Goal: Task Accomplishment & Management: Use online tool/utility

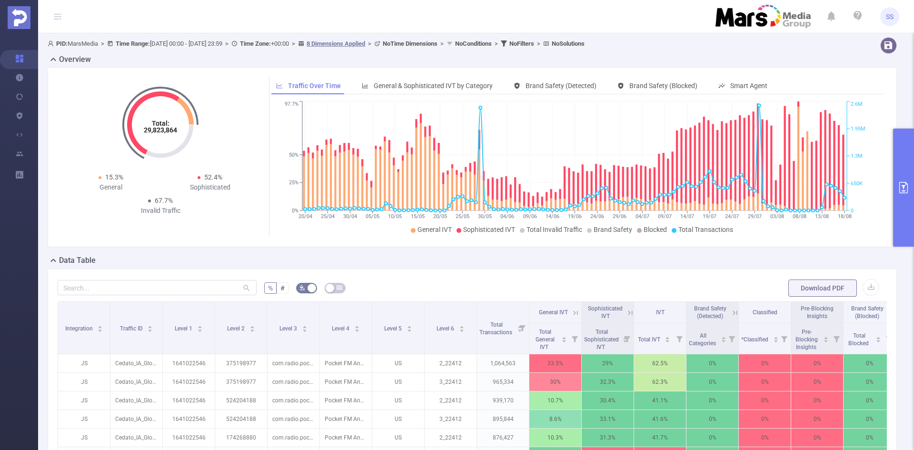
click at [906, 178] on button "primary" at bounding box center [903, 188] width 21 height 118
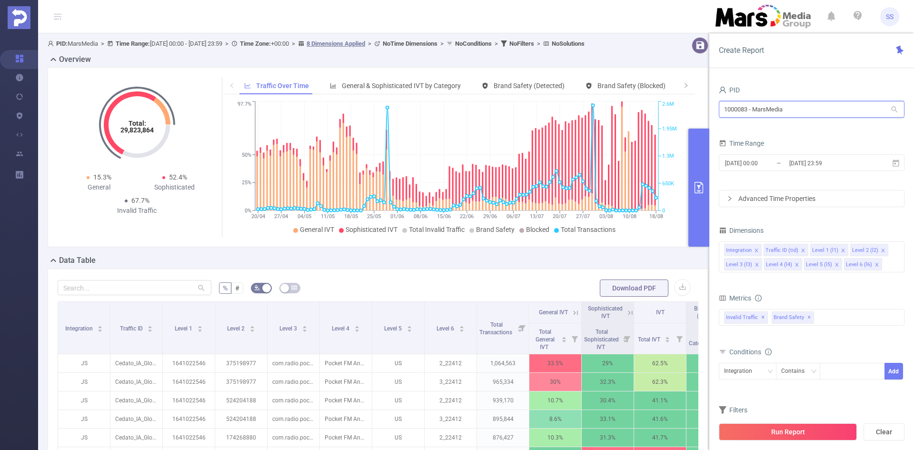
drag, startPoint x: 795, startPoint y: 108, endPoint x: 681, endPoint y: 108, distance: 113.8
click at [681, 108] on section "PID: MarsMedia > Time Range: [DATE] 00:00 - [DATE] 23:59 > Time Zone: +00:00 > …" at bounding box center [476, 342] width 876 height 619
type input "sliid"
click at [825, 133] on li "1000784 - Sliide 23 [17 rows]" at bounding box center [812, 128] width 186 height 15
click at [799, 166] on input "[DATE] 23:59" at bounding box center [826, 163] width 77 height 13
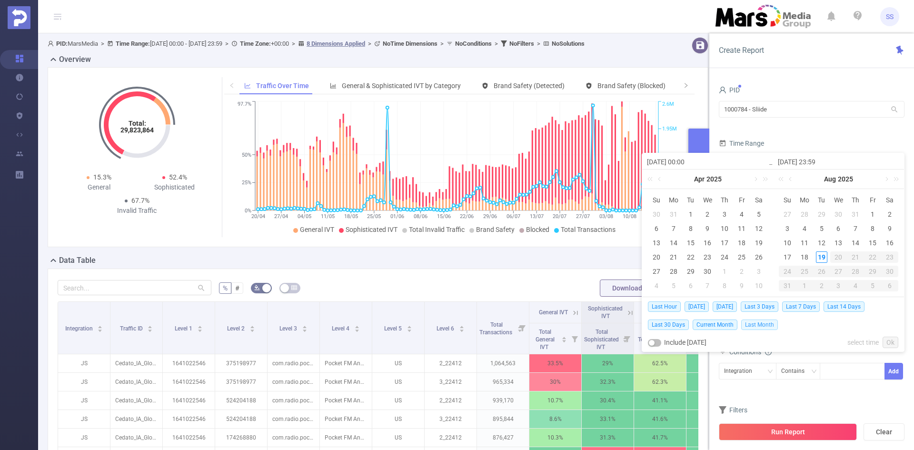
click at [747, 324] on span "Last Month" at bounding box center [759, 324] width 37 height 10
type input "2025-07-01 00:00"
type input "2025-07-31 23:59"
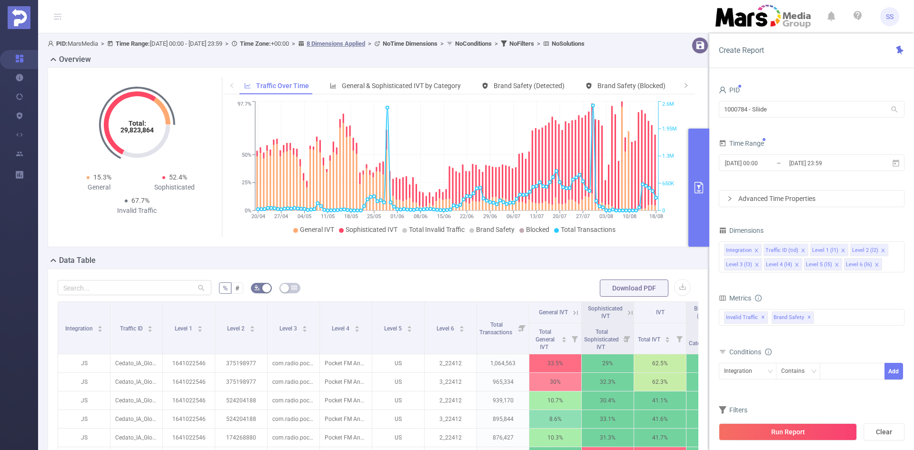
click at [787, 439] on button "Run Report" at bounding box center [788, 431] width 138 height 17
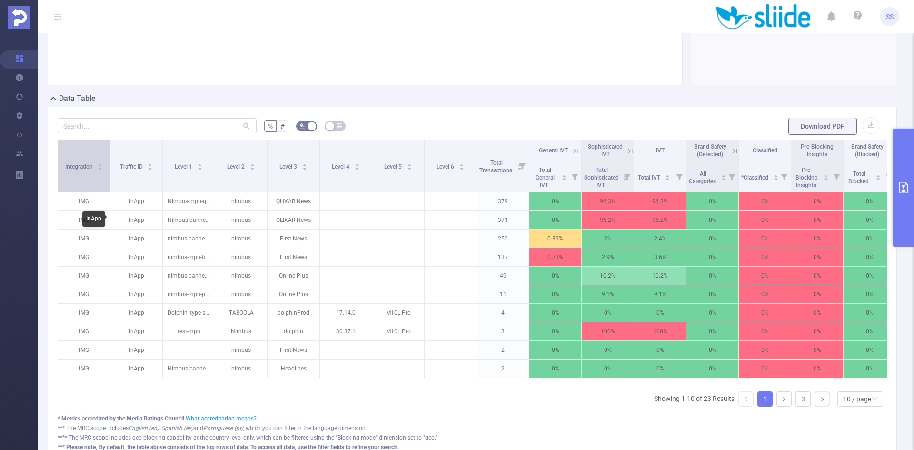
scroll to position [143, 0]
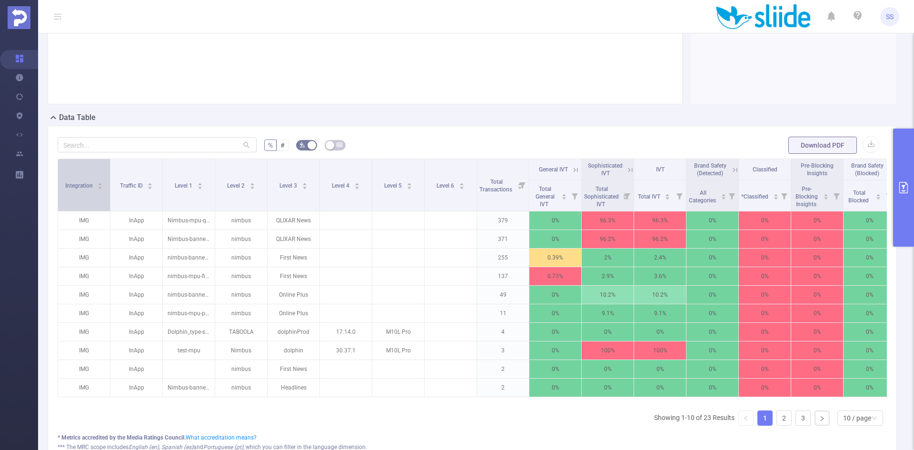
click at [94, 185] on div "Integration" at bounding box center [84, 185] width 38 height 10
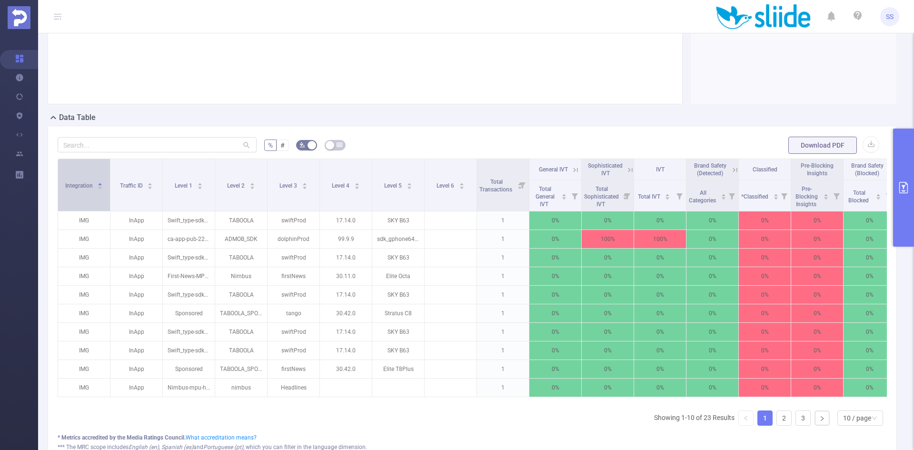
click at [92, 185] on span "Integration" at bounding box center [79, 185] width 29 height 7
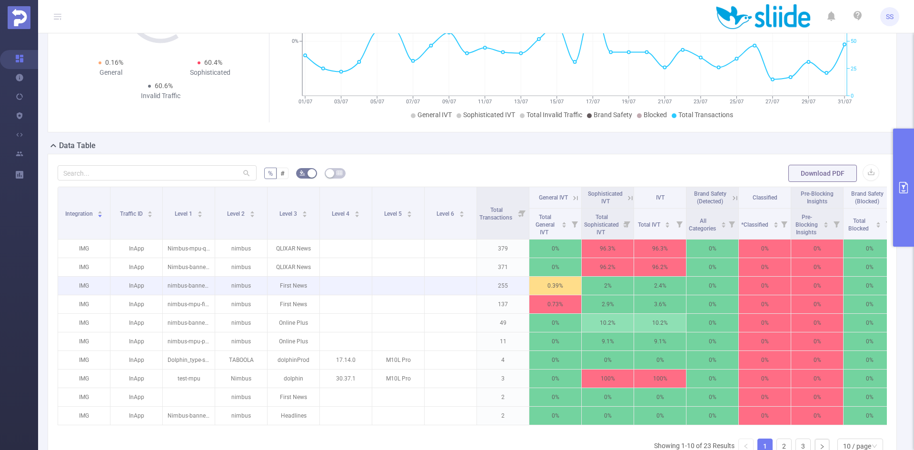
scroll to position [0, 0]
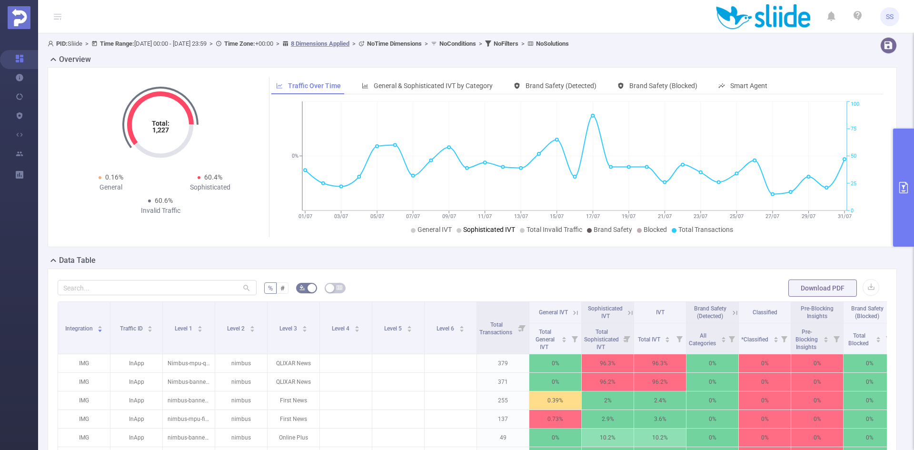
click at [901, 188] on icon "primary" at bounding box center [903, 187] width 11 height 11
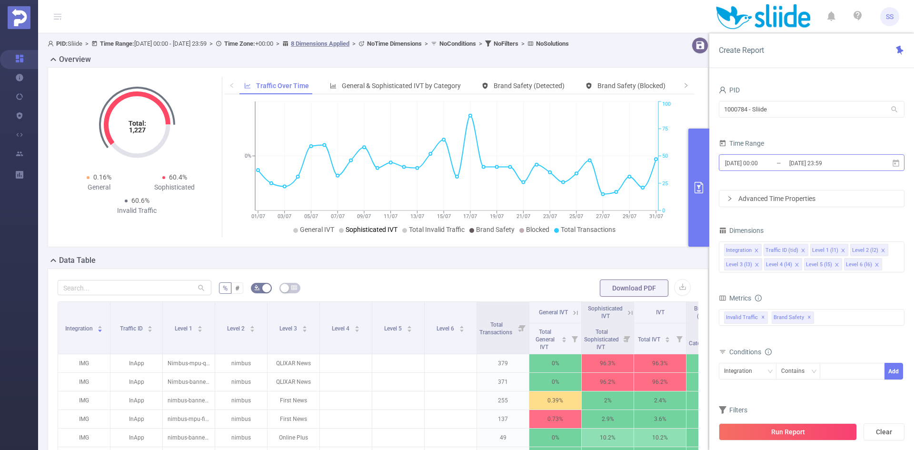
click at [859, 165] on input "2025-07-31 23:59" at bounding box center [826, 163] width 77 height 13
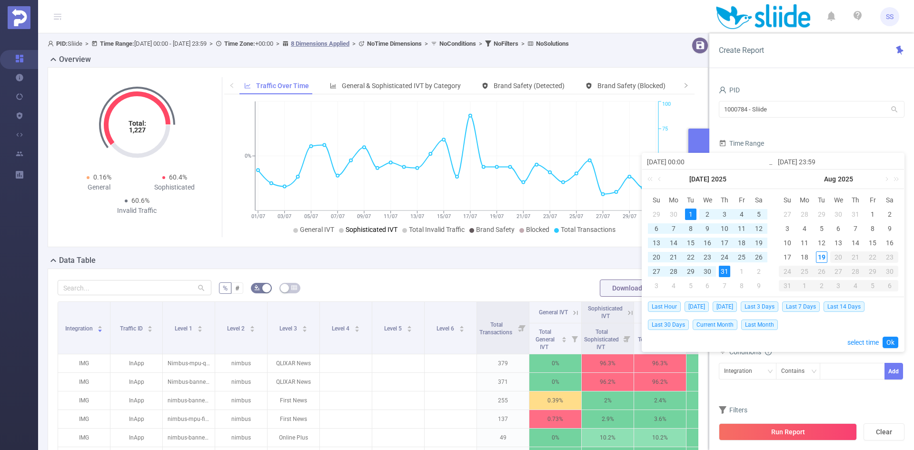
click at [726, 272] on div "31" at bounding box center [724, 271] width 11 height 11
click at [755, 324] on span "Last Month" at bounding box center [759, 324] width 37 height 10
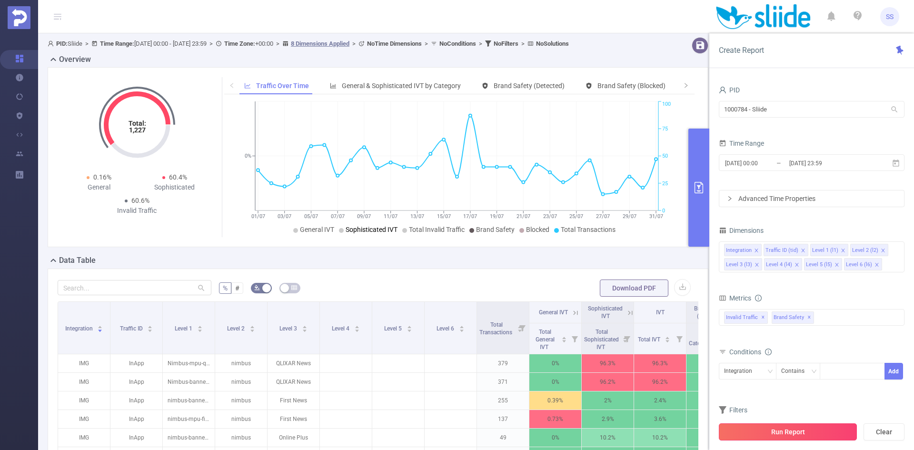
click at [780, 436] on button "Run Report" at bounding box center [788, 431] width 138 height 17
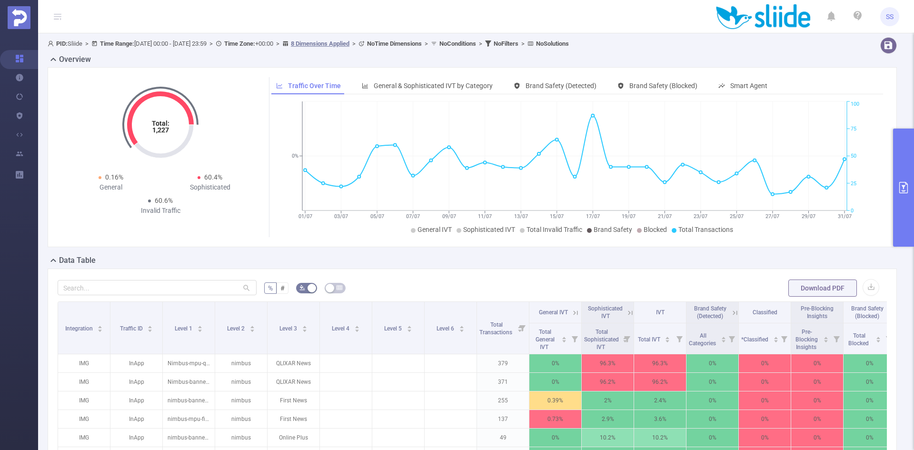
click at [913, 190] on button "primary" at bounding box center [903, 188] width 21 height 118
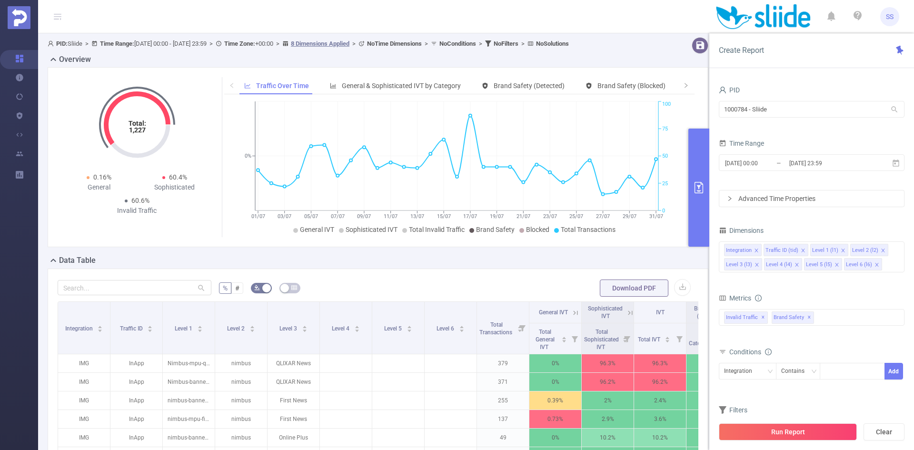
click at [699, 195] on button "primary" at bounding box center [698, 188] width 21 height 118
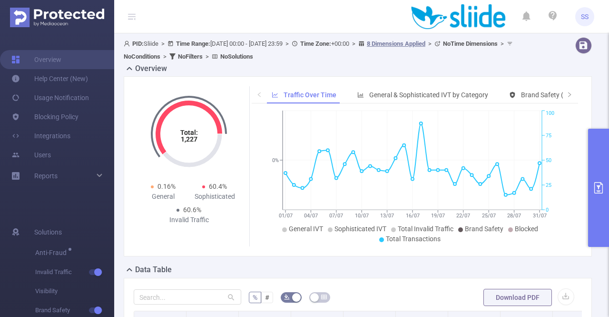
click at [603, 152] on button "primary" at bounding box center [598, 188] width 21 height 118
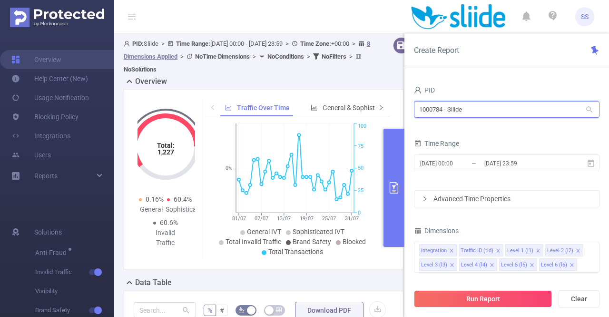
drag, startPoint x: 515, startPoint y: 112, endPoint x: 371, endPoint y: 110, distance: 143.8
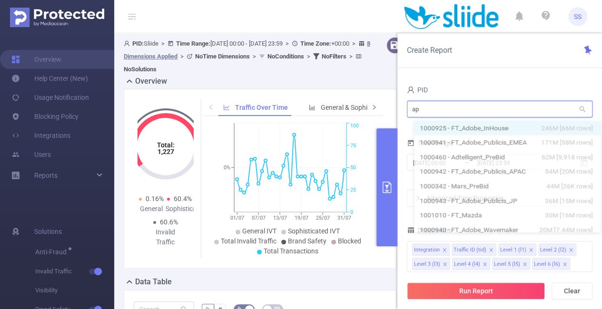
type input "apa"
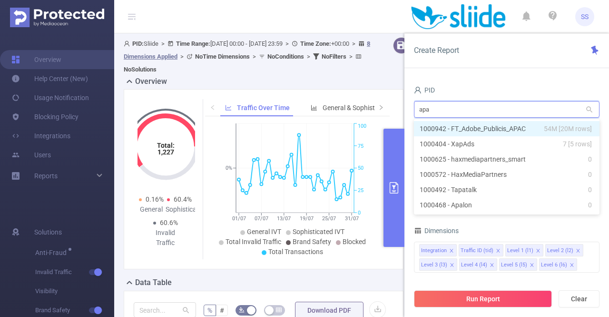
click at [480, 128] on li "1000942 - FT_Adobe_Publicis_APAC 54M [20M rows]" at bounding box center [507, 128] width 186 height 15
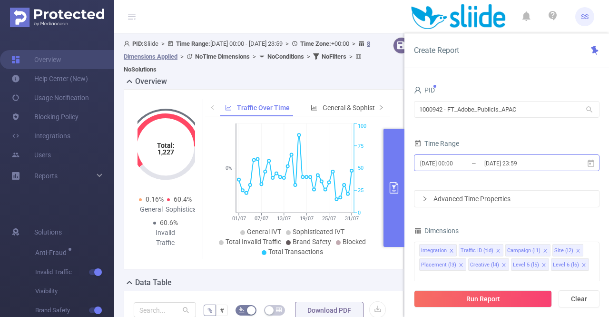
click at [465, 160] on input "2025-07-01 00:00" at bounding box center [457, 163] width 77 height 13
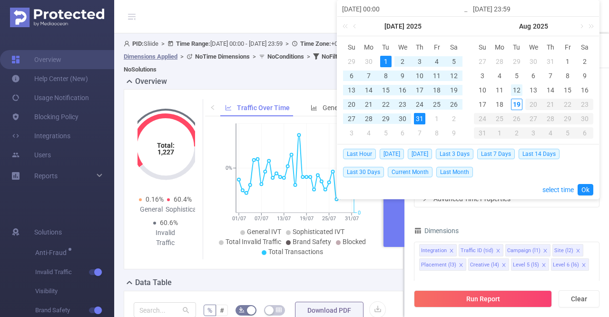
click at [518, 89] on div "12" at bounding box center [516, 89] width 11 height 11
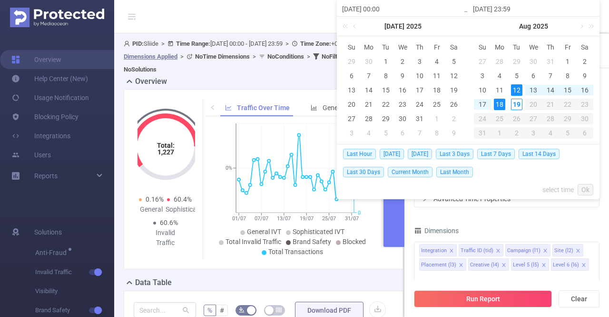
click at [503, 103] on div "18" at bounding box center [499, 104] width 11 height 11
type input "2025-08-12 00:00"
type input "[DATE] 23:59"
type input "2025-08-12 00:00"
type input "[DATE] 23:59"
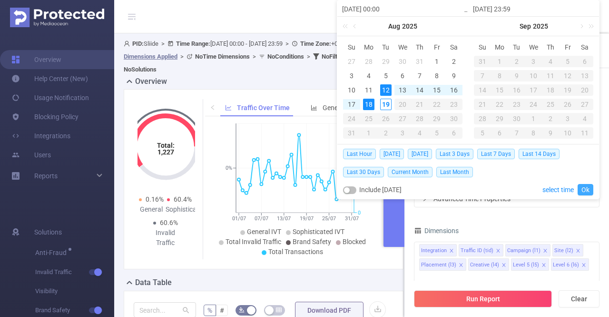
click at [587, 189] on link "Ok" at bounding box center [586, 189] width 16 height 11
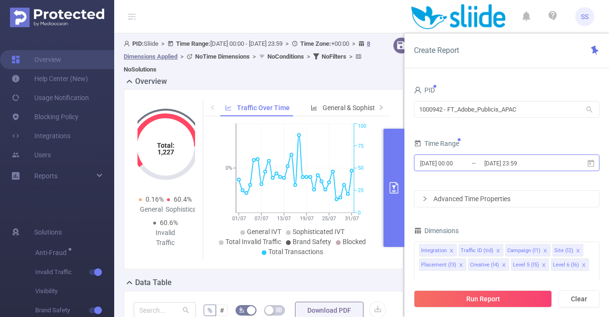
click at [541, 167] on input "[DATE] 23:59" at bounding box center [522, 163] width 77 height 13
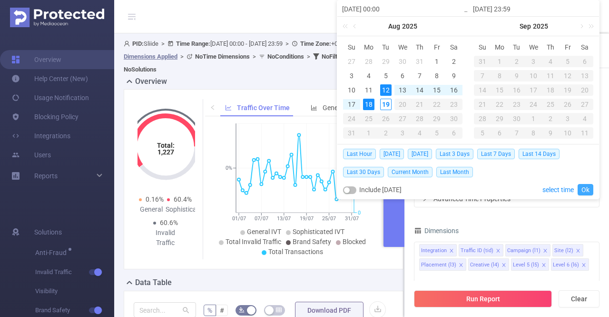
click at [586, 192] on link "Ok" at bounding box center [586, 189] width 16 height 11
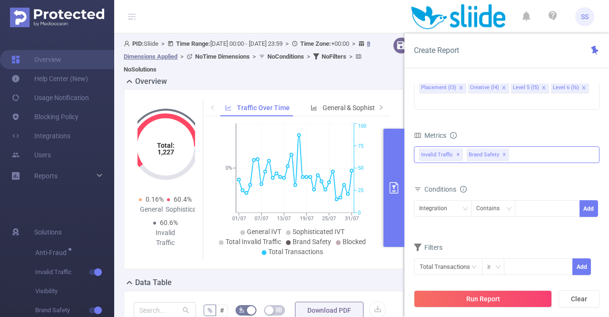
click at [503, 149] on span "✕" at bounding box center [505, 154] width 4 height 11
click at [483, 295] on button "Run Report" at bounding box center [483, 298] width 138 height 17
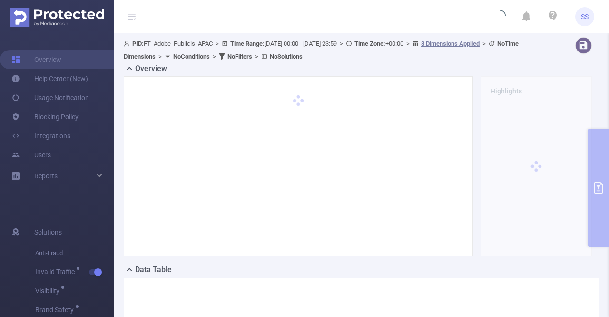
click at [131, 13] on icon at bounding box center [132, 17] width 8 height 8
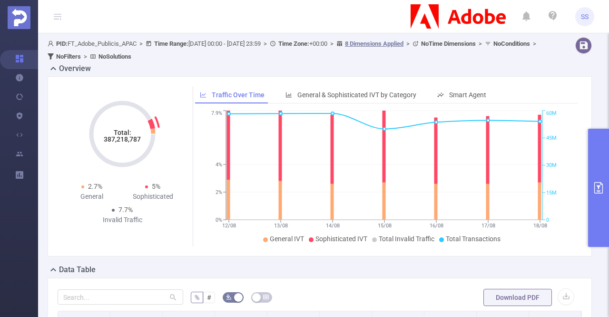
click at [119, 138] on tspan "387,218,787" at bounding box center [122, 139] width 37 height 8
copy tspan "387,218,787"
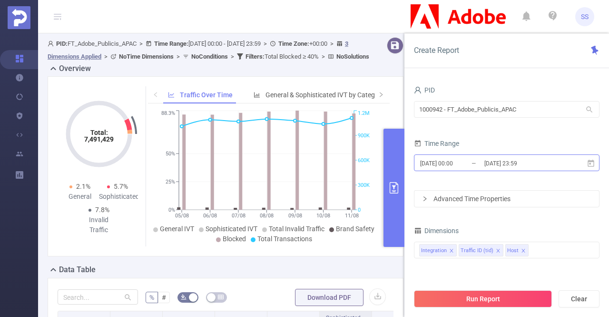
click at [480, 169] on input "2025-08-05 00:00" at bounding box center [457, 163] width 77 height 13
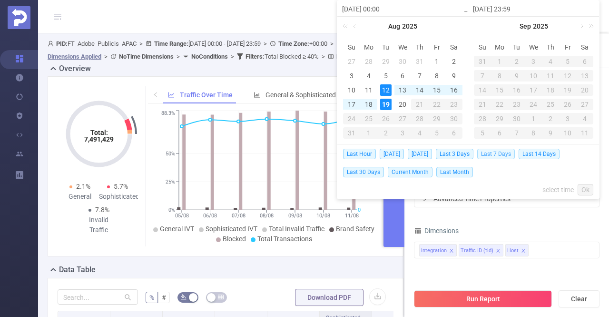
click at [502, 154] on span "Last 7 Days" at bounding box center [496, 154] width 38 height 10
type input "[DATE] 00:00"
type input "[DATE] 23:59"
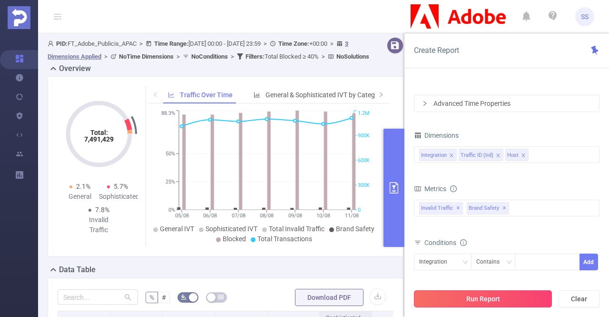
click at [495, 303] on button "Run Report" at bounding box center [483, 298] width 138 height 17
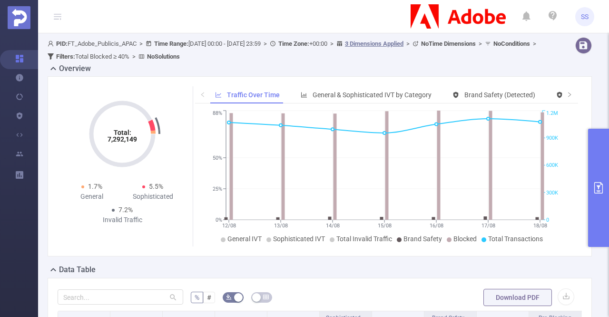
click at [133, 144] on icon "Total: 7,292,149 Total: 7,292,149" at bounding box center [122, 133] width 95 height 95
copy tspan "7,292,149"
click at [161, 168] on icon "Total: 7,292,149" at bounding box center [122, 133] width 95 height 95
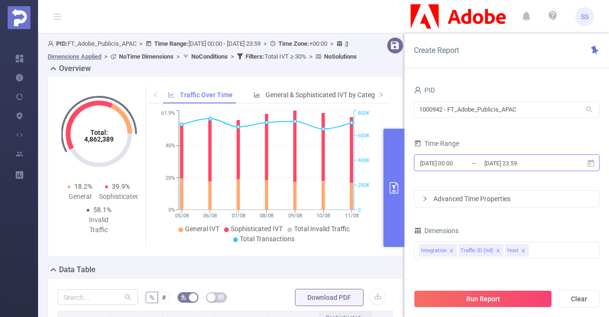
click at [520, 165] on input "2025-08-11 23:59" at bounding box center [522, 163] width 77 height 13
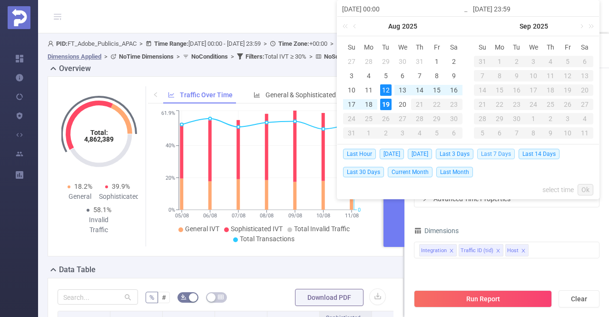
click at [508, 156] on span "Last 7 Days" at bounding box center [496, 154] width 38 height 10
type input "[DATE] 00:00"
type input "[DATE] 23:59"
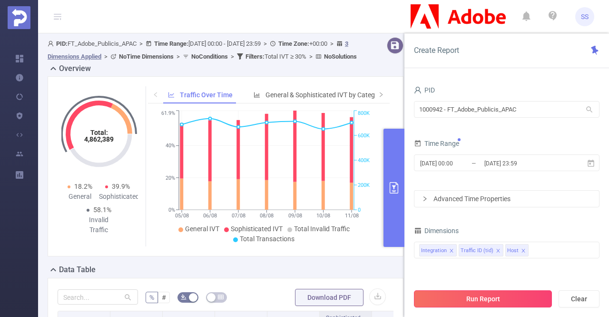
click at [525, 296] on button "Run Report" at bounding box center [483, 298] width 138 height 17
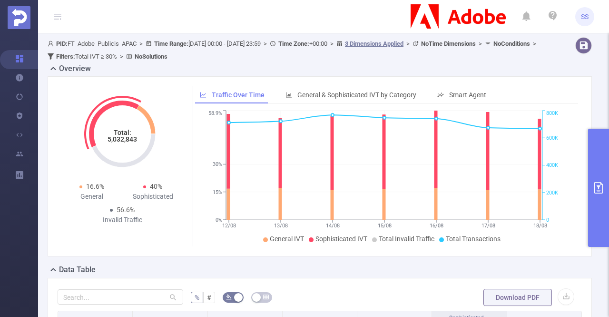
click at [129, 139] on tspan "5,032,843" at bounding box center [123, 139] width 30 height 8
copy tspan "5,032,843"
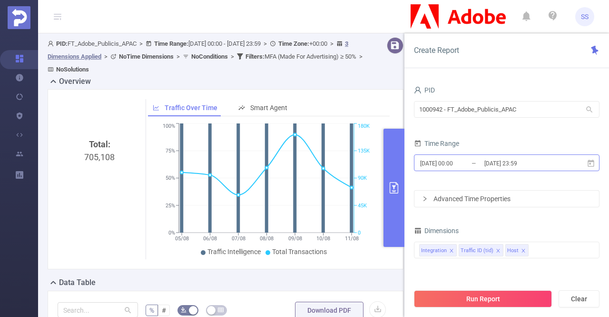
click at [551, 160] on input "2025-08-11 23:59" at bounding box center [522, 163] width 77 height 13
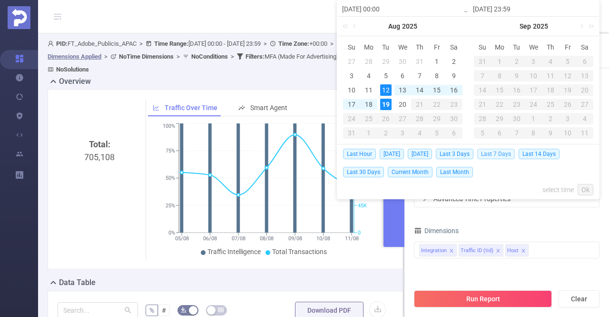
click at [509, 154] on span "Last 7 Days" at bounding box center [496, 154] width 38 height 10
type input "[DATE] 00:00"
type input "[DATE] 23:59"
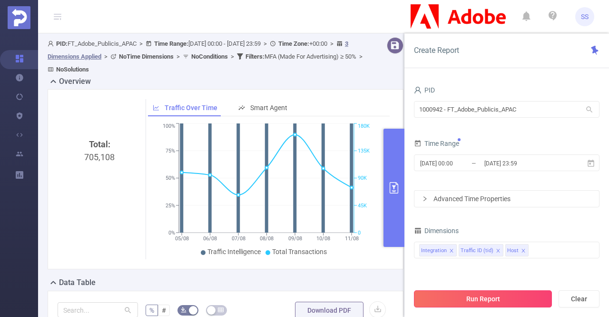
click at [500, 300] on button "Run Report" at bounding box center [483, 298] width 138 height 17
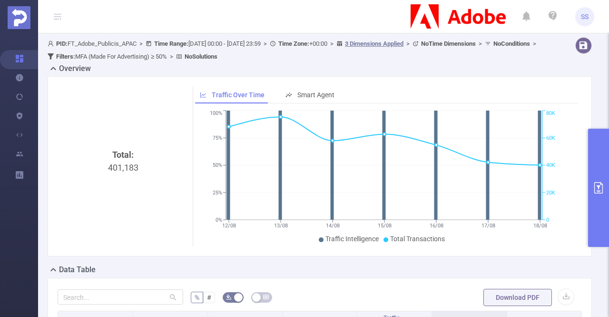
click at [134, 168] on div "Total: 401,183" at bounding box center [123, 228] width 124 height 160
copy div "401,183"
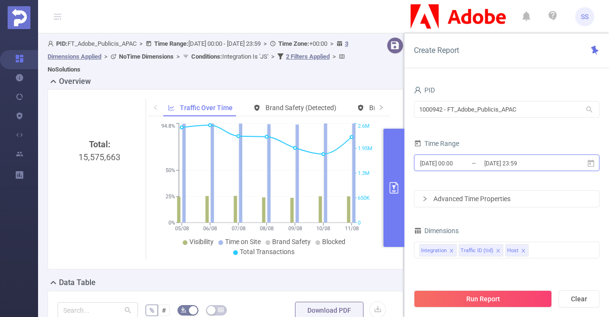
click at [477, 168] on input "2025-08-05 00:00" at bounding box center [457, 163] width 77 height 13
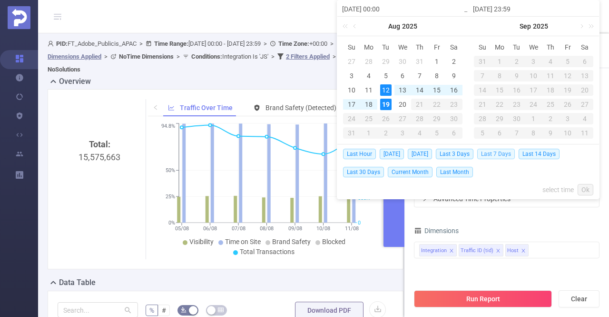
click at [511, 155] on span "Last 7 Days" at bounding box center [496, 154] width 38 height 10
type input "2025-08-12 00:00"
type input "[DATE] 23:59"
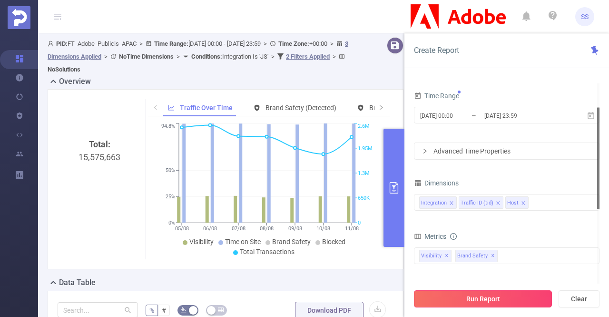
click at [506, 295] on button "Run Report" at bounding box center [483, 298] width 138 height 17
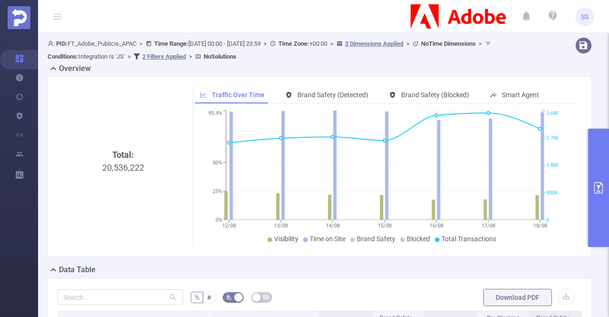
click at [117, 171] on div "Total: 20,536,222" at bounding box center [123, 228] width 124 height 160
copy div "20,536,222"
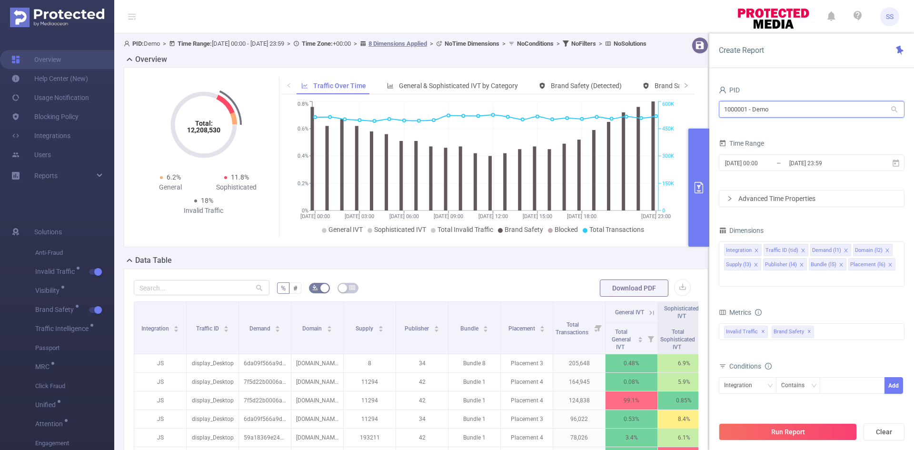
drag, startPoint x: 783, startPoint y: 108, endPoint x: 654, endPoint y: 104, distance: 128.1
click at [654, 104] on section "PID: Demo > Time Range: [DATE] 00:00 - [DATE] 23:59 > Time Zone: +00:00 > 8 Dim…" at bounding box center [514, 342] width 800 height 619
paste input "83"
type input "1000083"
click at [769, 129] on li "1000083 - MarsMedia 305K [25K rows]" at bounding box center [812, 128] width 186 height 15
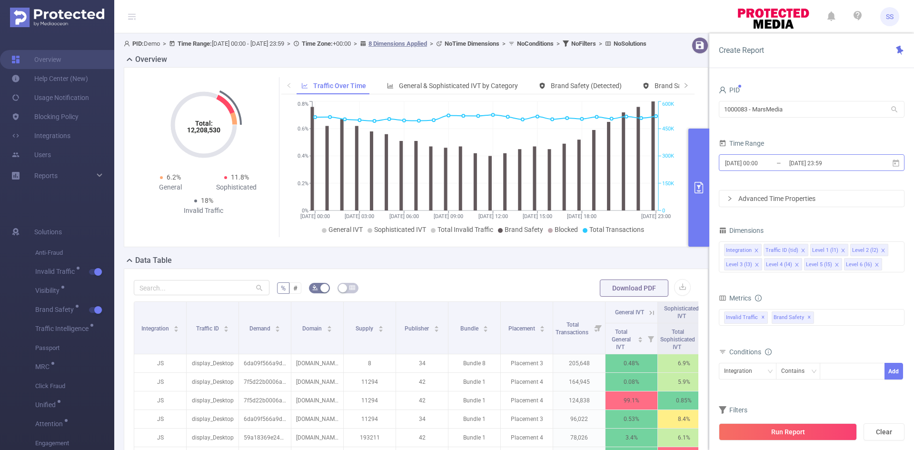
click at [791, 161] on input "2024-12-09 23:59" at bounding box center [826, 163] width 77 height 13
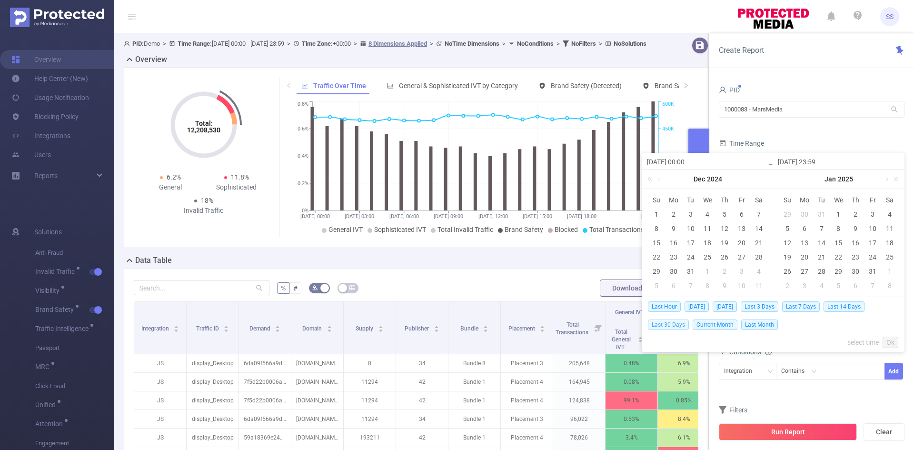
click at [674, 325] on span "Last 30 Days" at bounding box center [668, 324] width 41 height 10
type input "[DATE] 00:00"
type input "[DATE] 23:59"
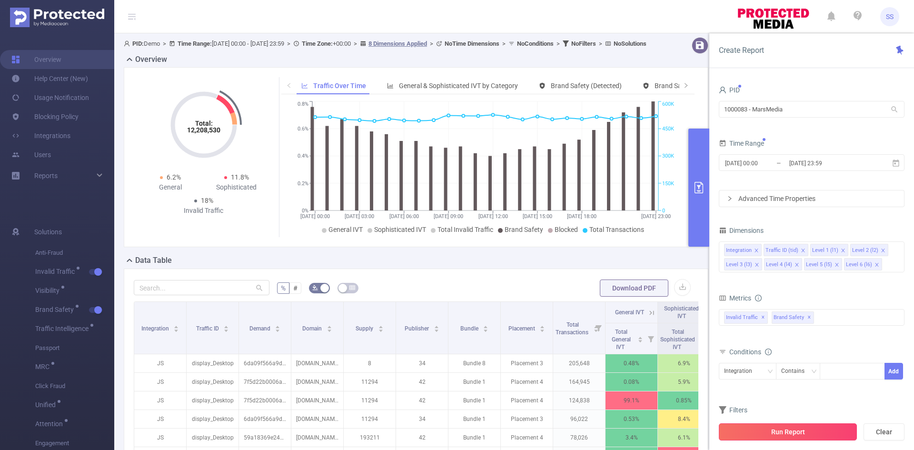
click at [805, 436] on button "Run Report" at bounding box center [788, 431] width 138 height 17
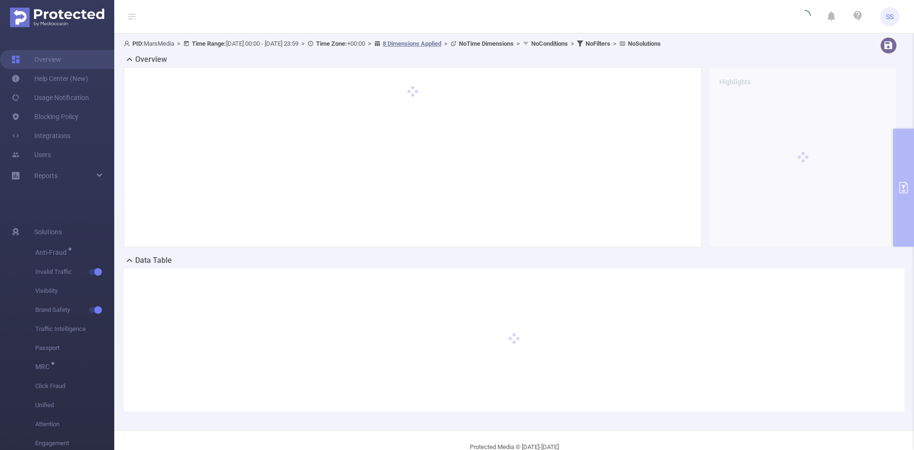
click at [130, 14] on icon at bounding box center [132, 14] width 8 height 0
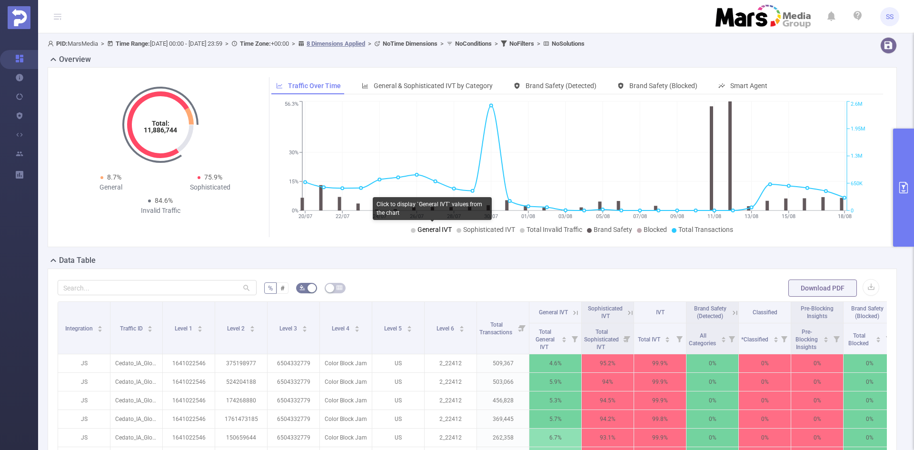
click at [431, 232] on span "General IVT" at bounding box center [434, 230] width 34 height 8
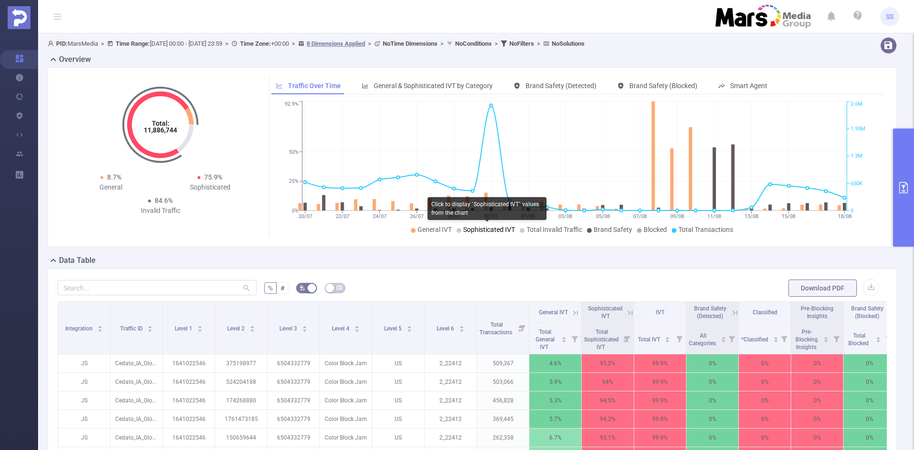
drag, startPoint x: 463, startPoint y: 232, endPoint x: 471, endPoint y: 234, distance: 8.2
click at [463, 232] on span "Sophisticated IVT" at bounding box center [489, 230] width 52 height 8
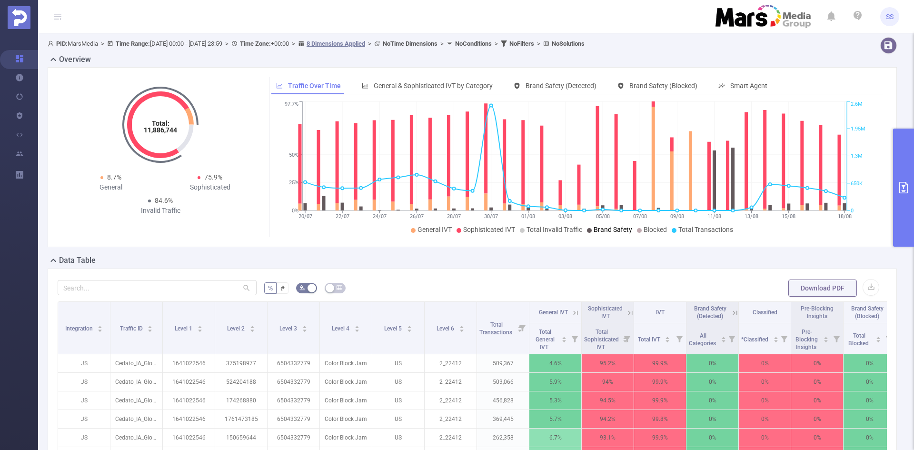
click at [597, 223] on icon "20/07 22/07 24/07 26/07 28/07 30/07 01/08 03/08 05/08 07/08 09/08 11/08 13/08 1…" at bounding box center [574, 168] width 606 height 138
click at [602, 230] on span "Brand Safety" at bounding box center [613, 230] width 39 height 8
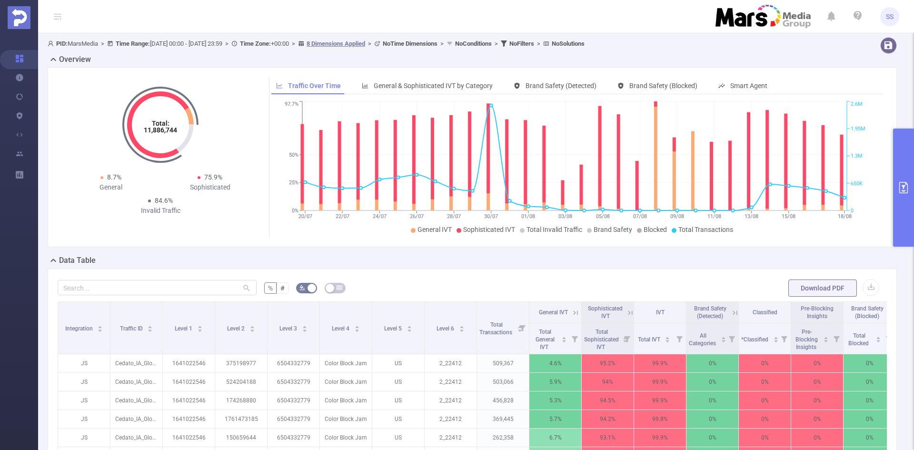
click at [893, 166] on button "primary" at bounding box center [903, 188] width 21 height 118
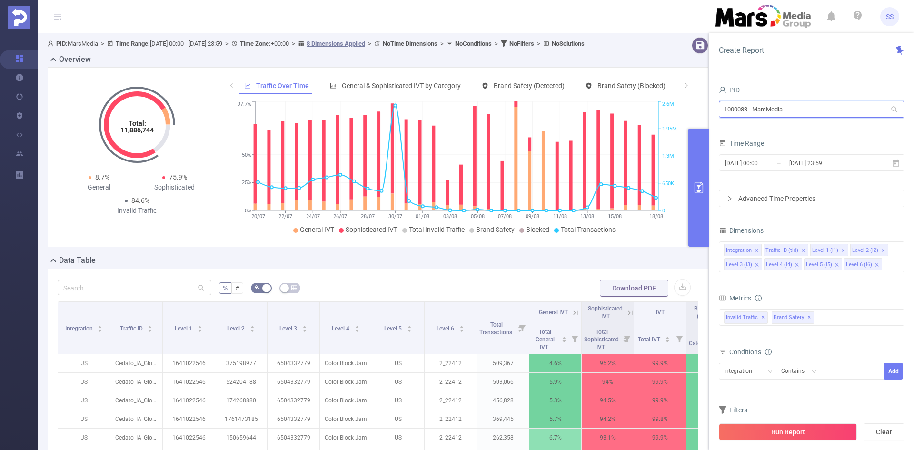
drag, startPoint x: 810, startPoint y: 110, endPoint x: 707, endPoint y: 110, distance: 102.3
click at [707, 110] on section "PID: MarsMedia > Time Range: 2025-07-20 00:00 - 2025-08-18 23:59 > Time Zone: +…" at bounding box center [476, 342] width 876 height 619
click at [800, 137] on ul "1000814 - Skyadvert 2.02M [380K rows]" at bounding box center [812, 128] width 186 height 19
type input "skya"
click at [807, 316] on span "✕" at bounding box center [809, 317] width 4 height 11
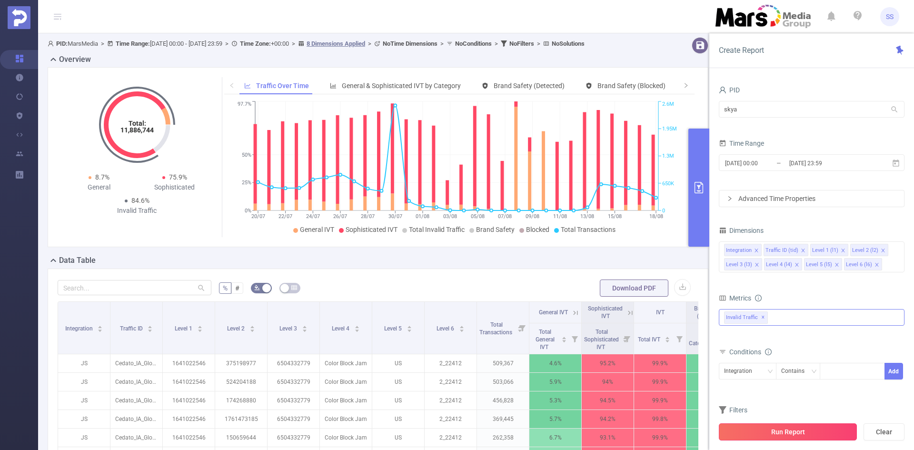
click at [795, 426] on button "Run Report" at bounding box center [788, 431] width 138 height 17
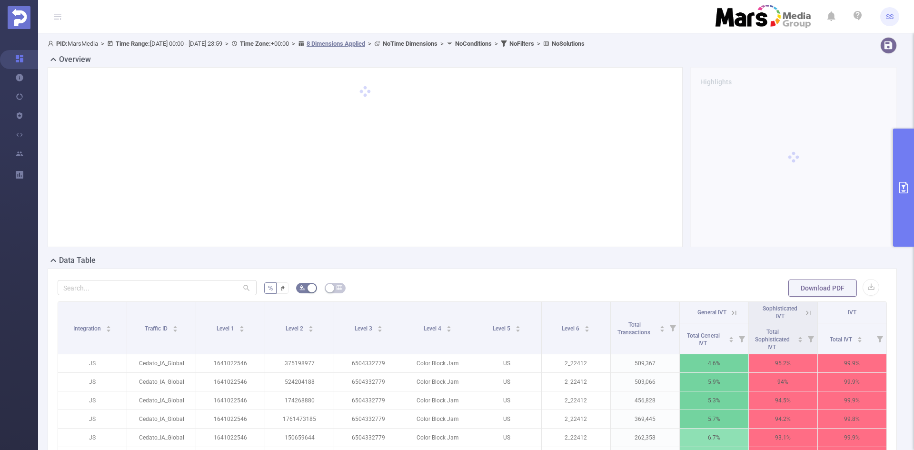
click at [906, 179] on button "primary" at bounding box center [903, 188] width 21 height 118
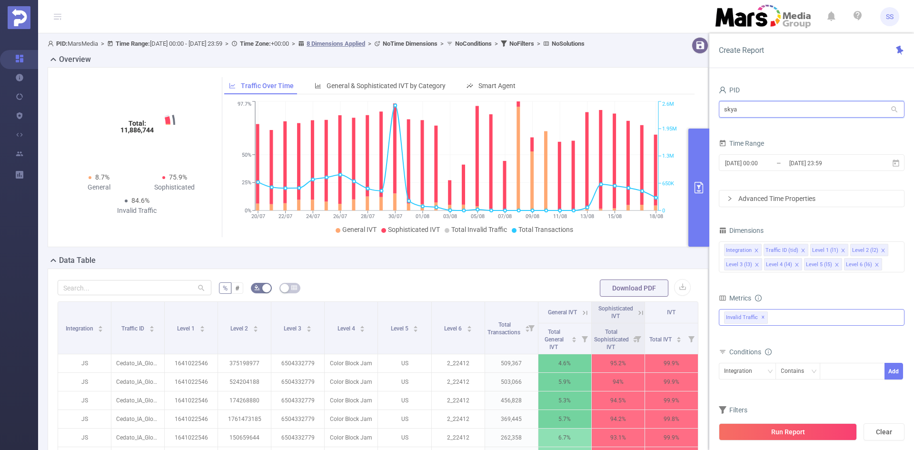
click at [784, 112] on input "skya" at bounding box center [812, 109] width 186 height 17
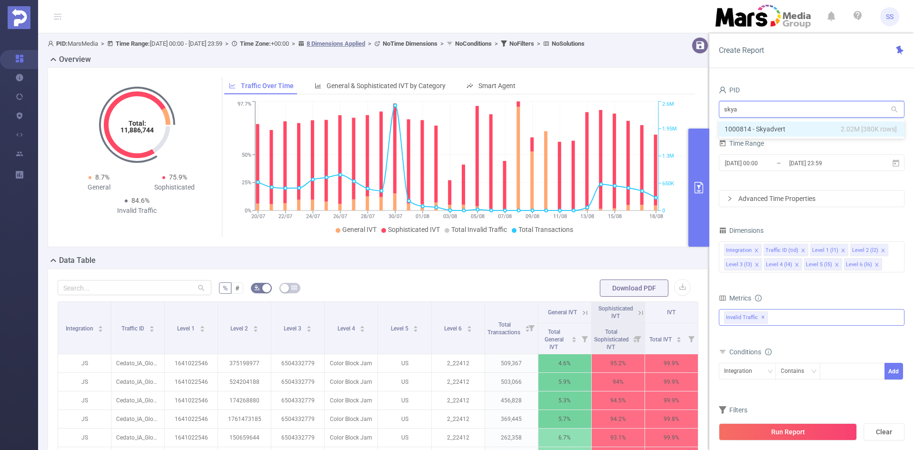
drag, startPoint x: 787, startPoint y: 112, endPoint x: 702, endPoint y: 106, distance: 85.4
click at [702, 106] on section "PID: MarsMedia > Time Range: 2025-07-20 00:00 - 2025-08-18 23:59 > Time Zone: +…" at bounding box center [476, 328] width 876 height 591
click at [756, 122] on li "1000814 - Skyadvert 2.02M [380K rows]" at bounding box center [812, 128] width 186 height 15
click at [796, 81] on div "PID 1000814 - Skyadvert 1000814 - Skyadvert Time Range 2025-07-20 00:00 _ 2025-…" at bounding box center [811, 270] width 205 height 393
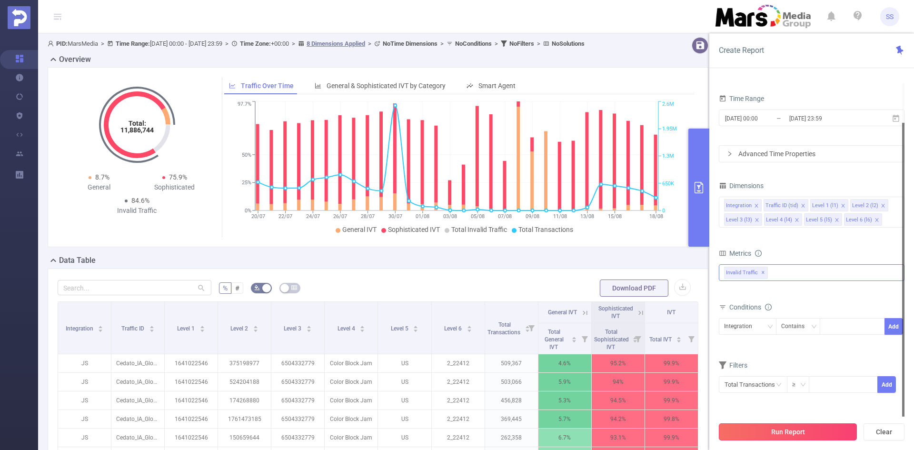
click at [798, 428] on button "Run Report" at bounding box center [788, 431] width 138 height 17
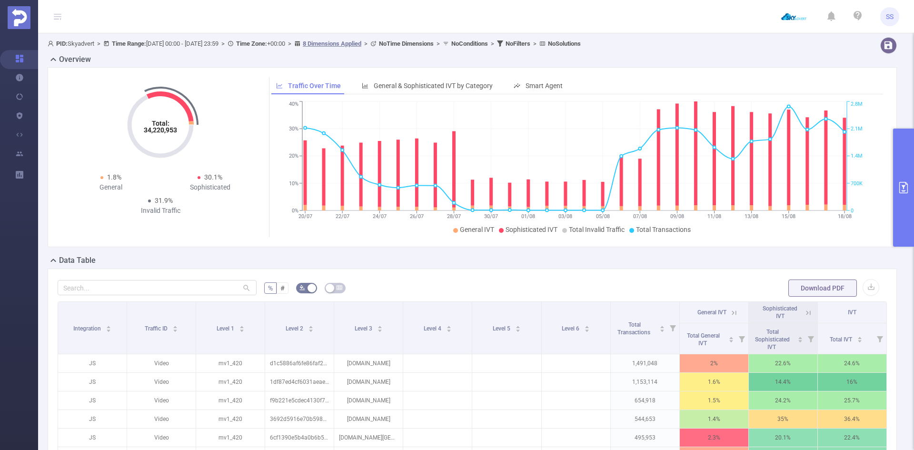
click at [404, 77] on div "Total: 34,220,953 Total: 34,220,953 1.8% General 30.1% Sophisticated 31.9% Inva…" at bounding box center [472, 157] width 849 height 180
click at [410, 87] on span "General & Sophisticated IVT by Category" at bounding box center [433, 86] width 119 height 8
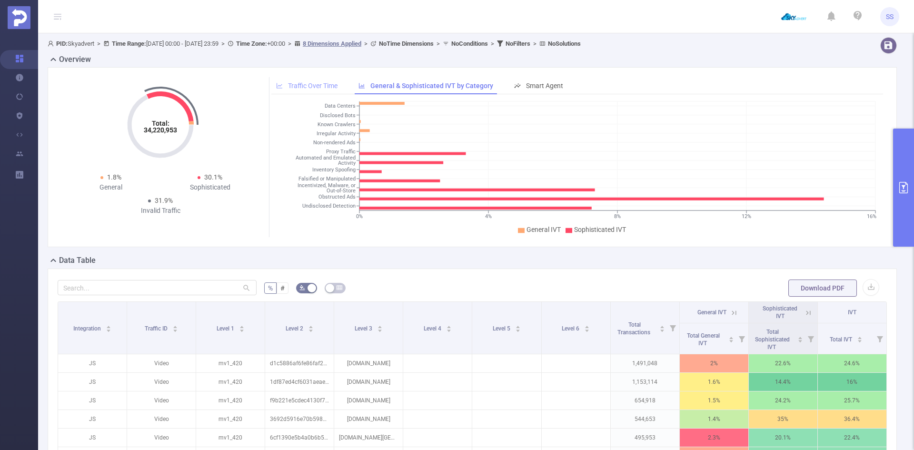
click at [315, 92] on div "Traffic Over Time" at bounding box center [306, 86] width 71 height 18
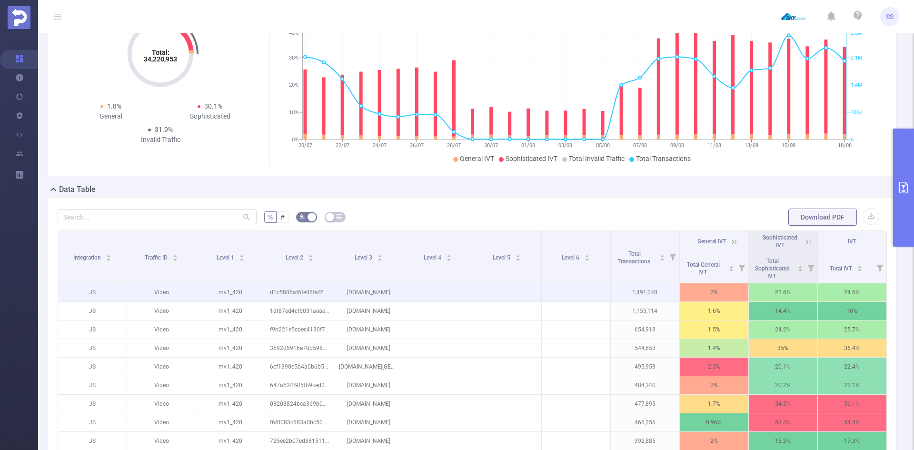
scroll to position [143, 0]
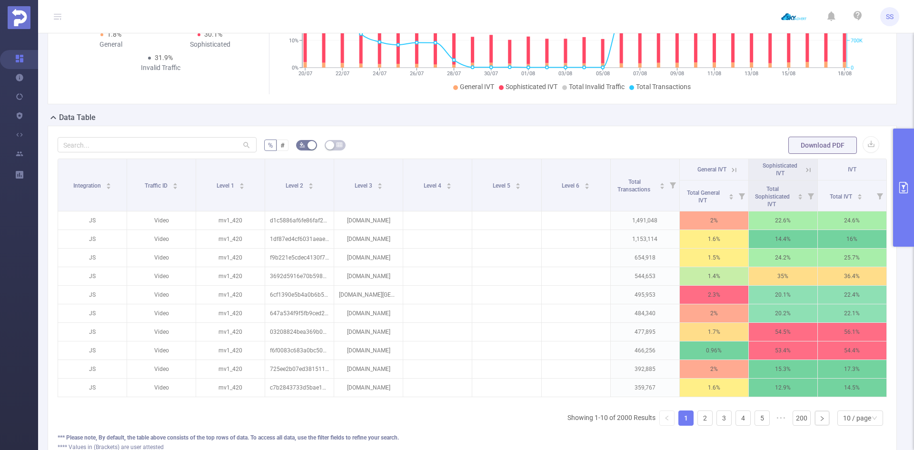
click at [806, 170] on icon at bounding box center [808, 170] width 4 height 4
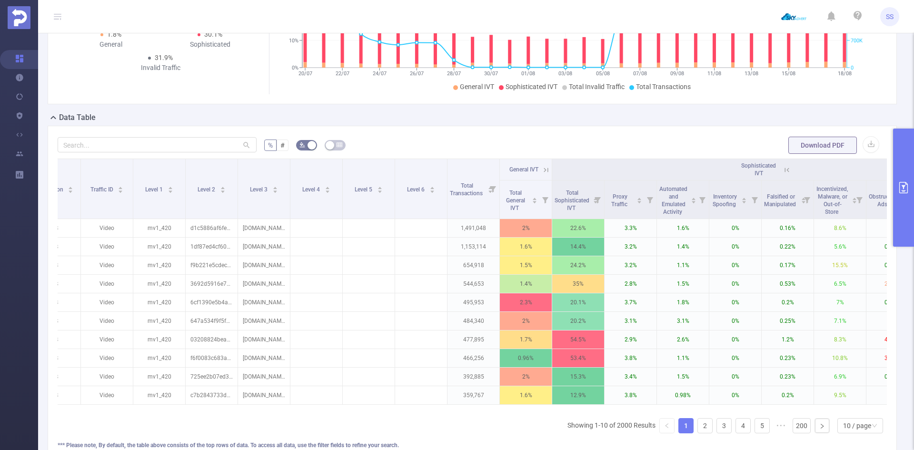
scroll to position [0, 0]
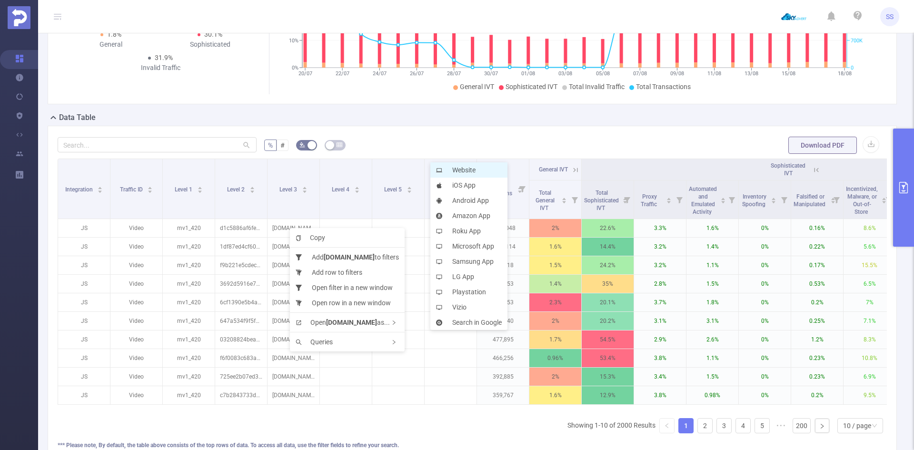
click at [470, 169] on li "Website" at bounding box center [468, 169] width 77 height 15
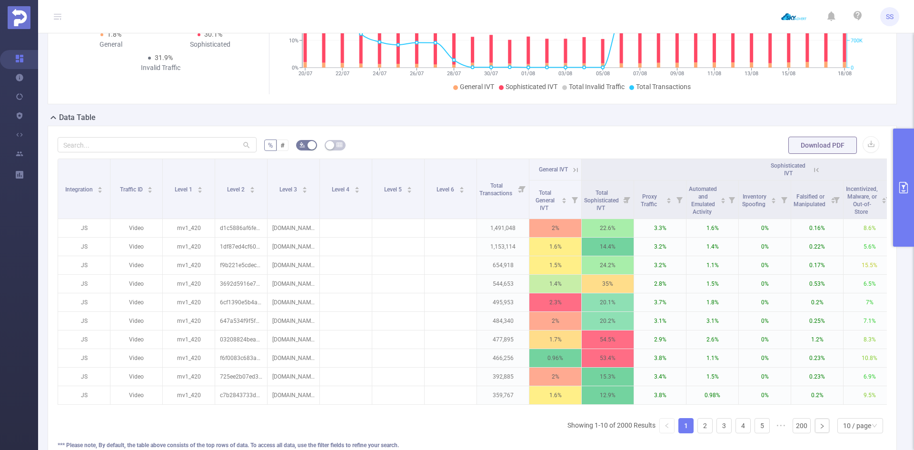
click at [912, 189] on button "primary" at bounding box center [903, 188] width 21 height 118
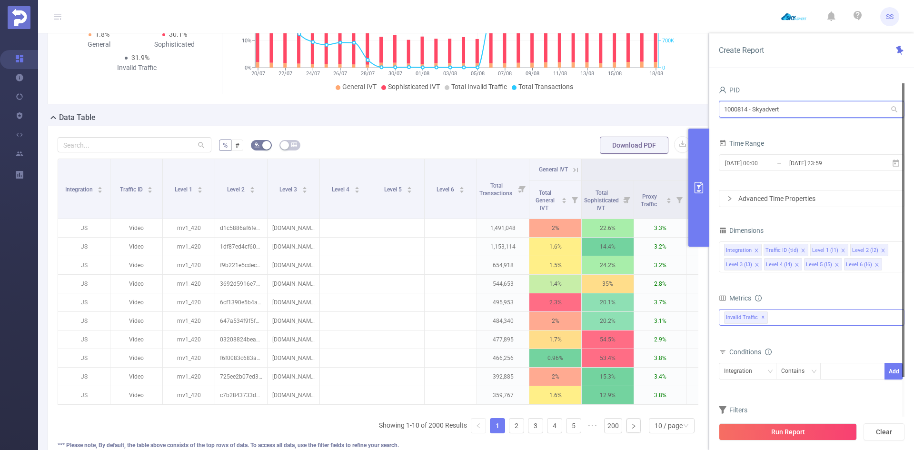
drag, startPoint x: 833, startPoint y: 112, endPoint x: 642, endPoint y: 99, distance: 191.8
click at [642, 99] on section "PID: Skyadvert > Time Range: 2025-07-20 00:00 - 2025-08-18 23:59 > Time Zone: +…" at bounding box center [476, 190] width 876 height 598
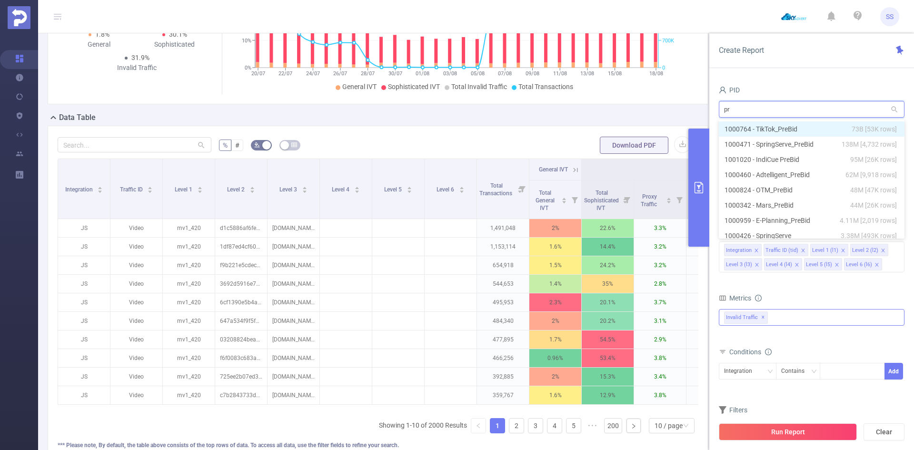
type input "pro"
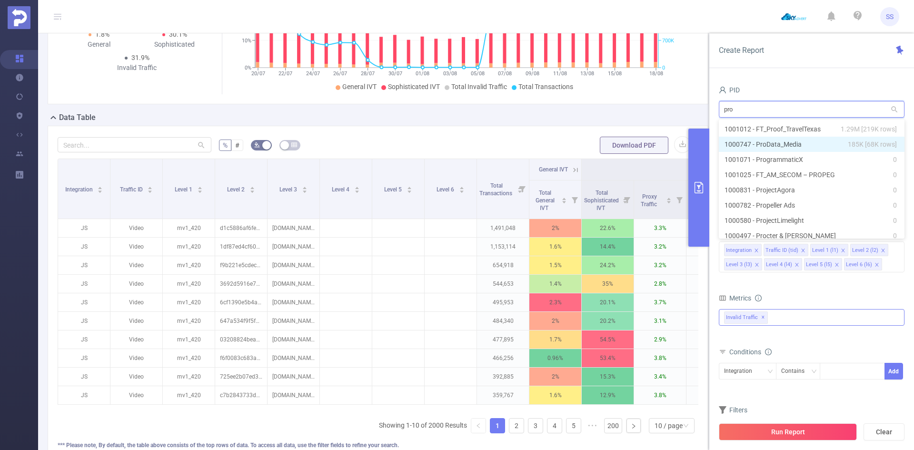
click at [759, 148] on li "1000747 - ProData_Media 185K [68K rows]" at bounding box center [812, 144] width 186 height 15
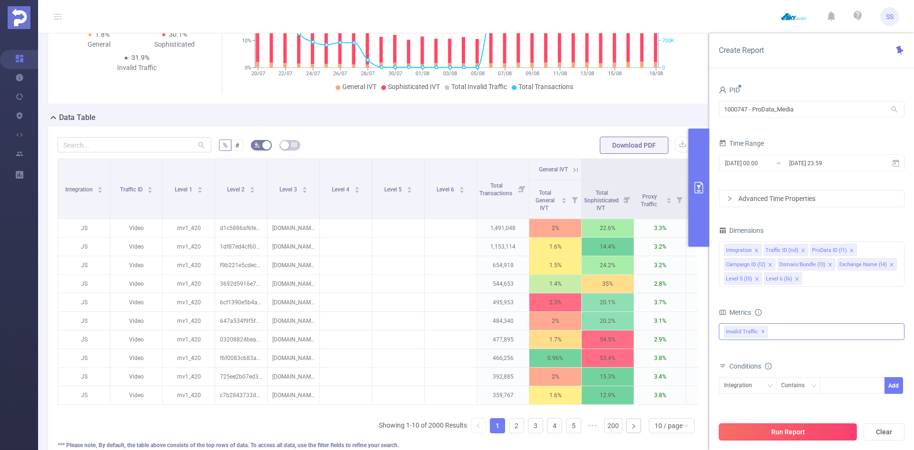
click at [804, 425] on button "Run Report" at bounding box center [788, 431] width 138 height 17
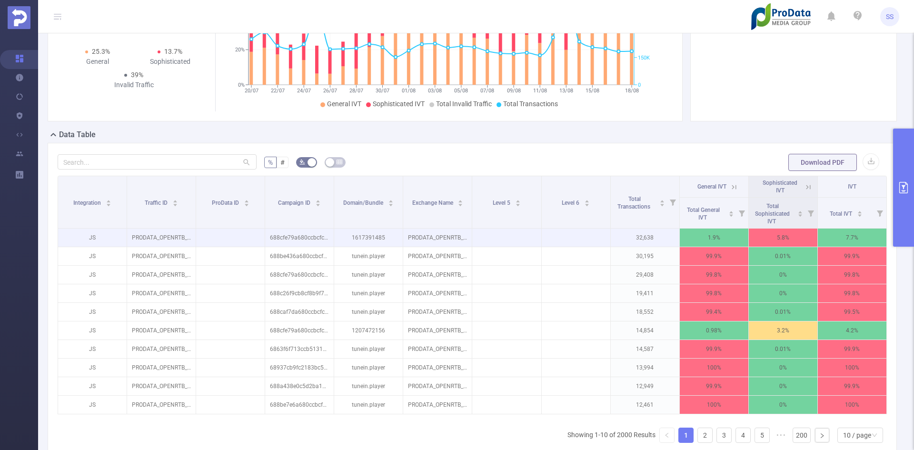
scroll to position [143, 0]
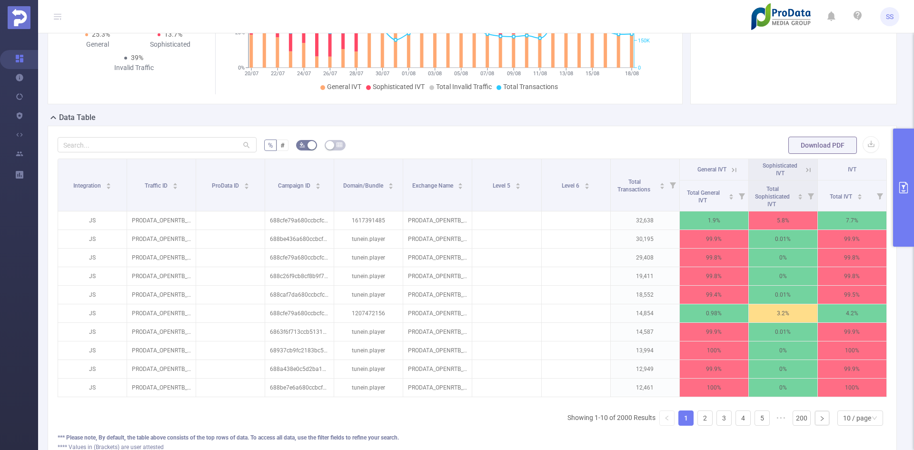
click at [730, 166] on icon at bounding box center [734, 170] width 9 height 9
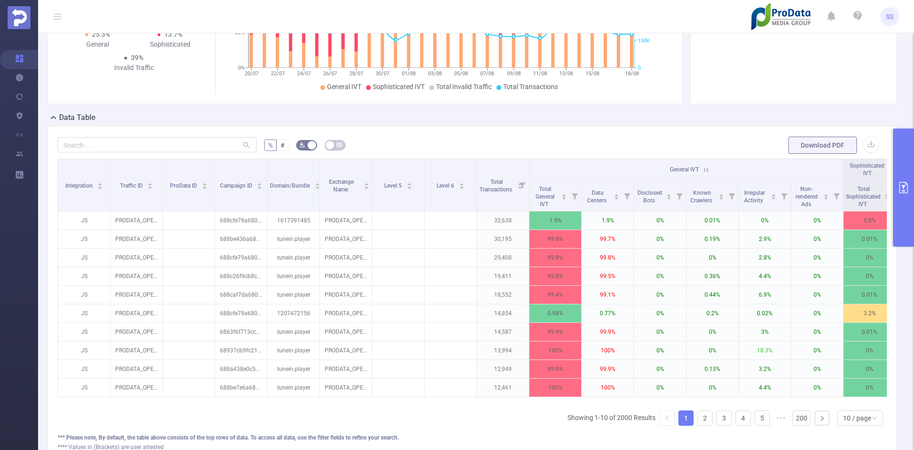
click at [709, 169] on icon at bounding box center [706, 170] width 9 height 9
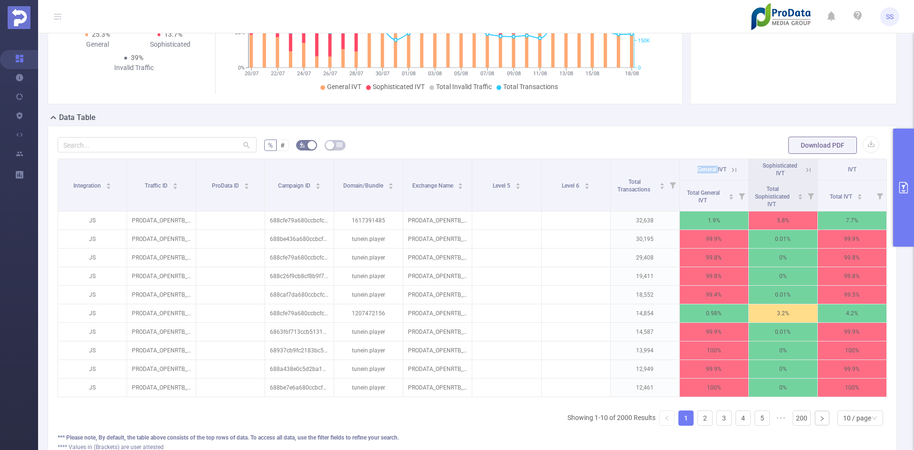
click at [709, 169] on span "General IVT" at bounding box center [711, 169] width 29 height 7
click at [730, 168] on icon at bounding box center [734, 170] width 9 height 9
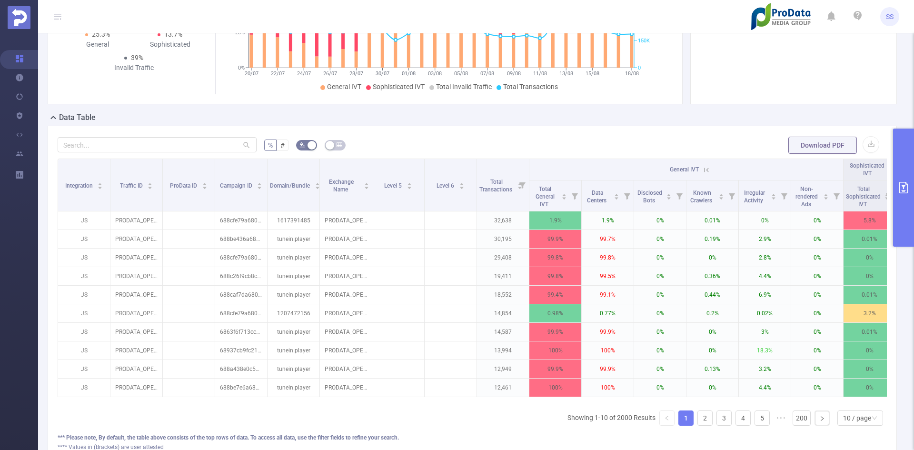
click at [711, 171] on th "General IVT" at bounding box center [686, 169] width 314 height 21
click at [707, 169] on icon at bounding box center [706, 170] width 9 height 9
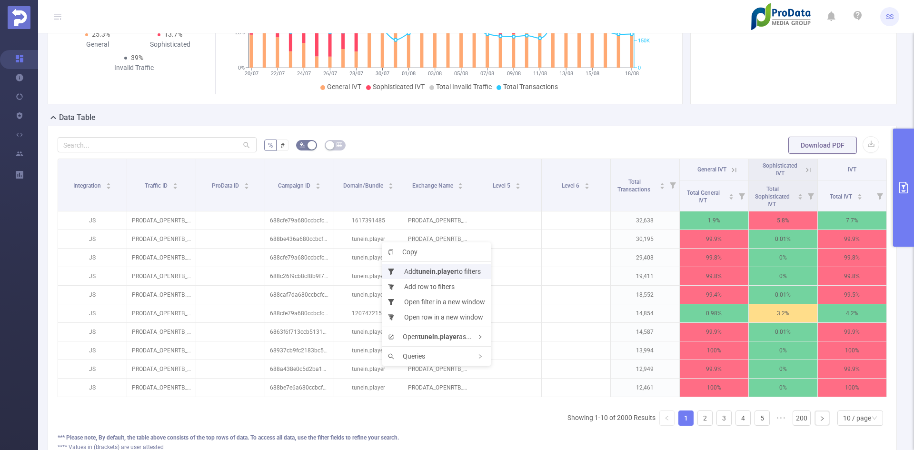
click at [437, 275] on li "Add tunein.player to filters" at bounding box center [436, 271] width 109 height 15
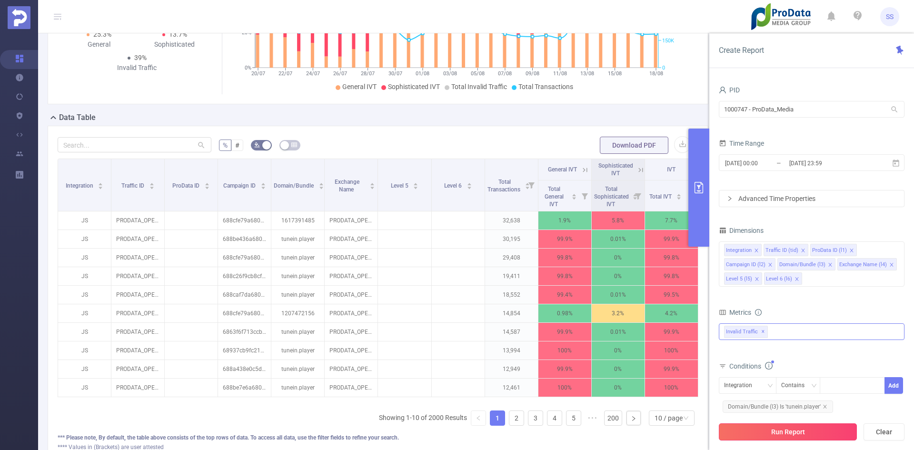
click at [771, 428] on button "Run Report" at bounding box center [788, 431] width 138 height 17
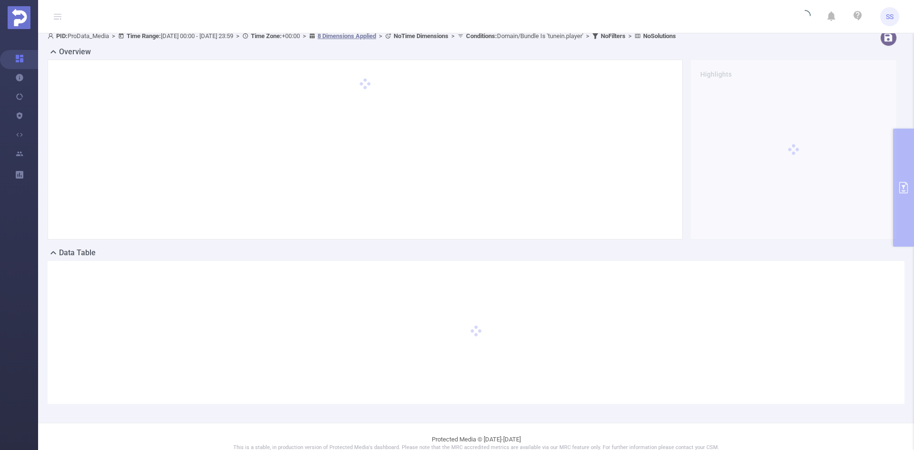
scroll to position [0, 0]
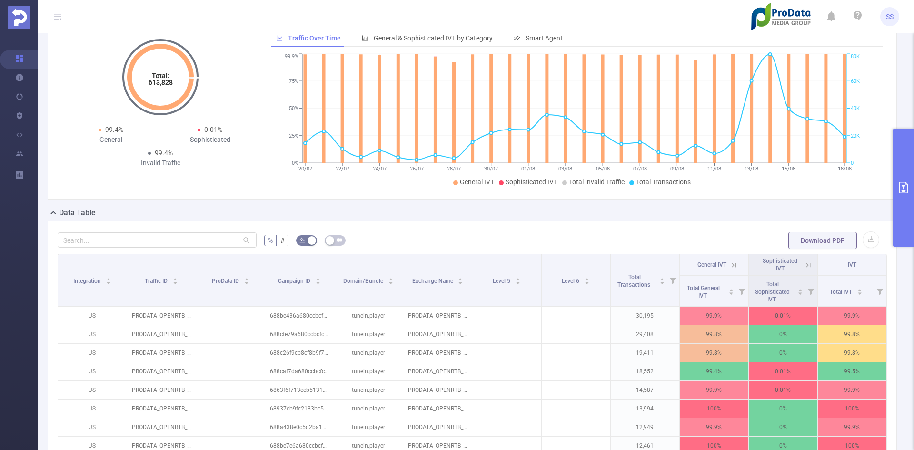
scroll to position [95, 0]
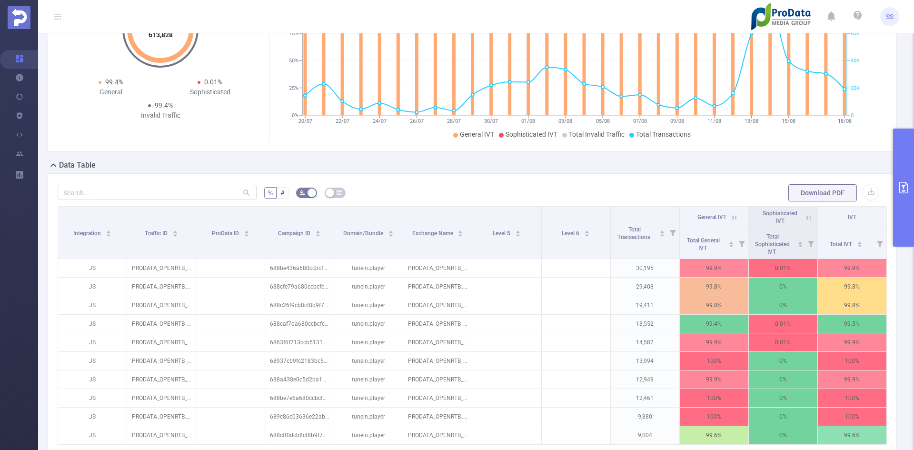
click at [732, 217] on icon at bounding box center [734, 217] width 9 height 9
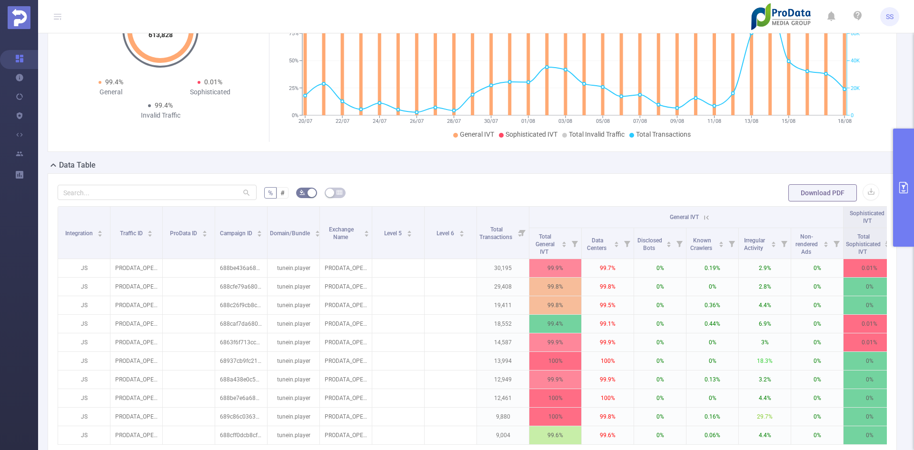
click at [703, 219] on icon at bounding box center [706, 217] width 9 height 9
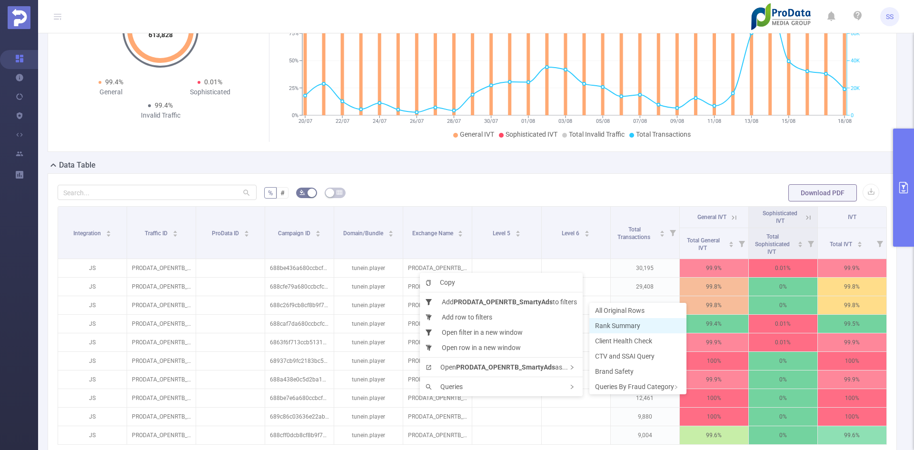
click at [617, 329] on span "Rank Summary" at bounding box center [617, 326] width 45 height 8
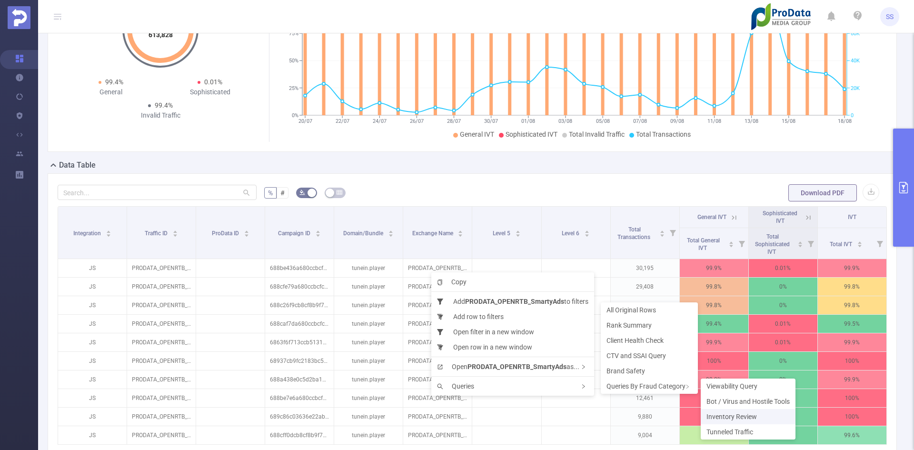
click at [734, 419] on span "Inventory Review" at bounding box center [731, 417] width 50 height 8
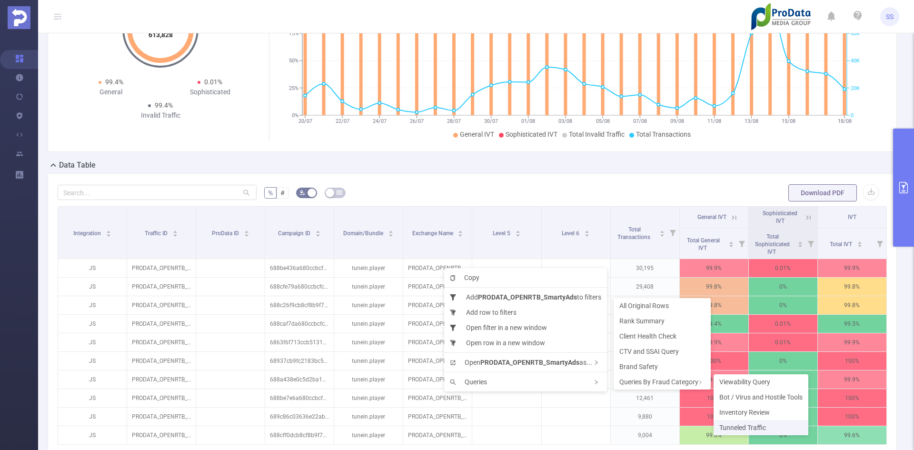
click at [740, 424] on span "Tunneled Traffic" at bounding box center [742, 428] width 47 height 8
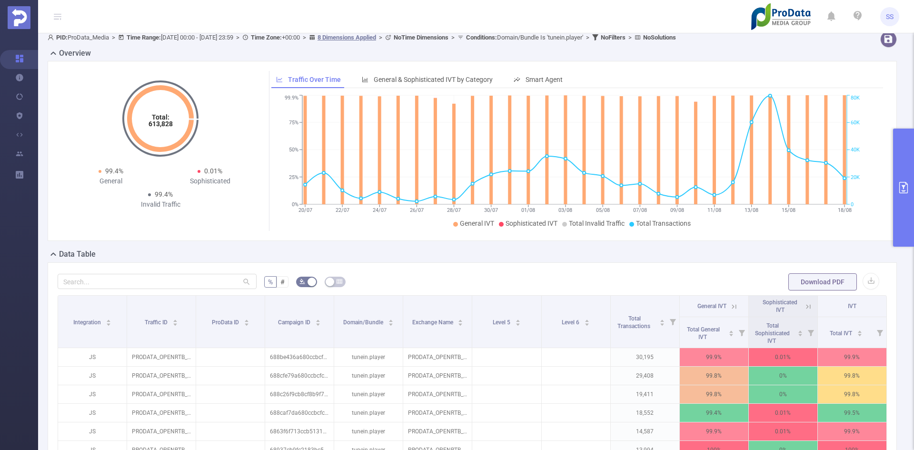
scroll to position [0, 0]
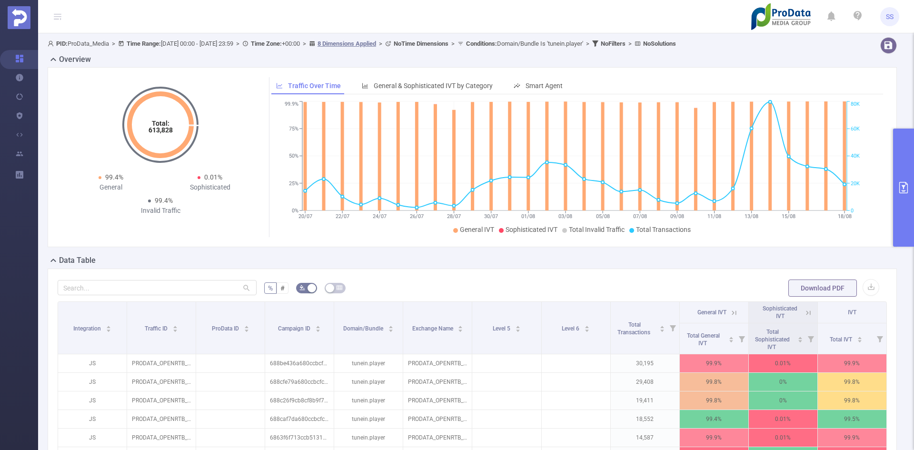
click at [902, 187] on icon "primary" at bounding box center [903, 187] width 11 height 11
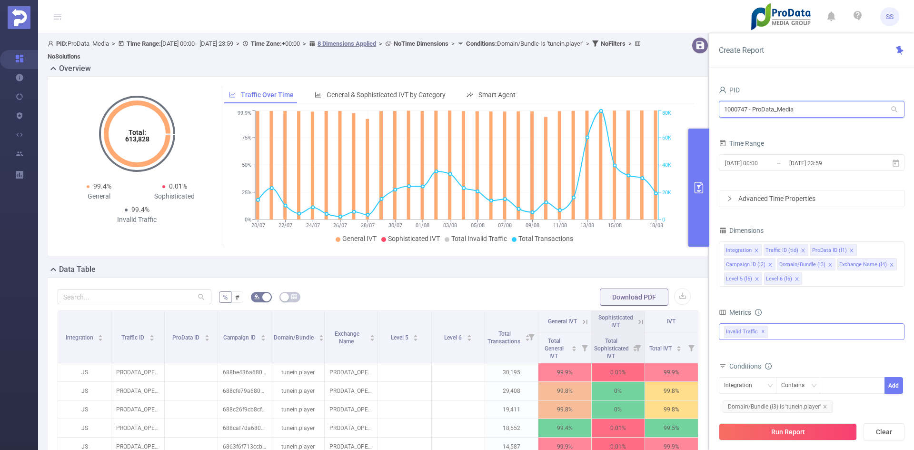
drag, startPoint x: 857, startPoint y: 109, endPoint x: 657, endPoint y: 106, distance: 199.9
click at [657, 106] on section "PID: ProData_Media > Time Range: 2025-07-20 00:00 - 2025-08-18 23:59 > Time Zon…" at bounding box center [476, 333] width 876 height 600
click at [405, 90] on div "General & Sophisticated IVT by Category" at bounding box center [380, 95] width 140 height 18
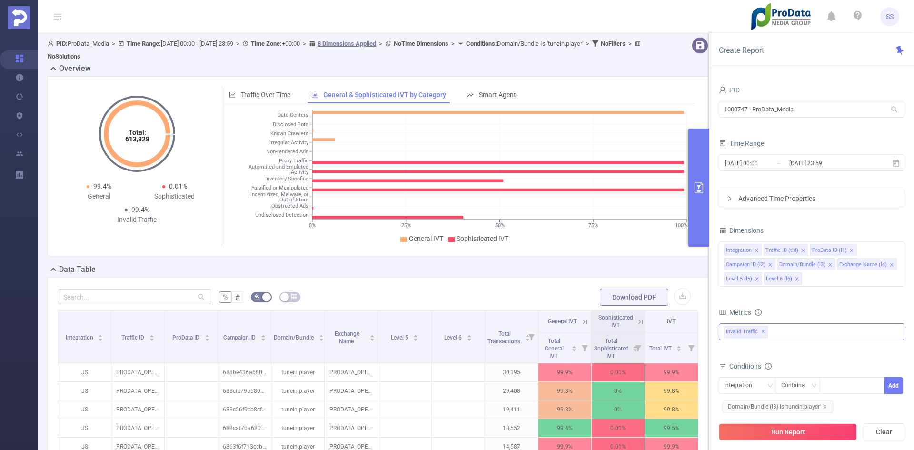
click at [251, 81] on div "Total: 613,828 Total: 613,828 99.4% General 0.01% Sophisticated 99.4% Invalid T…" at bounding box center [378, 166] width 661 height 180
drag, startPoint x: 250, startPoint y: 93, endPoint x: 482, endPoint y: 155, distance: 239.6
click at [250, 93] on span "Traffic Over Time" at bounding box center [266, 95] width 50 height 8
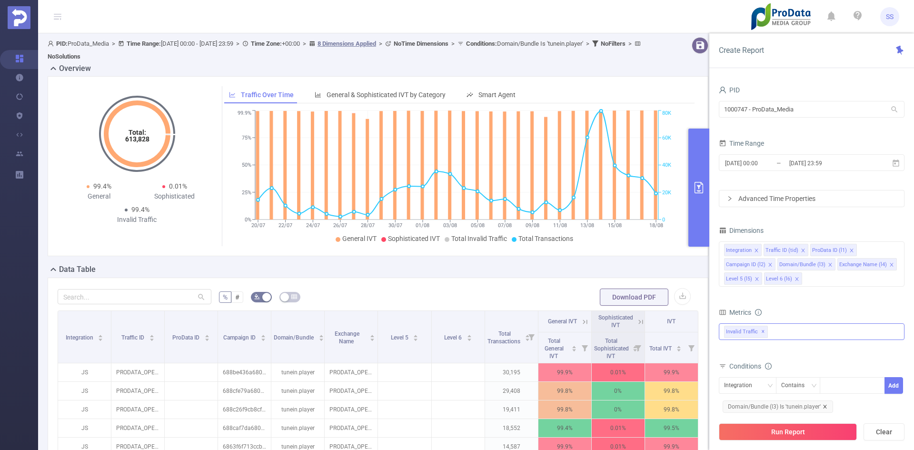
click at [824, 408] on icon "icon: close" at bounding box center [824, 406] width 5 height 5
click at [820, 434] on button "Run Report" at bounding box center [788, 431] width 138 height 17
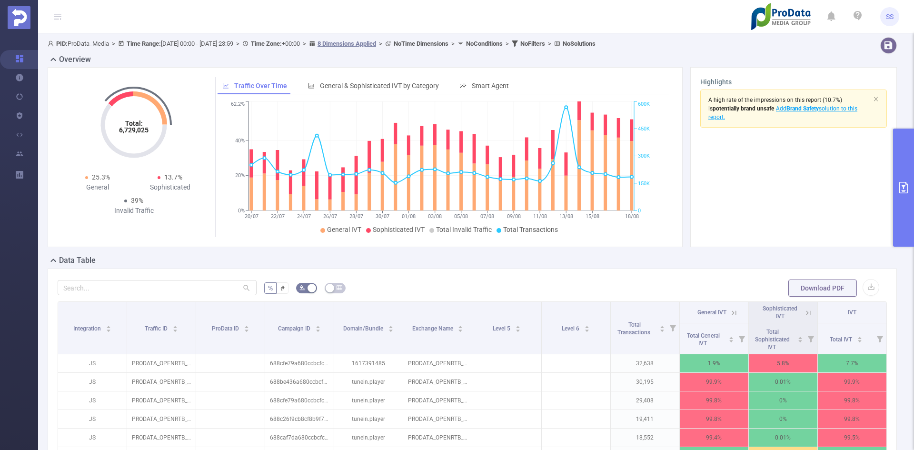
click at [913, 182] on button "primary" at bounding box center [903, 188] width 21 height 118
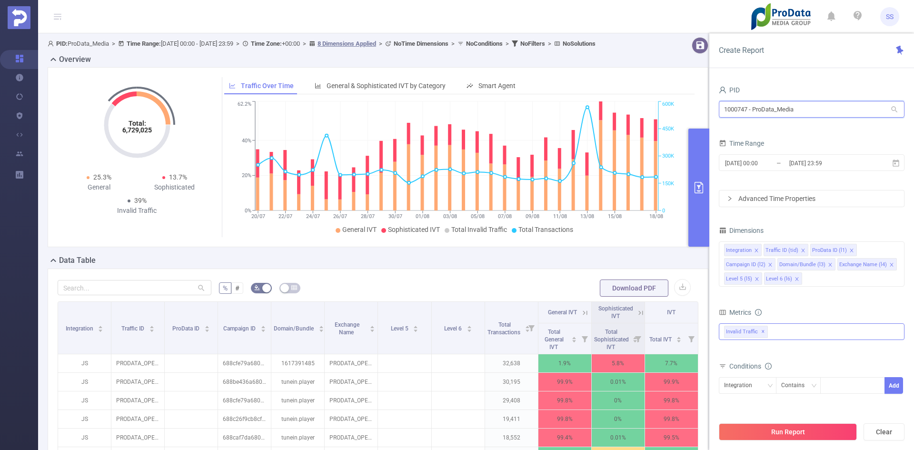
drag, startPoint x: 832, startPoint y: 109, endPoint x: 664, endPoint y: 110, distance: 169.0
click at [664, 110] on section "PID: ProData_Media > Time Range: 2025-07-20 00:00 - 2025-08-18 23:59 > Time Zon…" at bounding box center [476, 328] width 876 height 591
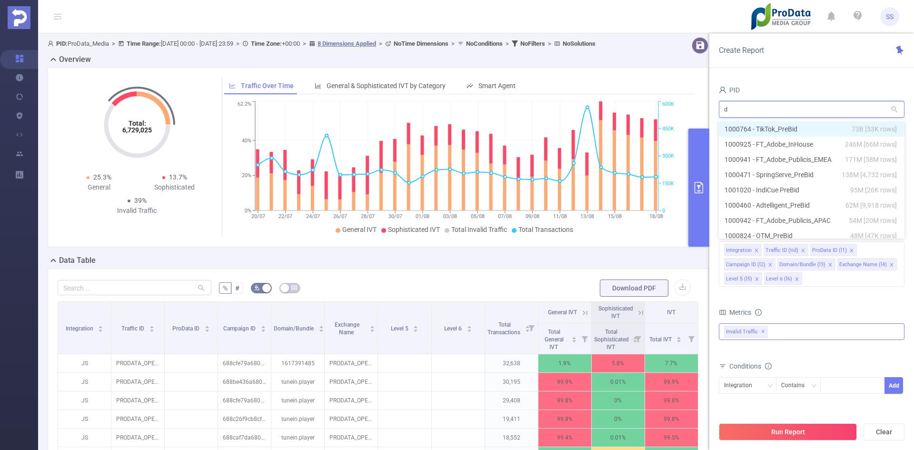
type input "d2"
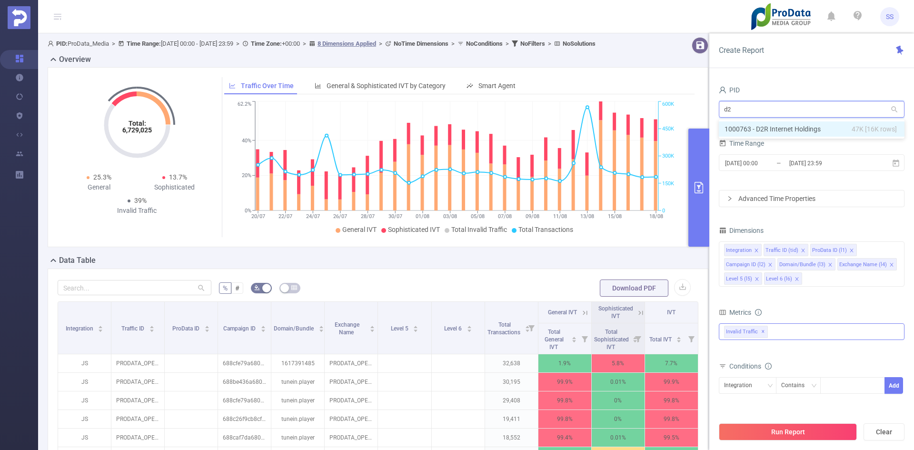
click at [793, 129] on li "1000763 - D2R Internet Holdings 47K [16K rows]" at bounding box center [812, 128] width 186 height 15
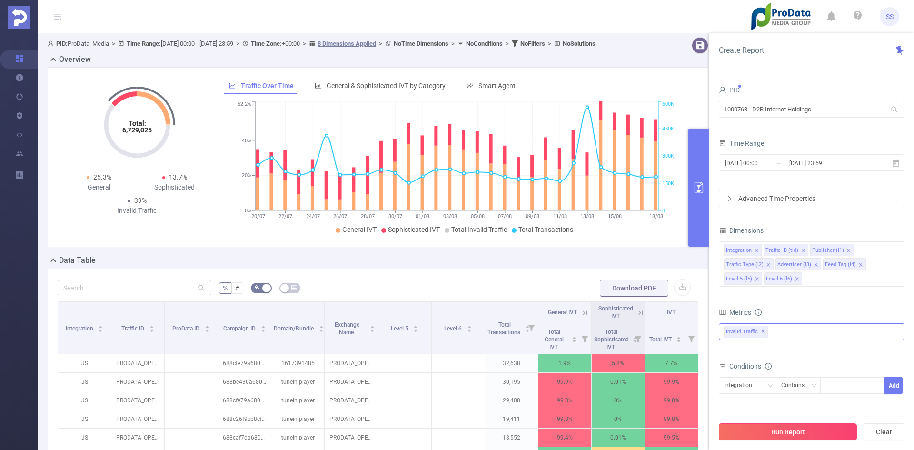
click at [804, 427] on button "Run Report" at bounding box center [788, 431] width 138 height 17
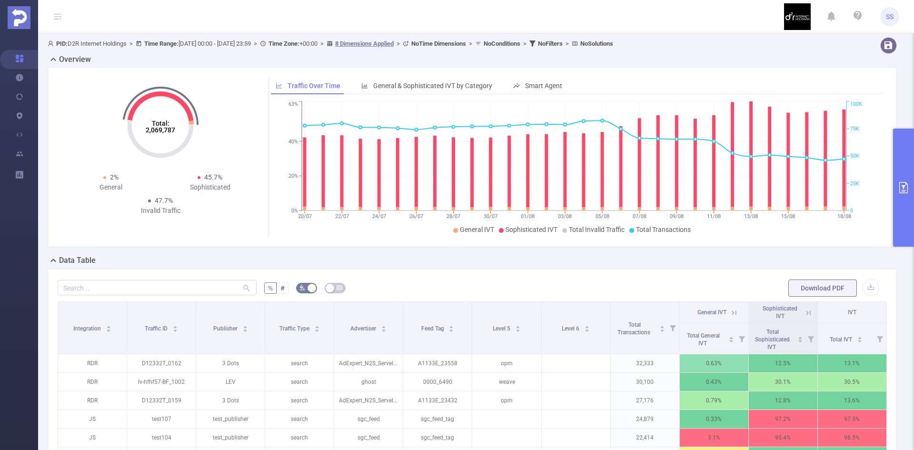
click at [906, 188] on icon "primary" at bounding box center [903, 187] width 11 height 11
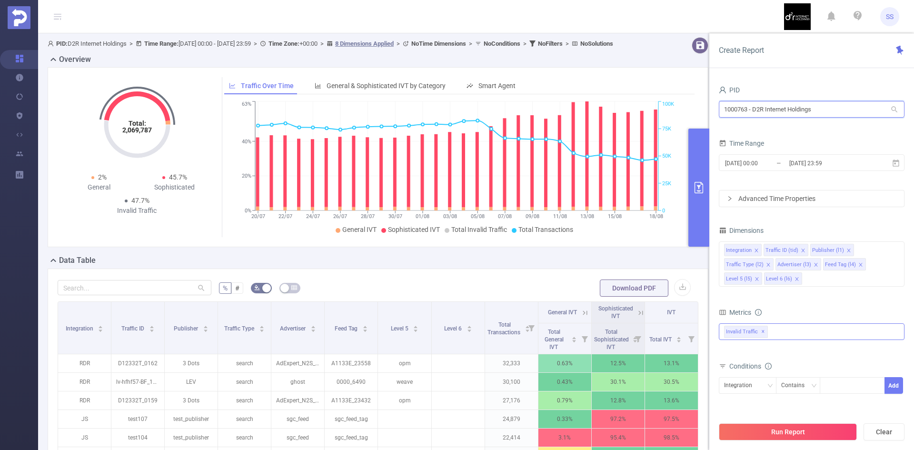
drag, startPoint x: 854, startPoint y: 115, endPoint x: 682, endPoint y: 111, distance: 172.8
click at [682, 111] on section "PID: D2R Internet Holdings > Time Range: 2025-07-20 00:00 - 2025-08-18 23:59 > …" at bounding box center [476, 328] width 876 height 591
type input "filmz"
click at [846, 127] on span "2.53M [67K rows]" at bounding box center [870, 129] width 52 height 10
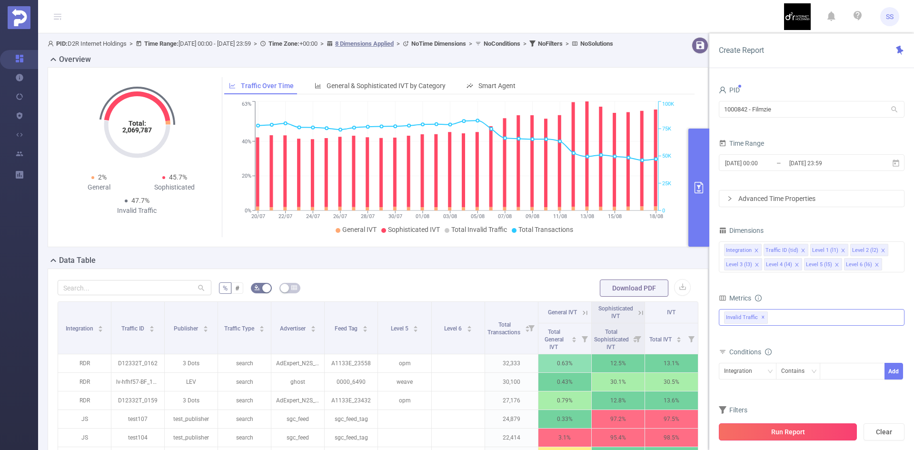
click at [784, 429] on button "Run Report" at bounding box center [788, 431] width 138 height 17
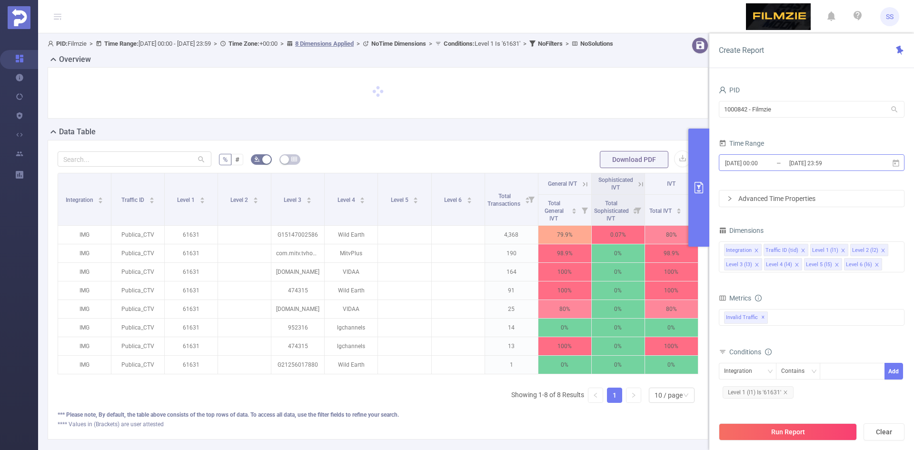
click at [802, 160] on input "[DATE] 23:59" at bounding box center [826, 163] width 77 height 13
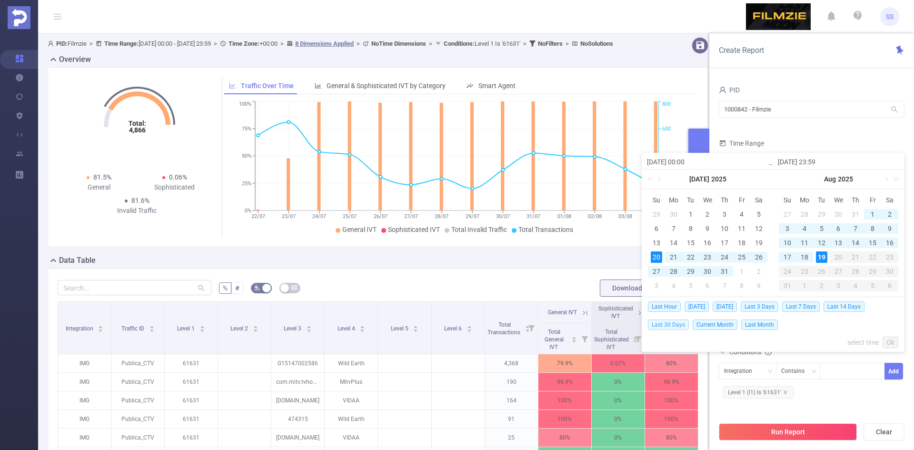
click at [678, 327] on span "Last 30 Days" at bounding box center [668, 324] width 41 height 10
type input "[DATE] 00:00"
type input "[DATE] 23:59"
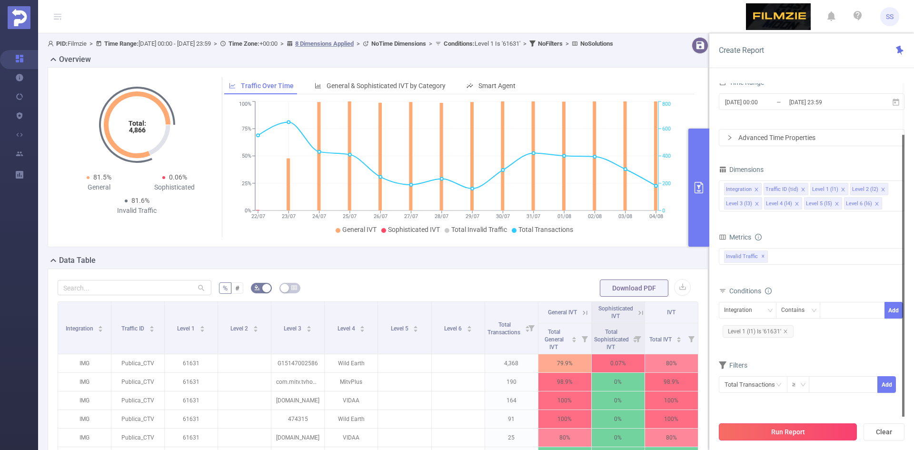
click at [804, 433] on button "Run Report" at bounding box center [788, 431] width 138 height 17
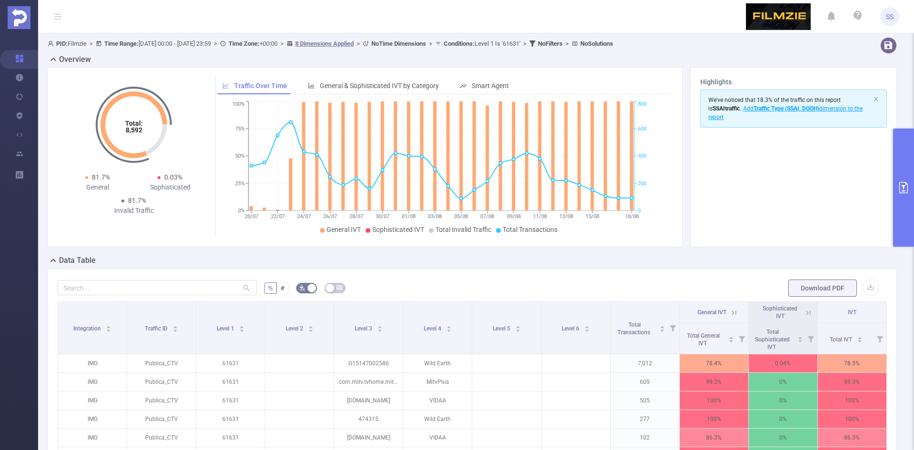
click at [908, 177] on button "primary" at bounding box center [903, 188] width 21 height 118
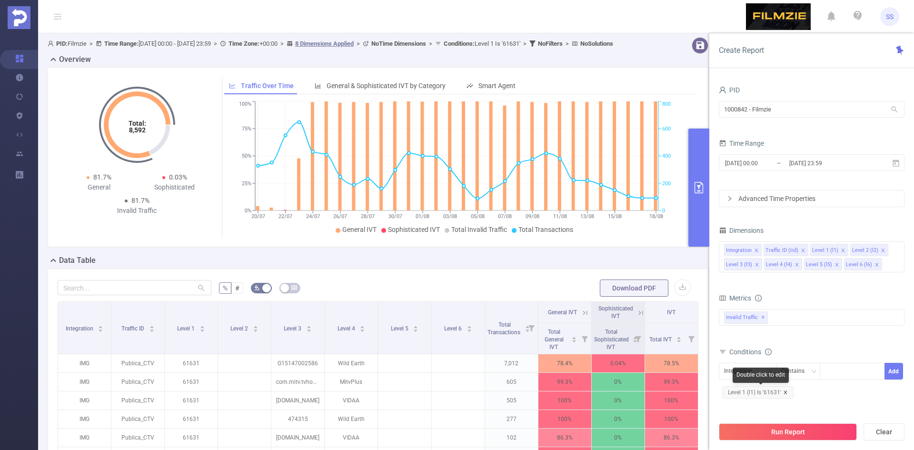
click at [786, 391] on icon "icon: close" at bounding box center [784, 391] width 3 height 3
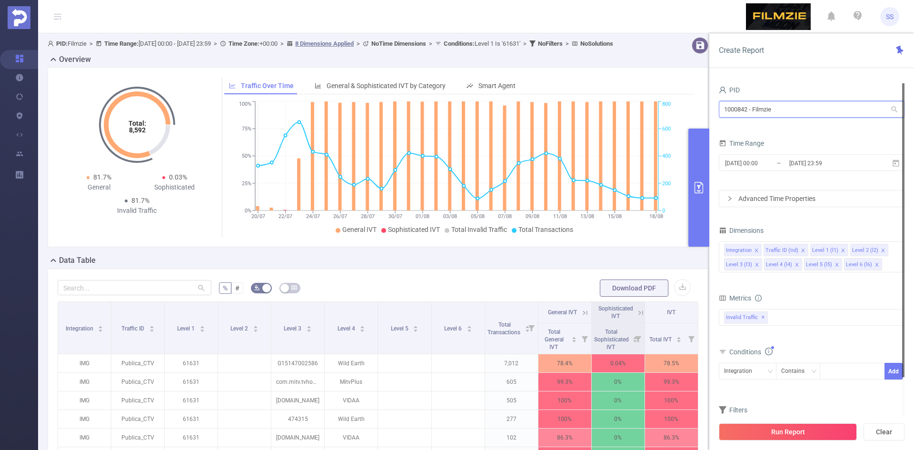
drag, startPoint x: 818, startPoint y: 110, endPoint x: 650, endPoint y: 105, distance: 168.1
click at [650, 105] on section "PID: Filmzie > Time Range: 2025-07-20 00:00 - 2025-08-18 23:59 > Time Zone: +00…" at bounding box center [476, 328] width 876 height 591
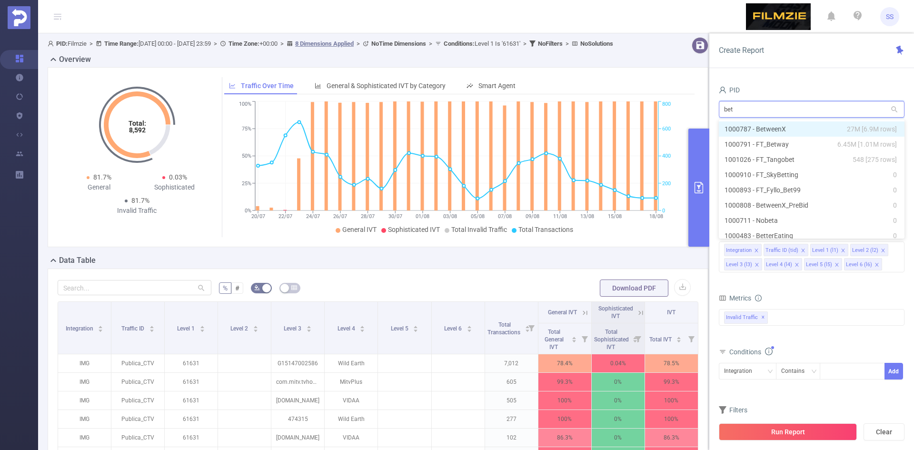
type input "betw"
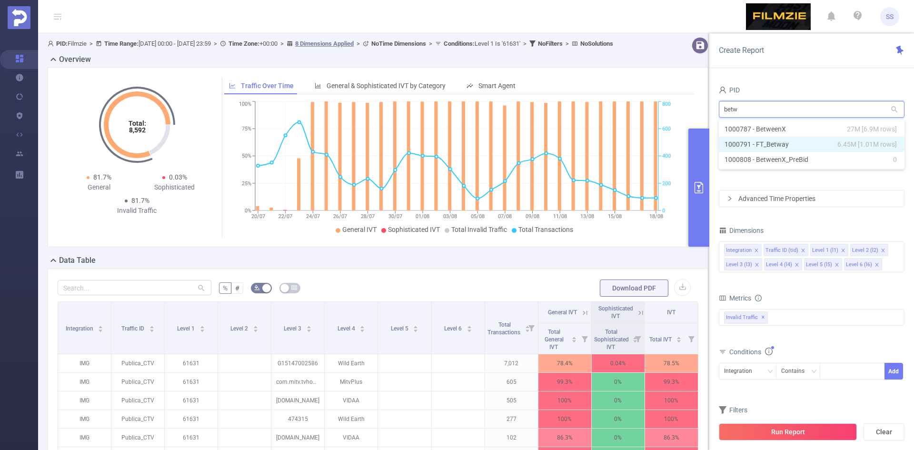
click at [773, 146] on li "1000791 - FT_Betway 6.45M [1.01M rows]" at bounding box center [812, 144] width 186 height 15
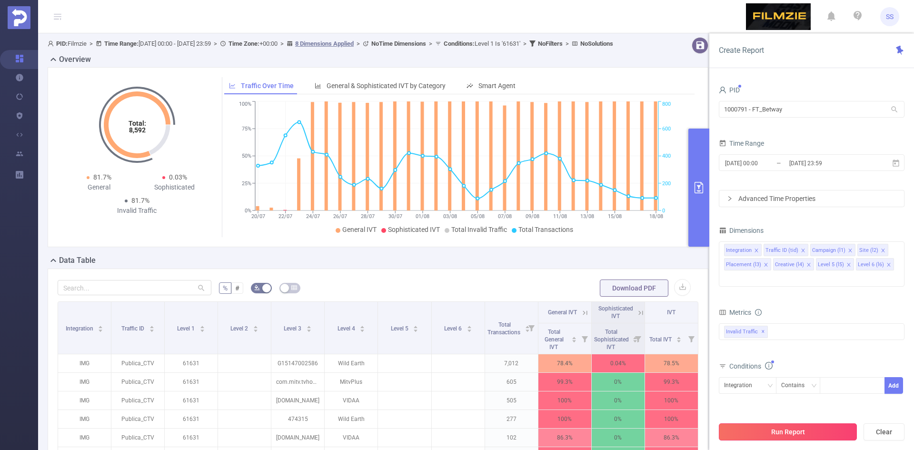
click at [803, 431] on button "Run Report" at bounding box center [788, 431] width 138 height 17
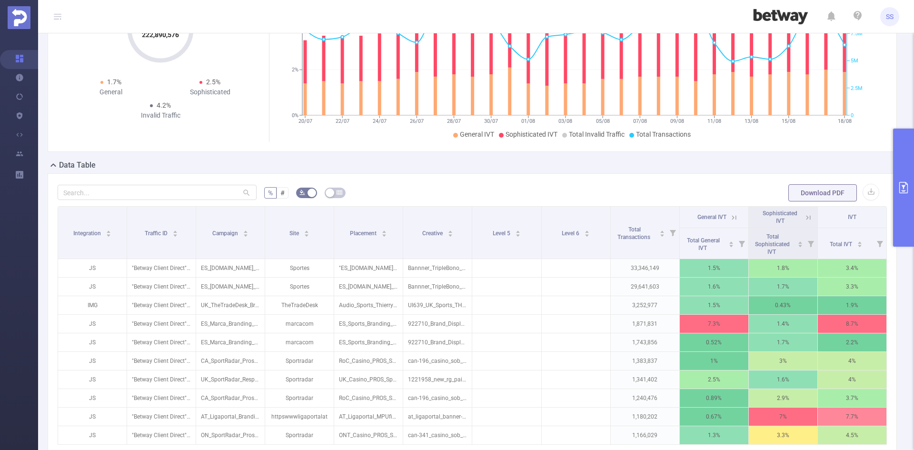
scroll to position [143, 0]
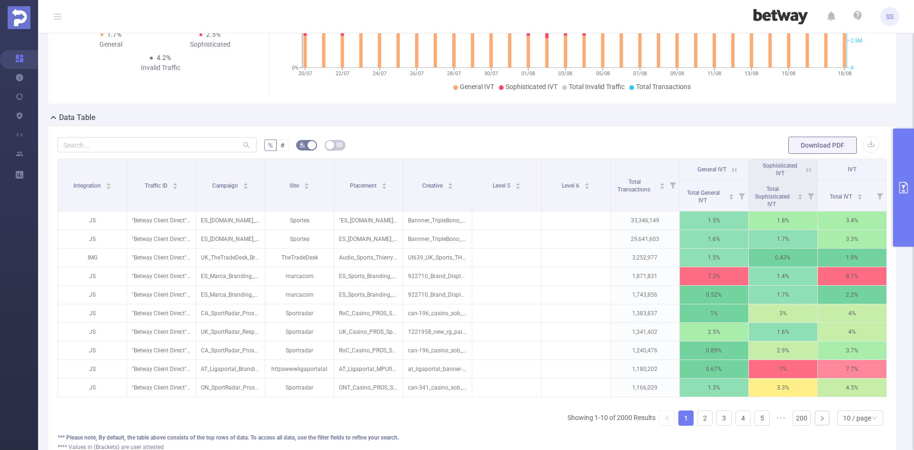
click at [730, 170] on icon at bounding box center [734, 170] width 9 height 9
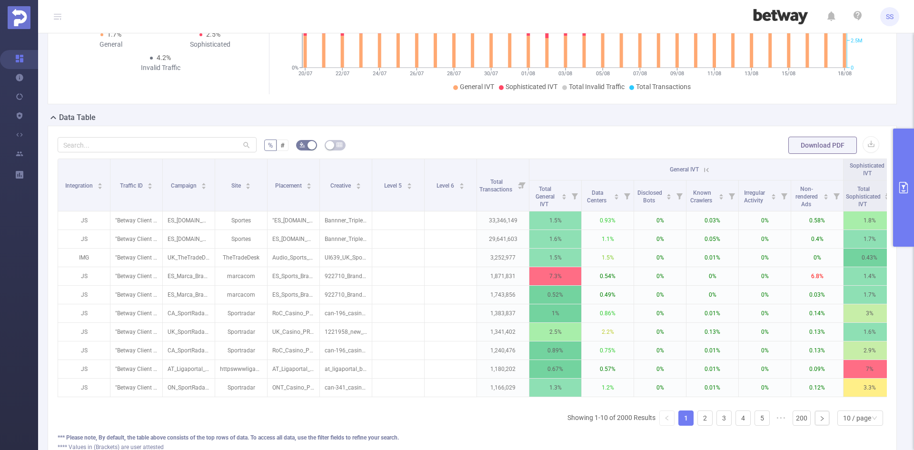
click at [704, 169] on icon at bounding box center [706, 170] width 9 height 9
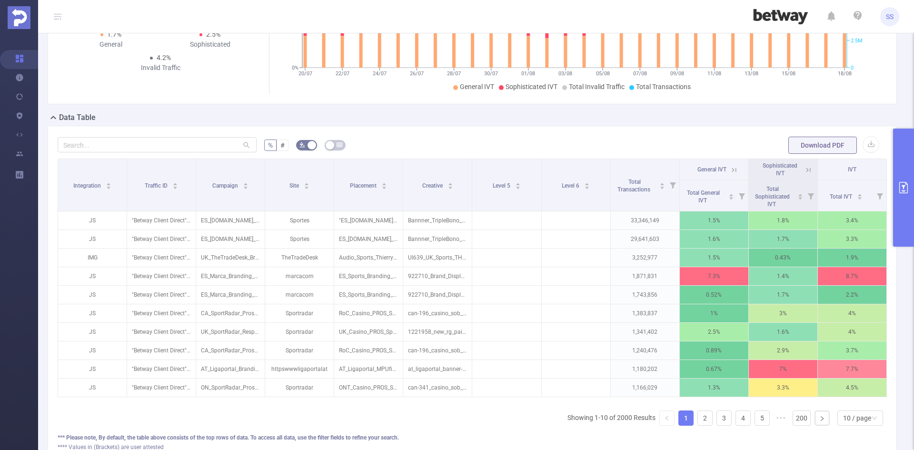
click at [804, 170] on icon at bounding box center [808, 170] width 9 height 9
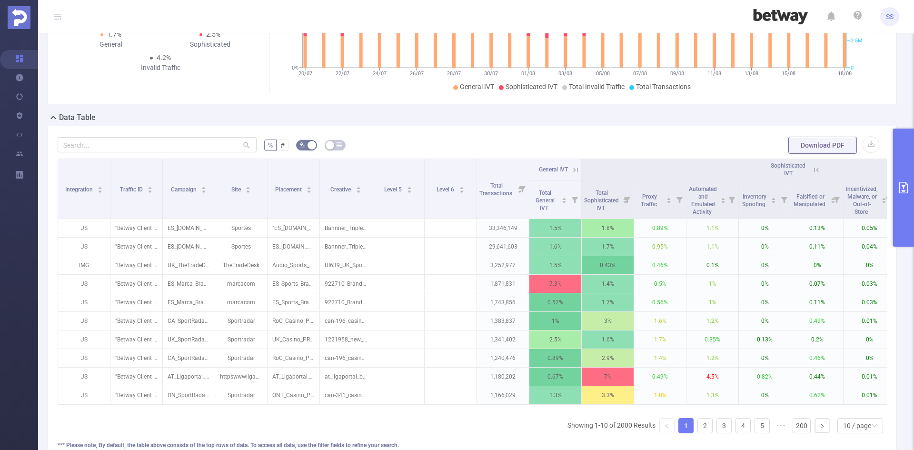
click at [817, 168] on icon at bounding box center [816, 170] width 9 height 9
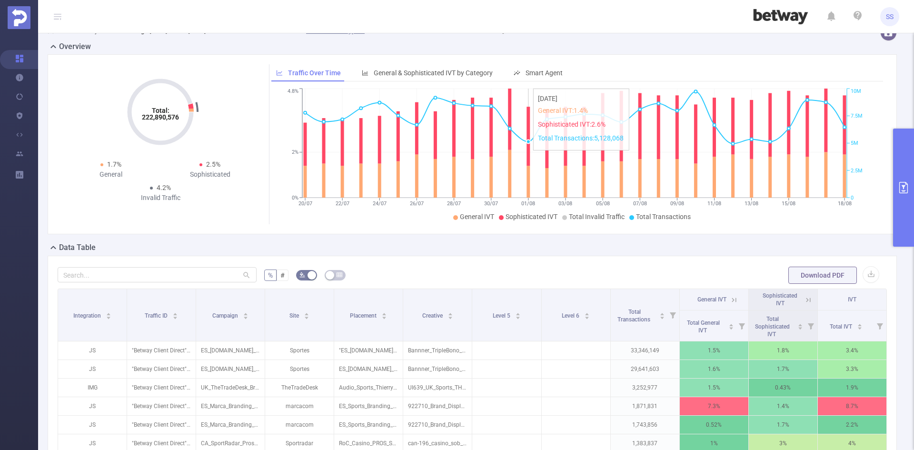
scroll to position [0, 0]
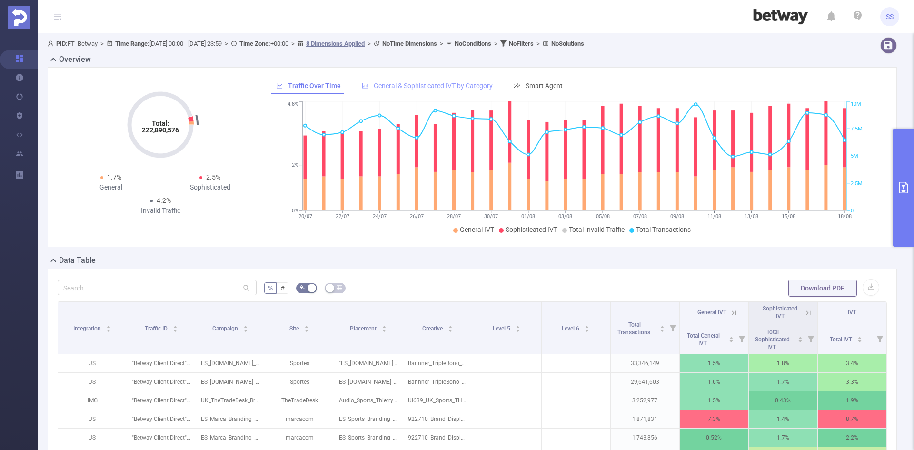
click at [470, 83] on span "General & Sophisticated IVT by Category" at bounding box center [433, 86] width 119 height 8
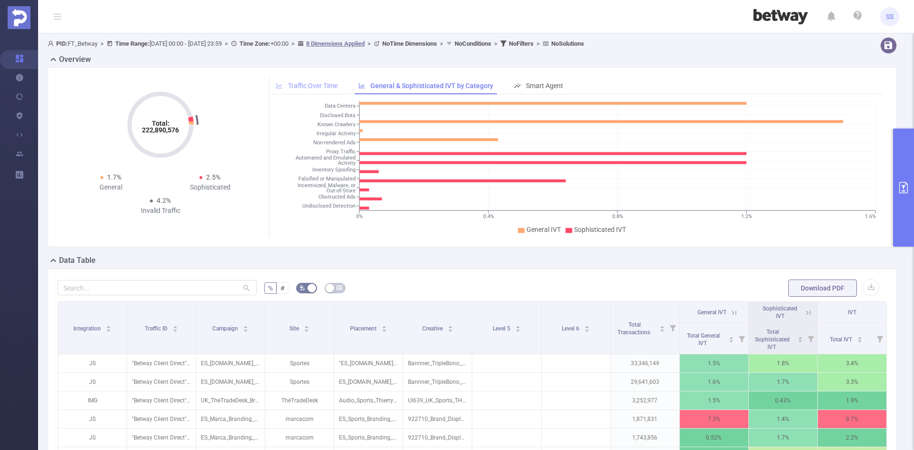
click at [311, 82] on span "Traffic Over Time" at bounding box center [313, 86] width 50 height 8
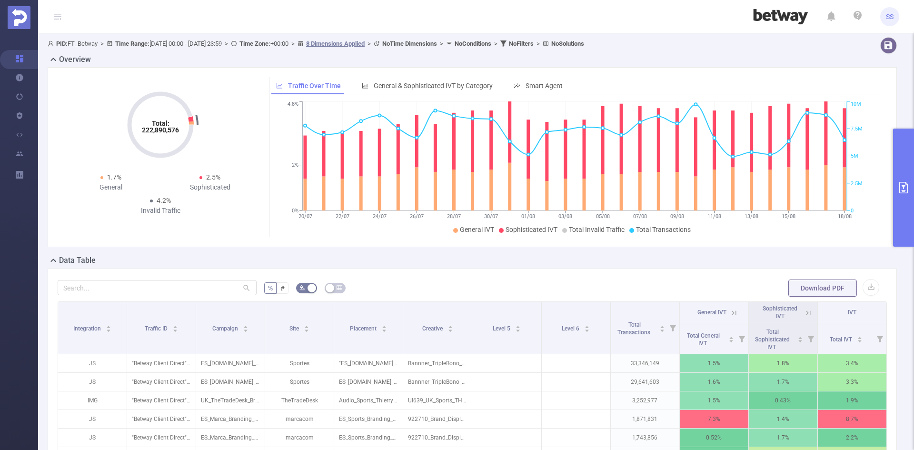
click at [900, 193] on button "primary" at bounding box center [903, 188] width 21 height 118
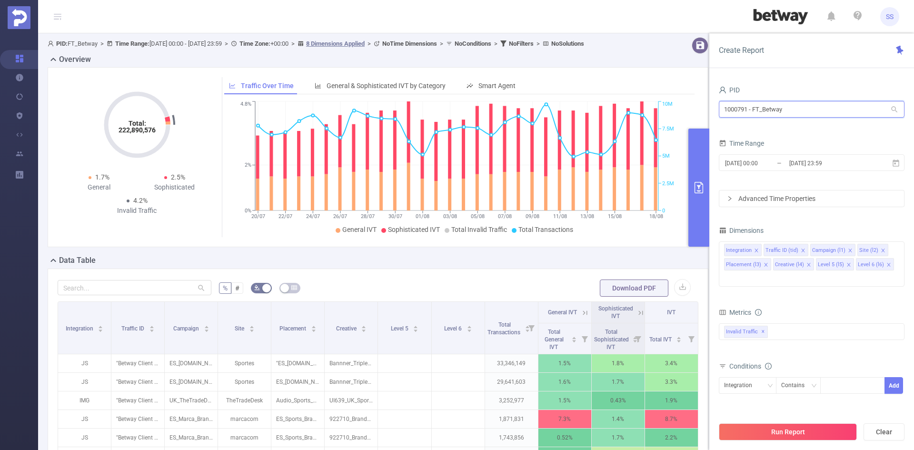
drag, startPoint x: 822, startPoint y: 114, endPoint x: 686, endPoint y: 111, distance: 135.2
click at [686, 111] on section "PID: FT_Betway > Time Range: 2025-07-20 00:00 - 2025-08-18 23:59 > Time Zone: +…" at bounding box center [476, 328] width 876 height 591
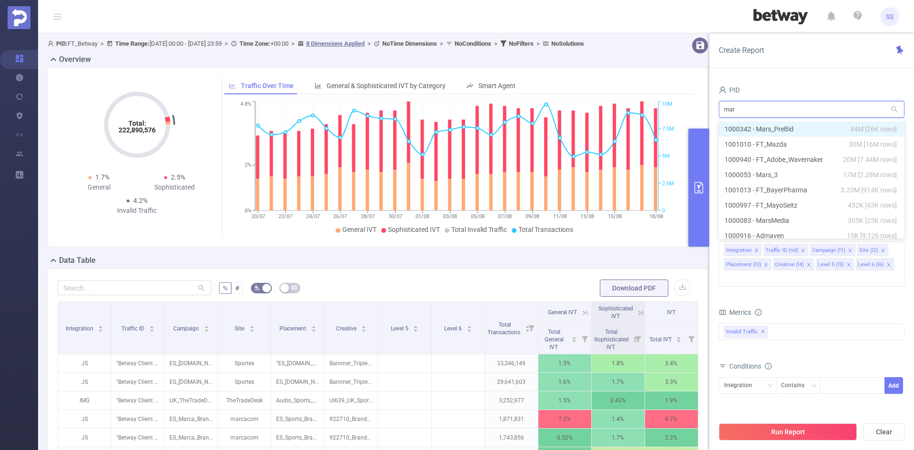
type input "mars"
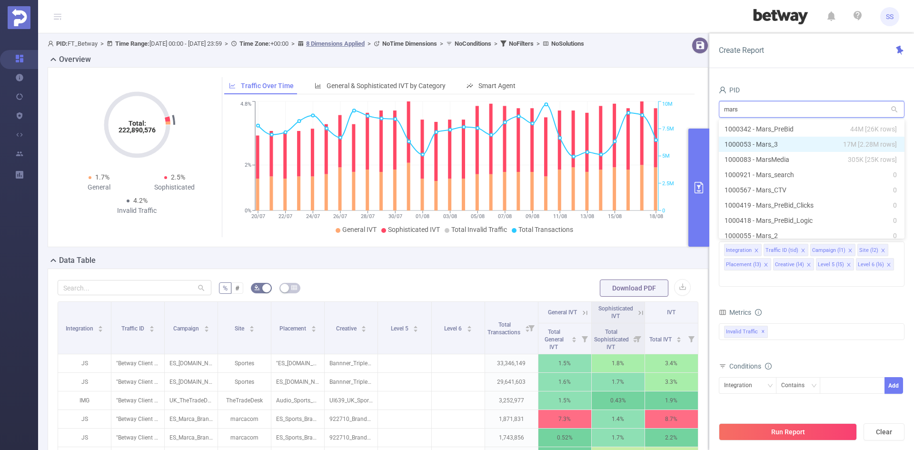
click at [773, 145] on li "1000053 - Mars_3 17M [2.28M rows]" at bounding box center [812, 144] width 186 height 15
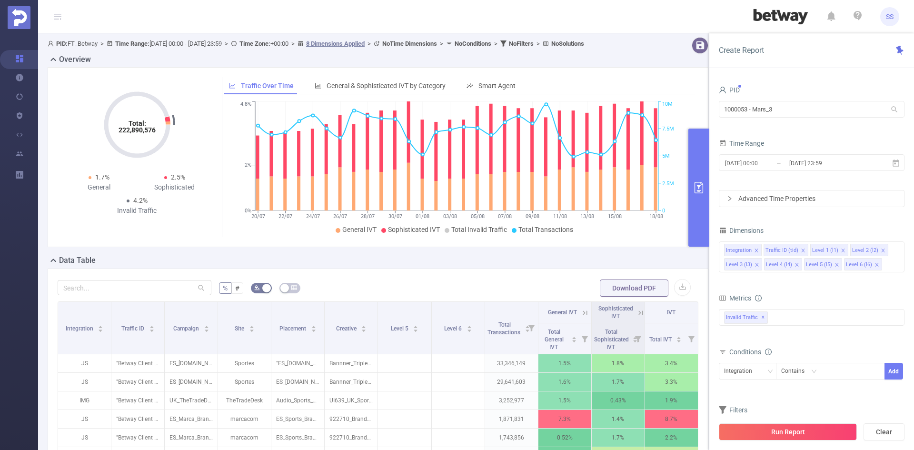
click at [797, 430] on button "Run Report" at bounding box center [788, 431] width 138 height 17
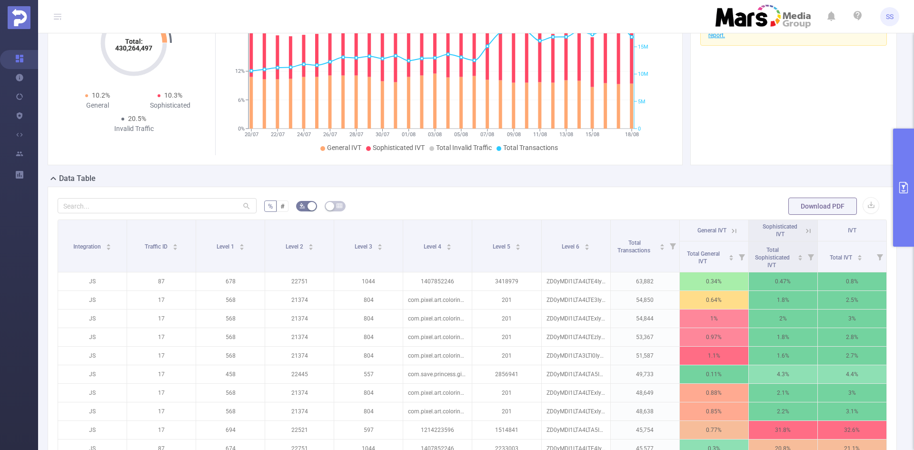
scroll to position [143, 0]
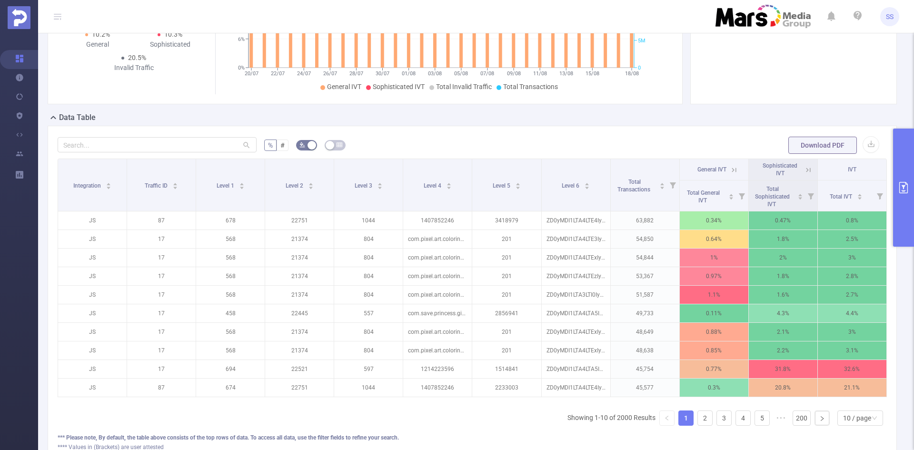
click at [804, 172] on icon at bounding box center [808, 170] width 9 height 9
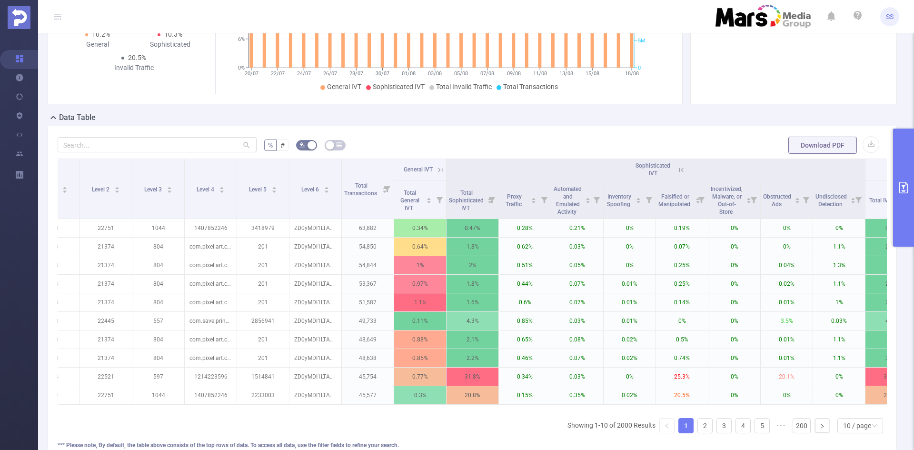
scroll to position [0, 175]
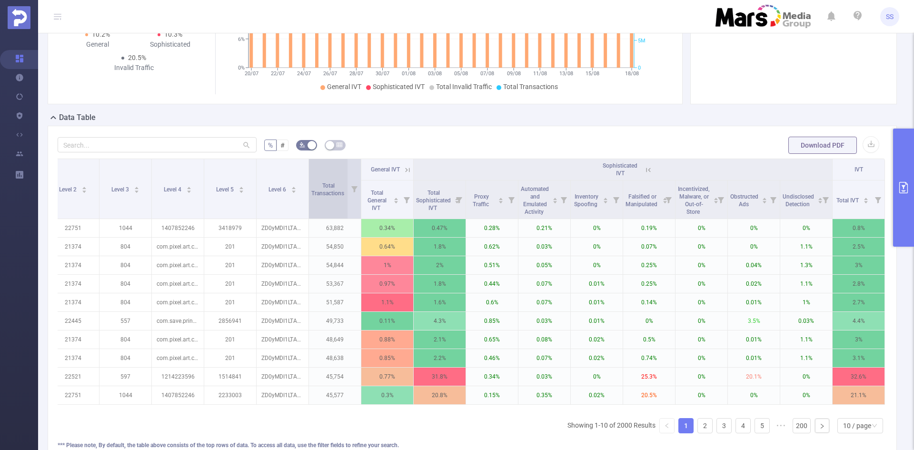
click at [646, 169] on icon at bounding box center [648, 170] width 4 height 4
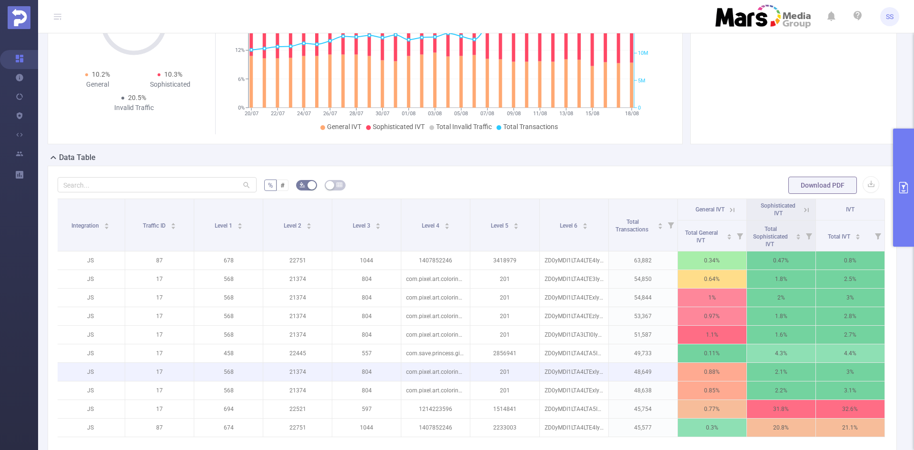
scroll to position [190, 0]
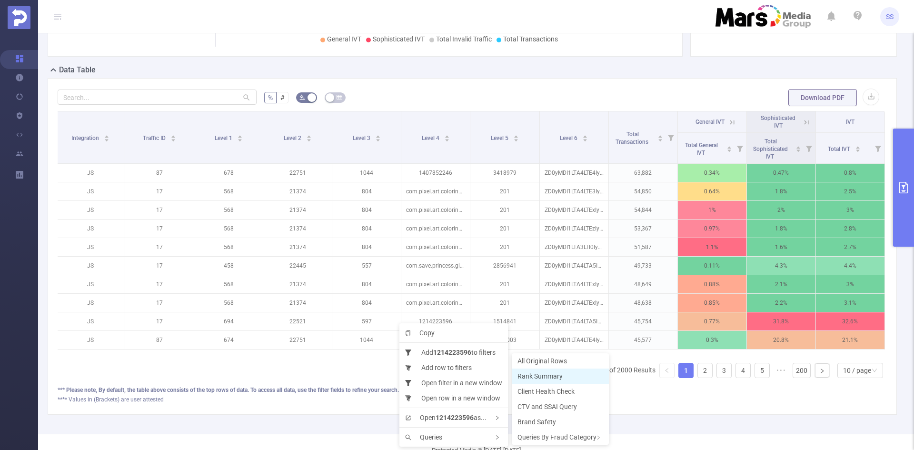
click at [526, 373] on span "Rank Summary" at bounding box center [539, 376] width 45 height 8
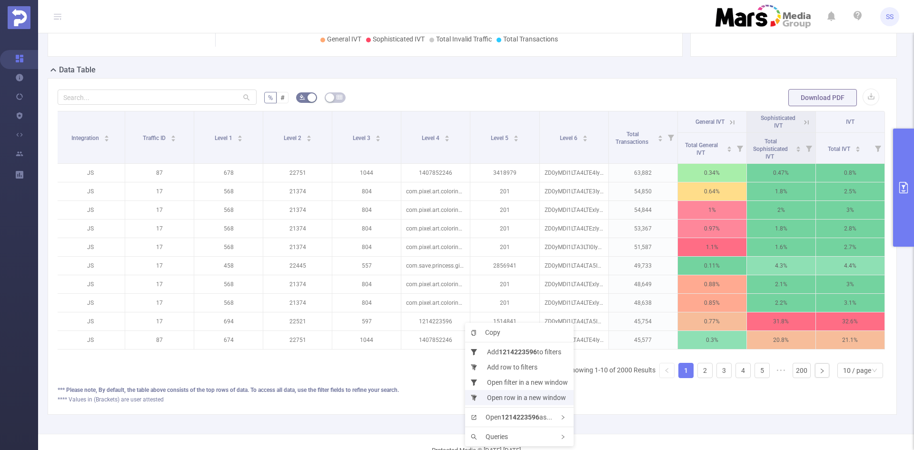
click at [526, 401] on li "Open row in a new window" at bounding box center [519, 397] width 109 height 15
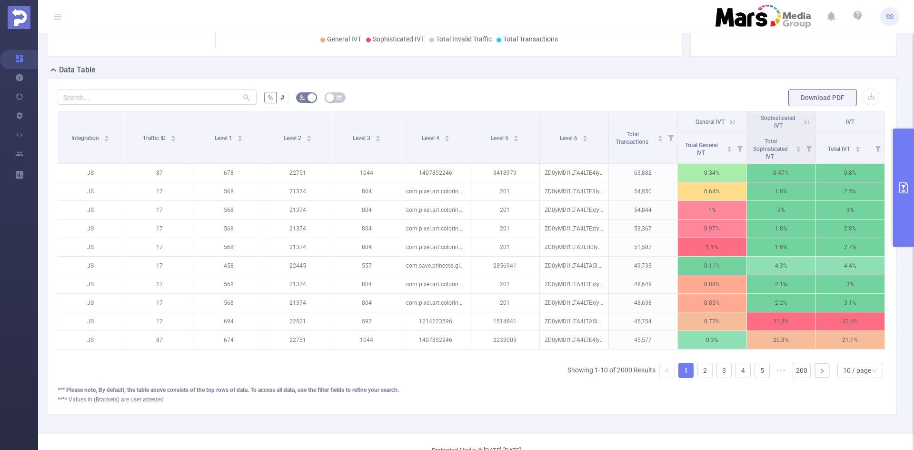
click at [902, 171] on button "primary" at bounding box center [903, 188] width 21 height 118
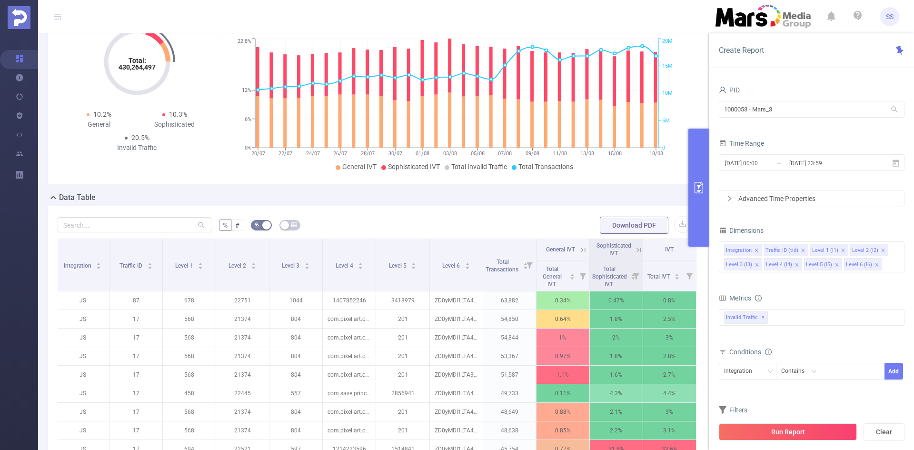
scroll to position [0, 0]
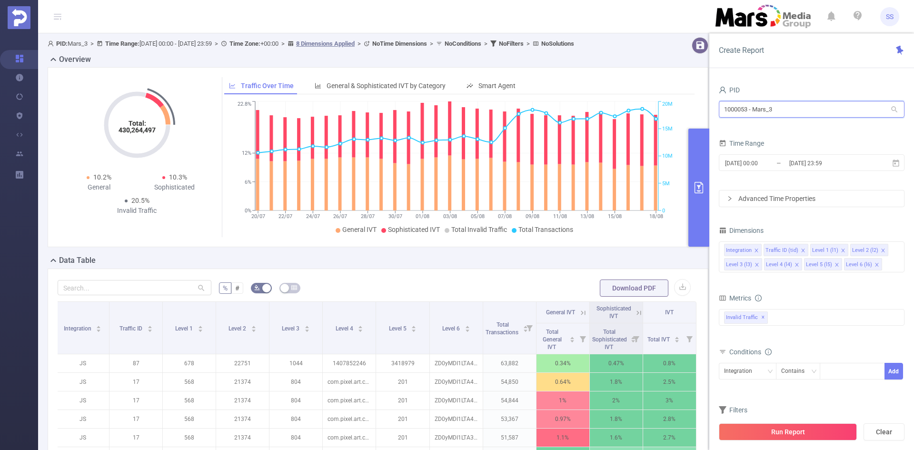
drag, startPoint x: 797, startPoint y: 114, endPoint x: 677, endPoint y: 104, distance: 119.9
click at [677, 104] on section "PID: Mars_3 > Time Range: 2025-07-20 00:00 - 2025-08-18 23:59 > Time Zone: +00:…" at bounding box center [476, 328] width 876 height 591
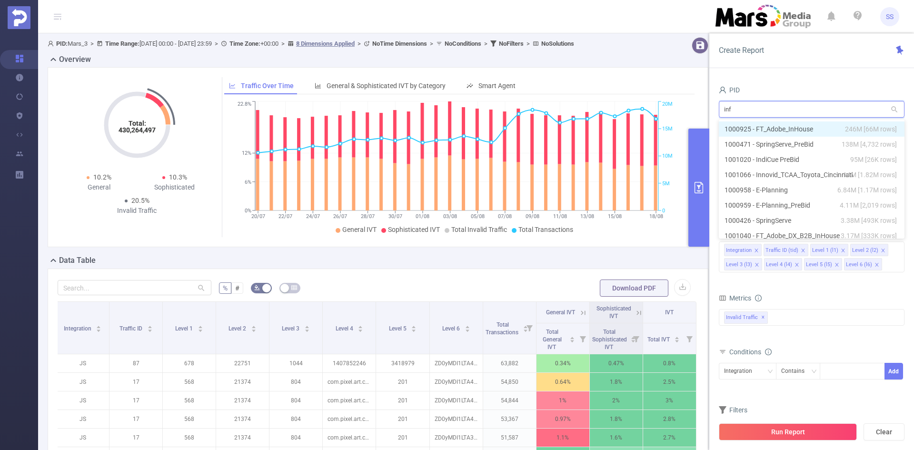
type input "info"
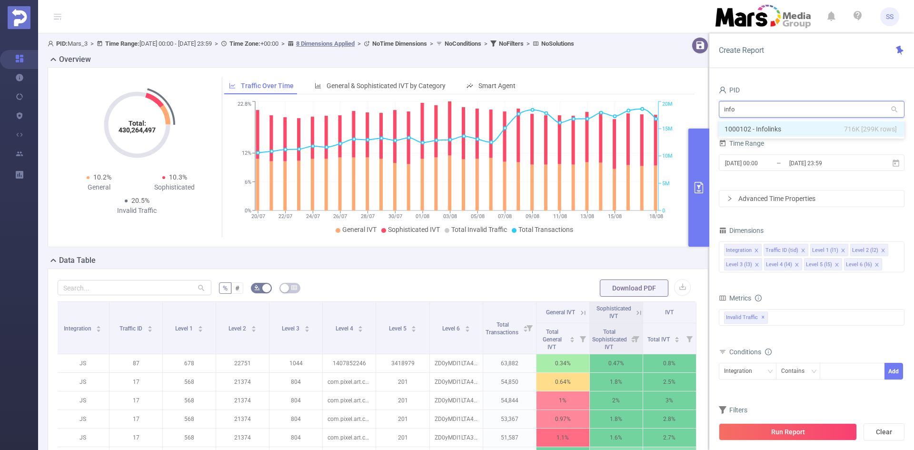
click at [821, 132] on li "1000102 - Infolinks 716K [299K rows]" at bounding box center [812, 128] width 186 height 15
click at [790, 427] on button "Run Report" at bounding box center [788, 431] width 138 height 17
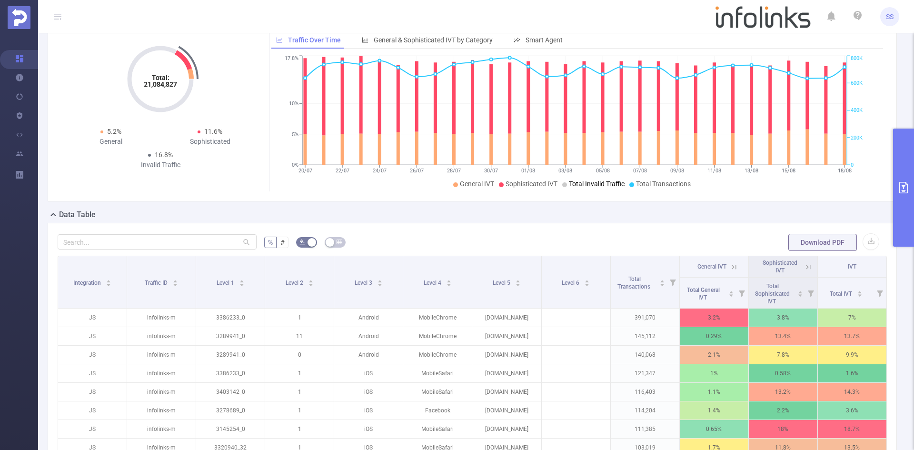
scroll to position [143, 0]
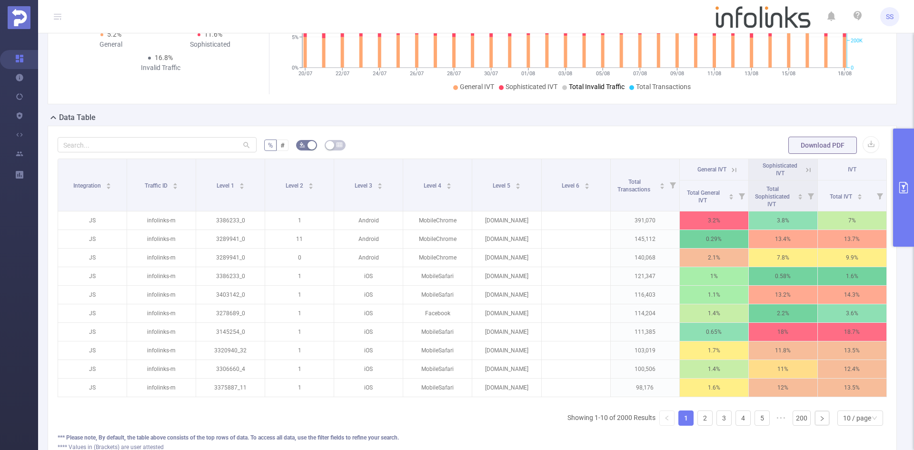
click at [804, 169] on icon at bounding box center [808, 170] width 9 height 9
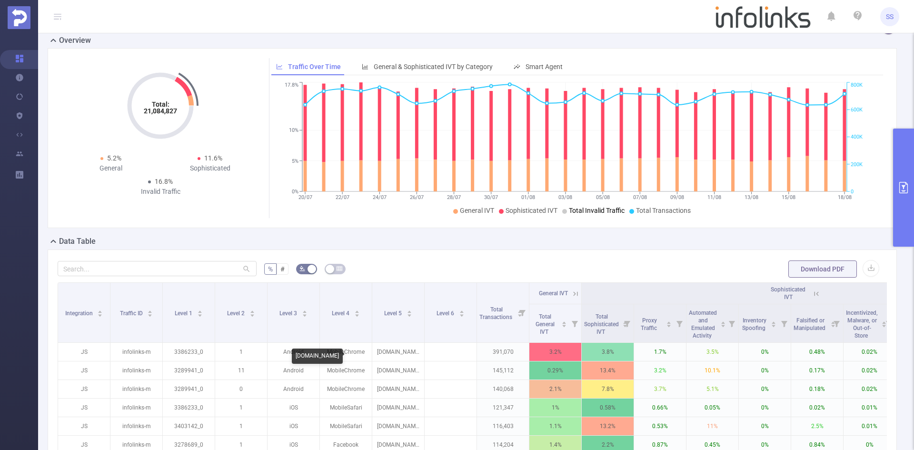
scroll to position [0, 0]
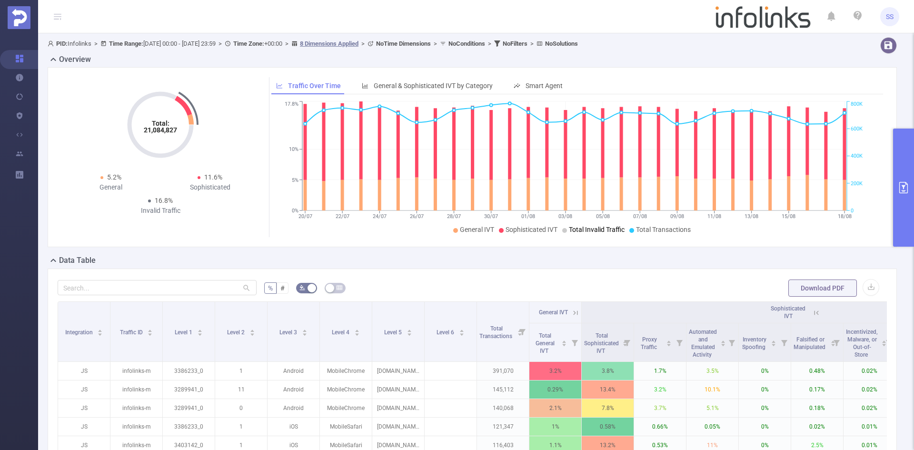
click at [896, 184] on button "primary" at bounding box center [903, 188] width 21 height 118
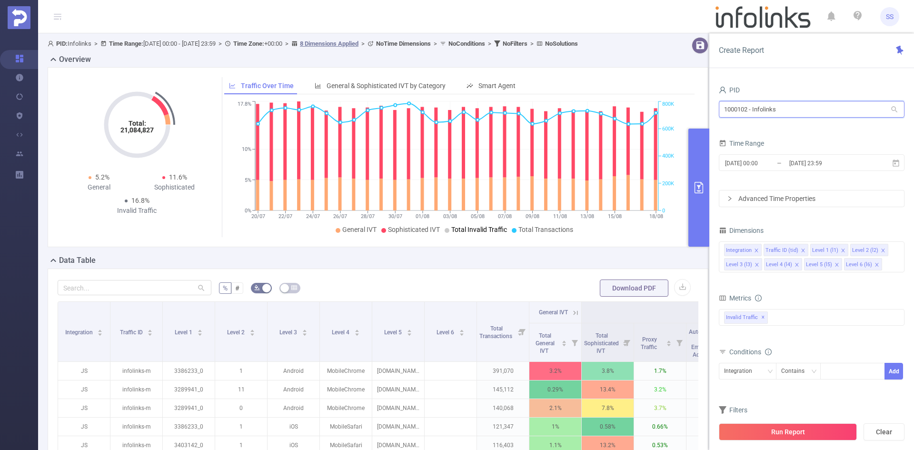
drag, startPoint x: 820, startPoint y: 108, endPoint x: 653, endPoint y: 125, distance: 167.9
click at [653, 125] on section "PID: Infolinks > Time Range: 2025-07-20 00:00 - 2025-08-18 23:59 > Time Zone: +…" at bounding box center [476, 332] width 876 height 598
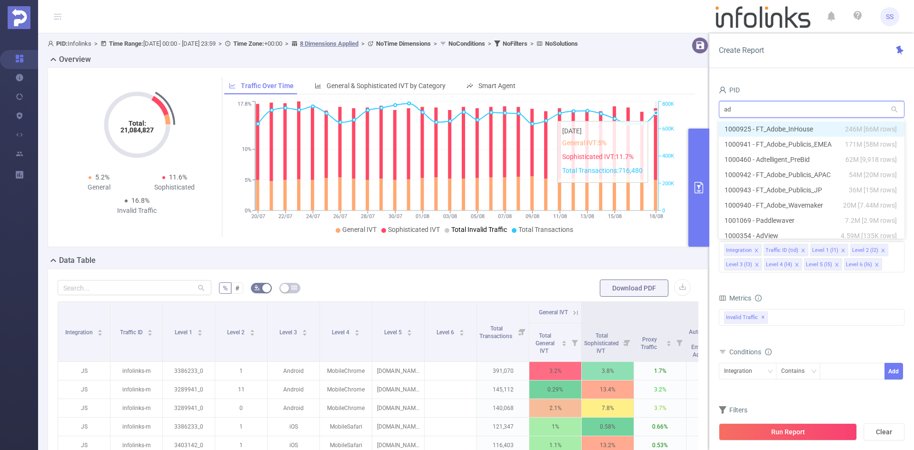
type input "adv"
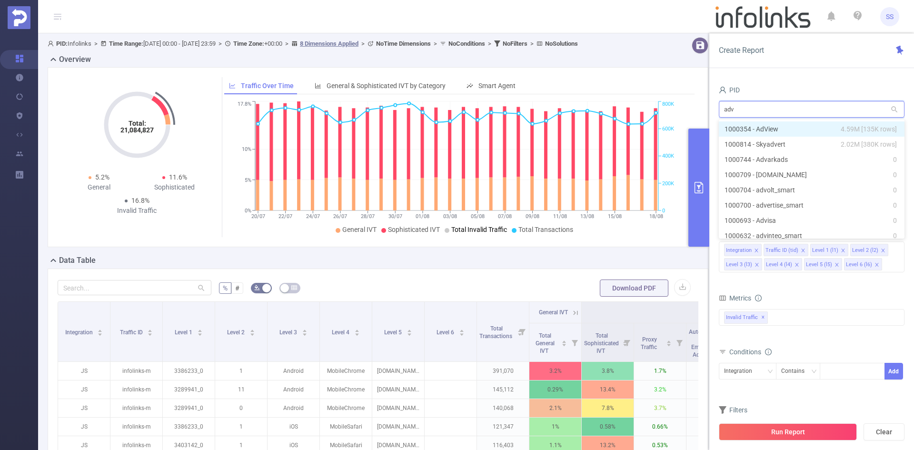
click at [864, 131] on span "4.59M [135K rows]" at bounding box center [869, 129] width 56 height 10
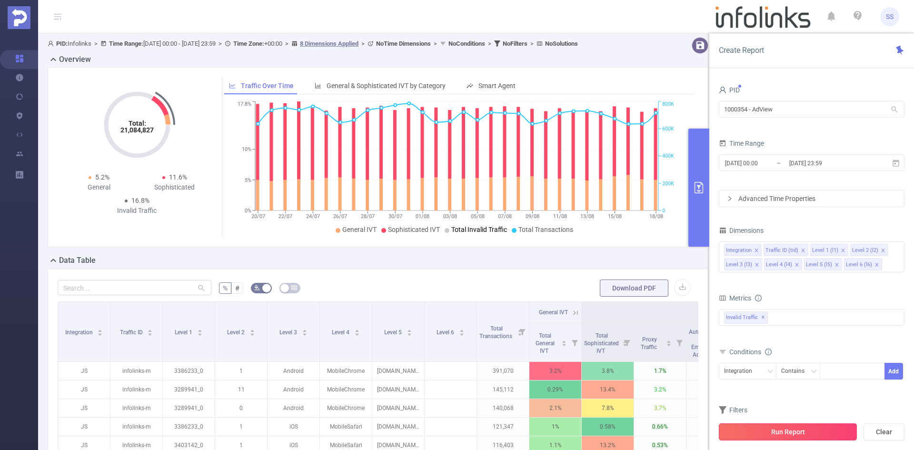
click at [748, 433] on button "Run Report" at bounding box center [788, 431] width 138 height 17
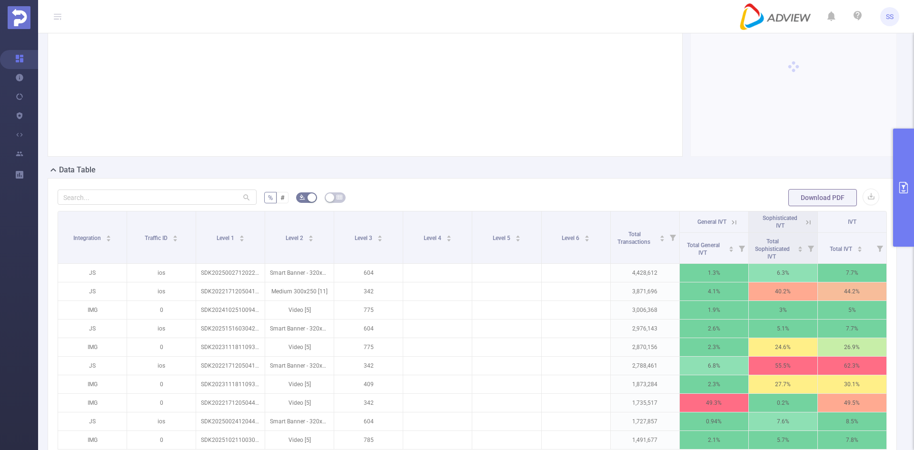
scroll to position [143, 0]
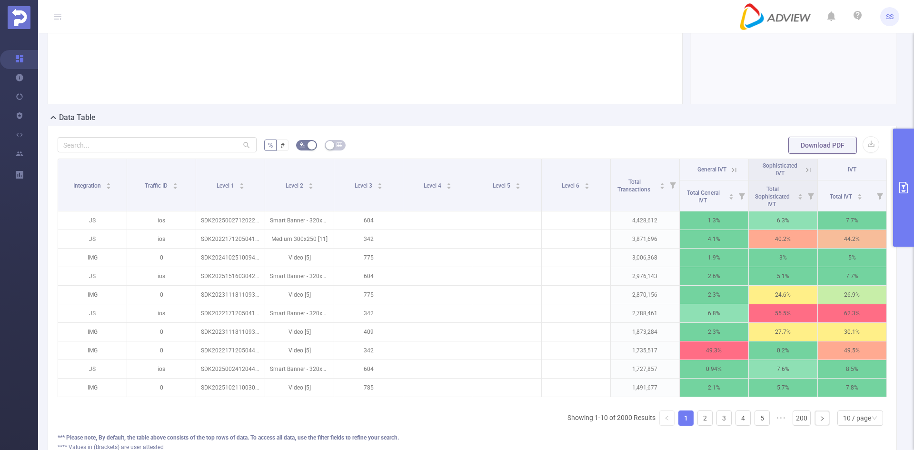
click at [720, 167] on span "General IVT" at bounding box center [711, 169] width 29 height 7
click at [727, 167] on icon at bounding box center [732, 170] width 11 height 10
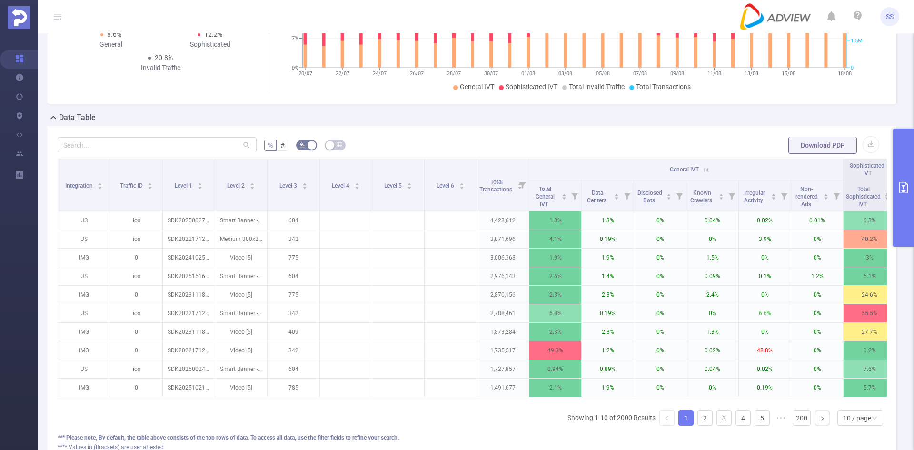
click at [708, 169] on icon at bounding box center [706, 170] width 9 height 9
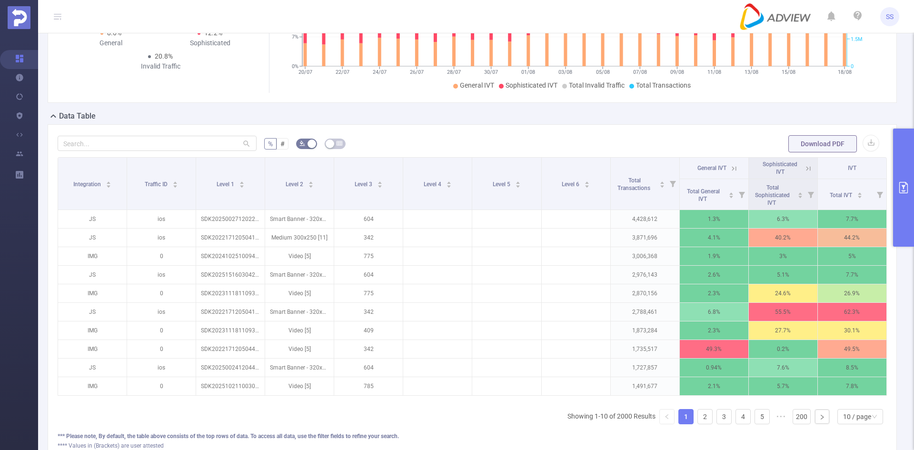
scroll to position [190, 0]
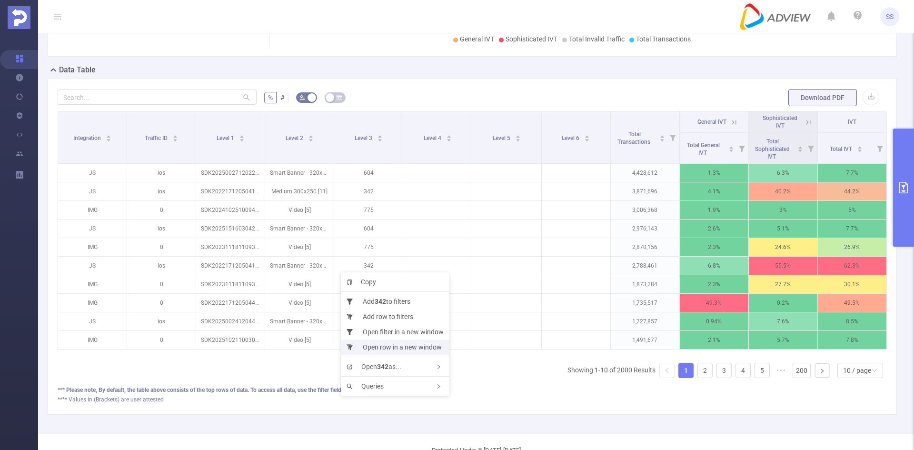
click at [418, 350] on li "Open row in a new window" at bounding box center [395, 346] width 109 height 15
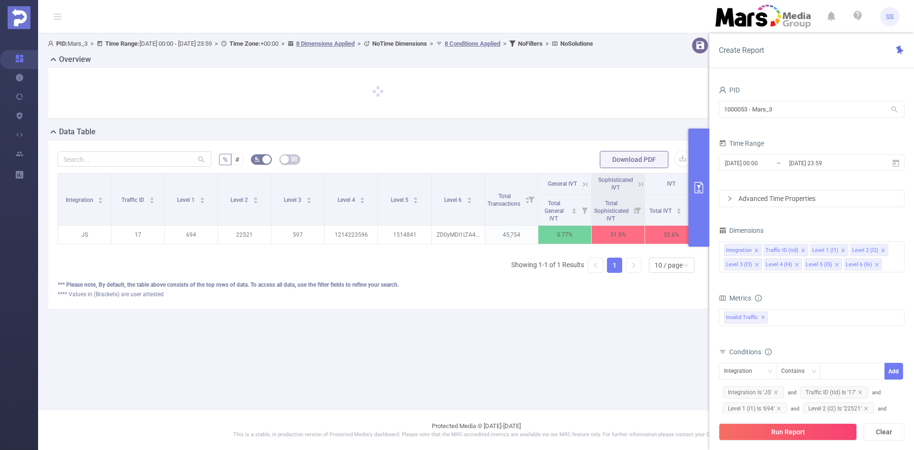
drag, startPoint x: 702, startPoint y: 189, endPoint x: 697, endPoint y: 194, distance: 6.1
click at [702, 189] on icon "primary" at bounding box center [698, 187] width 11 height 11
click at [636, 188] on icon at bounding box center [639, 184] width 11 height 10
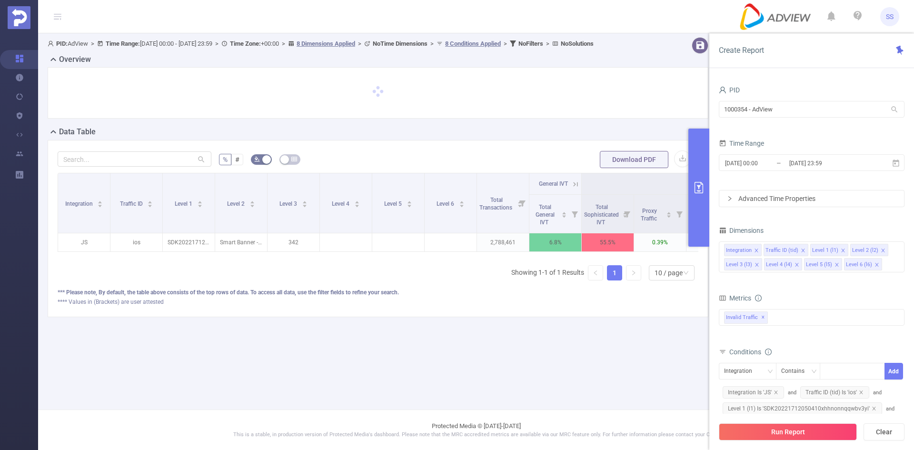
scroll to position [0, 202]
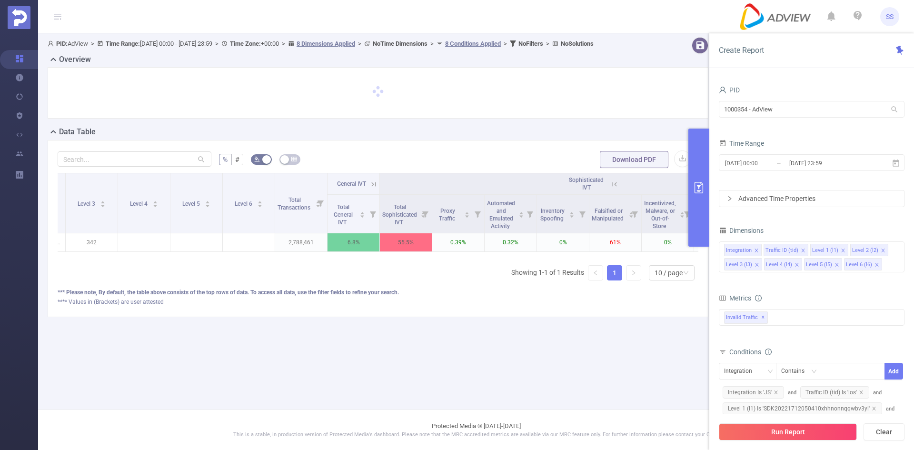
click at [611, 188] on icon at bounding box center [614, 184] width 9 height 9
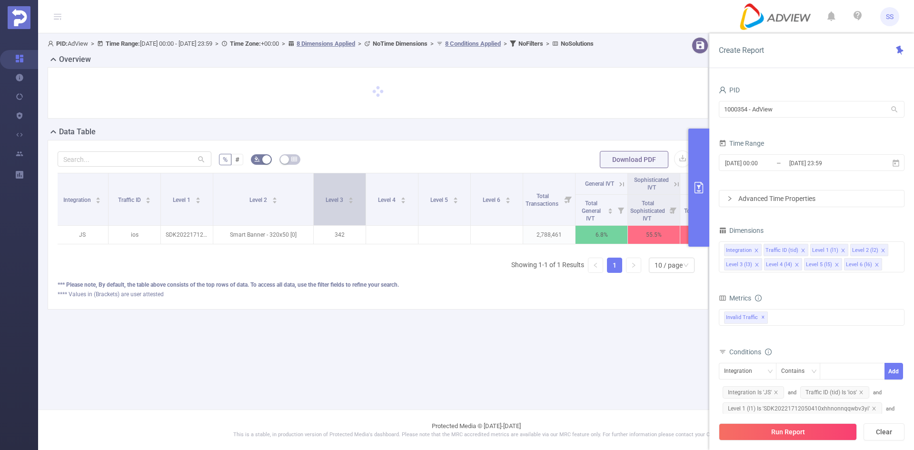
drag, startPoint x: 269, startPoint y: 208, endPoint x: 315, endPoint y: 210, distance: 45.7
click at [315, 195] on tr "Integration Traffic ID Level 1 Level 2 Level 3 Level 4 Level 5 Level 6 Total Tr…" at bounding box center [394, 183] width 676 height 21
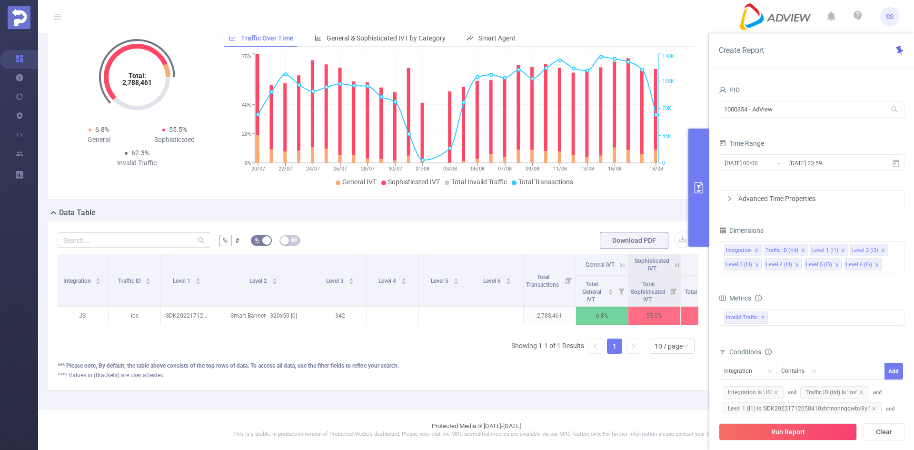
scroll to position [64, 0]
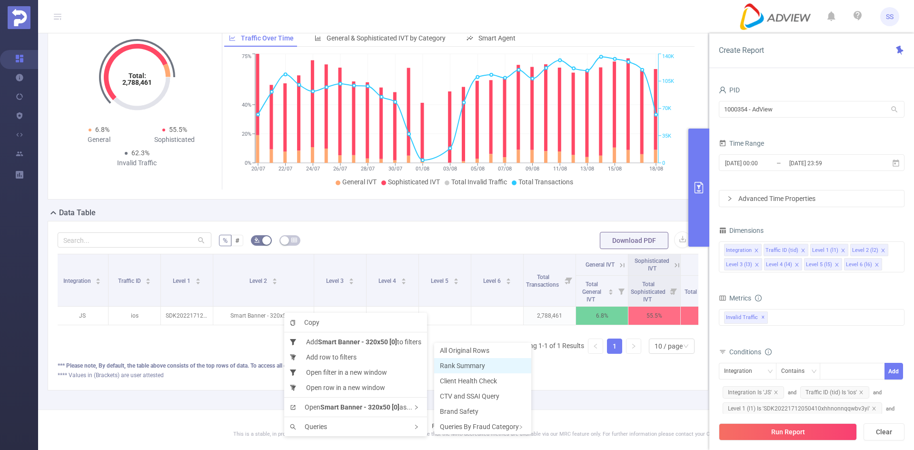
click at [459, 367] on span "Rank Summary" at bounding box center [462, 366] width 45 height 8
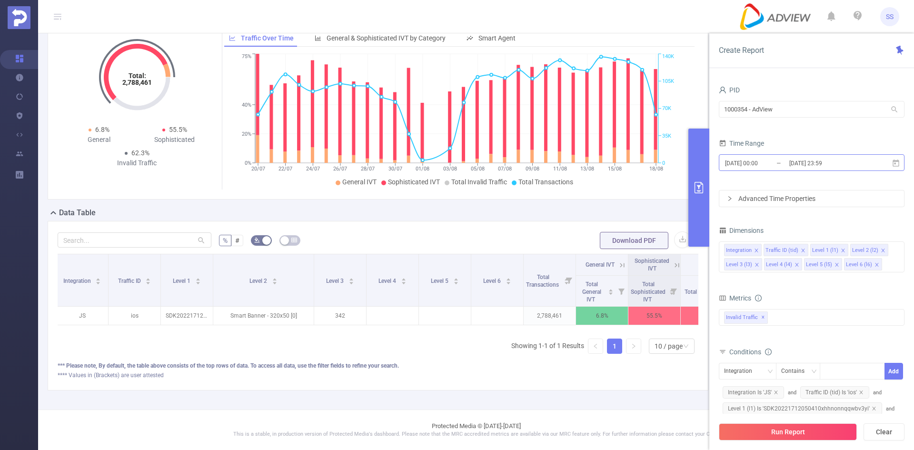
click at [849, 167] on input "[DATE] 23:59" at bounding box center [826, 163] width 77 height 13
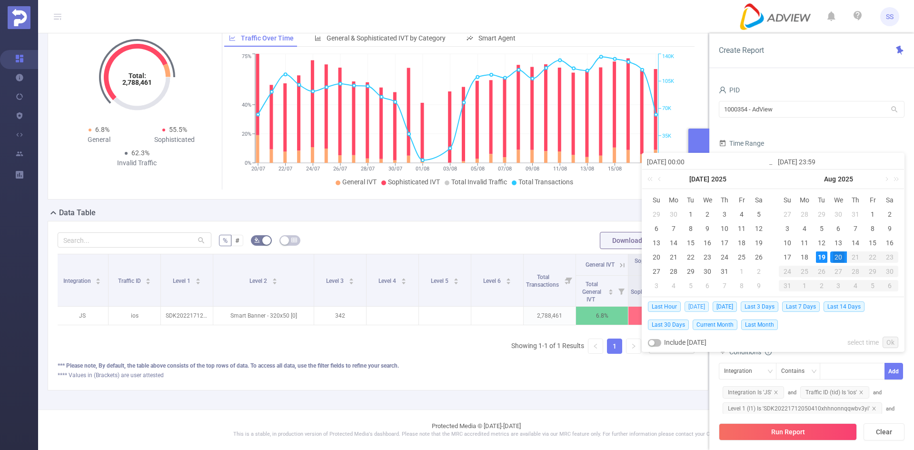
click at [694, 308] on span "[DATE]" at bounding box center [696, 306] width 24 height 10
type input "[DATE] 00:00"
type input "[DATE] 23:59"
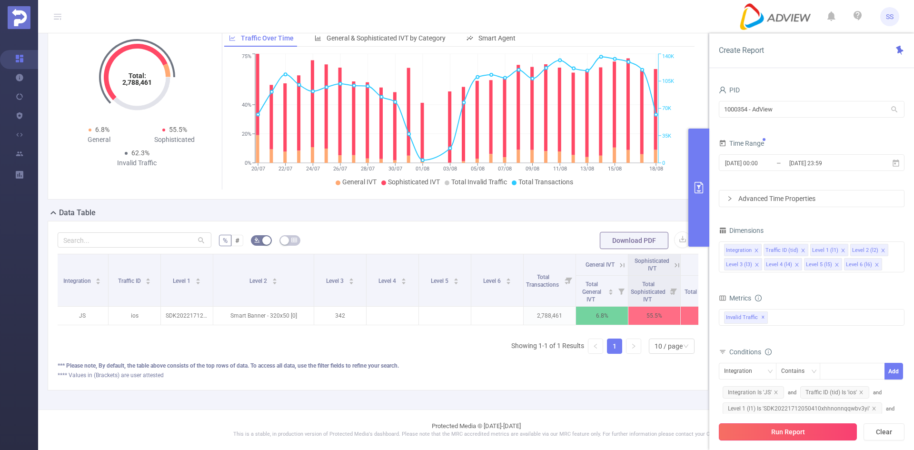
click at [745, 436] on button "Run Report" at bounding box center [788, 431] width 138 height 17
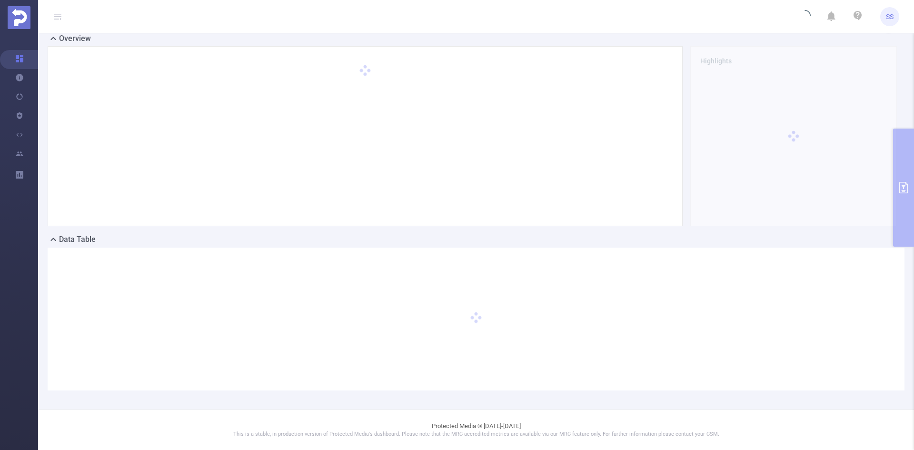
scroll to position [21, 0]
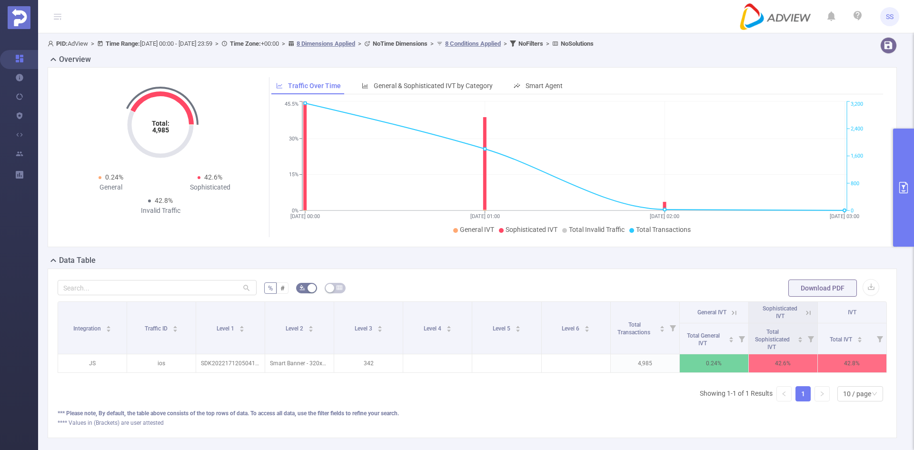
click at [804, 314] on icon at bounding box center [808, 312] width 9 height 9
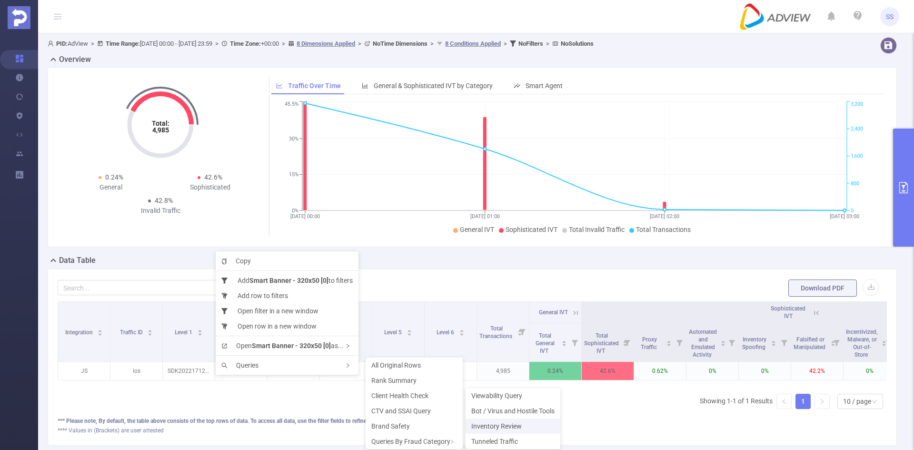
click at [488, 423] on span "Inventory Review" at bounding box center [496, 426] width 50 height 8
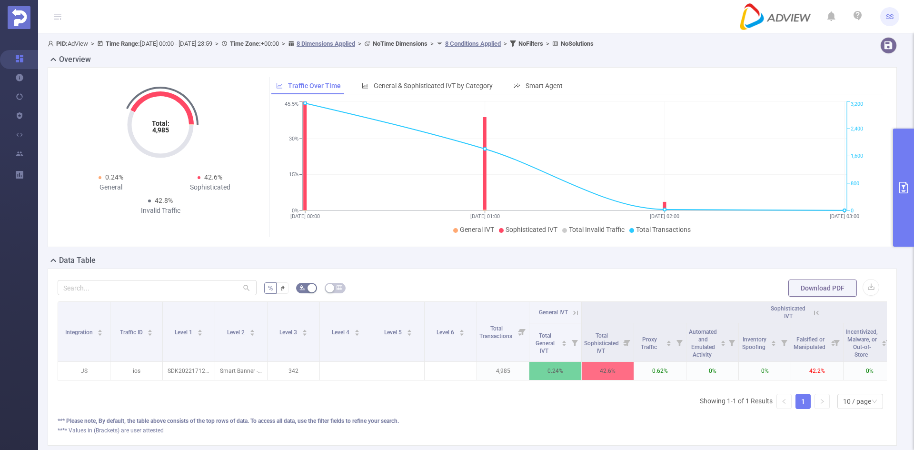
click at [910, 138] on button "primary" at bounding box center [903, 188] width 21 height 118
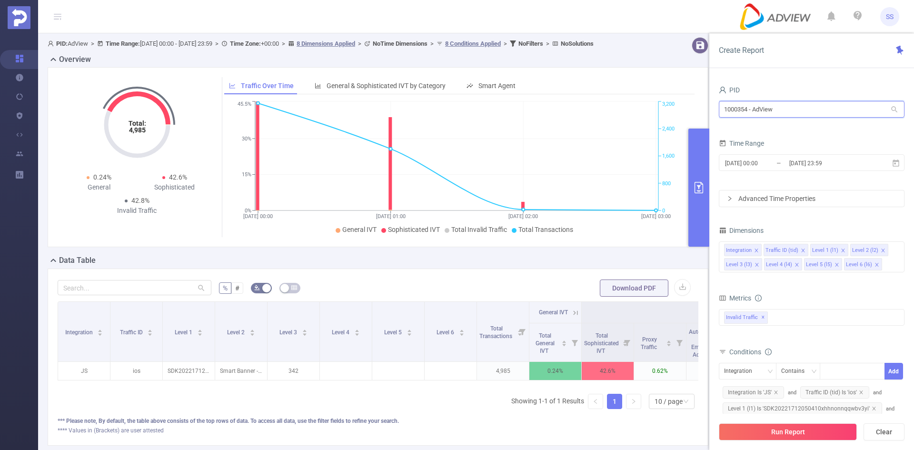
drag, startPoint x: 803, startPoint y: 114, endPoint x: 691, endPoint y: 107, distance: 112.1
click at [691, 107] on section "PID: AdView > Time Range: [DATE] 00:00 - [DATE] 23:59 > Time Zone: +00:00 > 8 D…" at bounding box center [476, 248] width 876 height 431
type input "slii"
click at [767, 129] on li "1000784 - Sliide 23 [17 rows]" at bounding box center [812, 128] width 186 height 15
drag, startPoint x: 796, startPoint y: 114, endPoint x: 706, endPoint y: 107, distance: 90.8
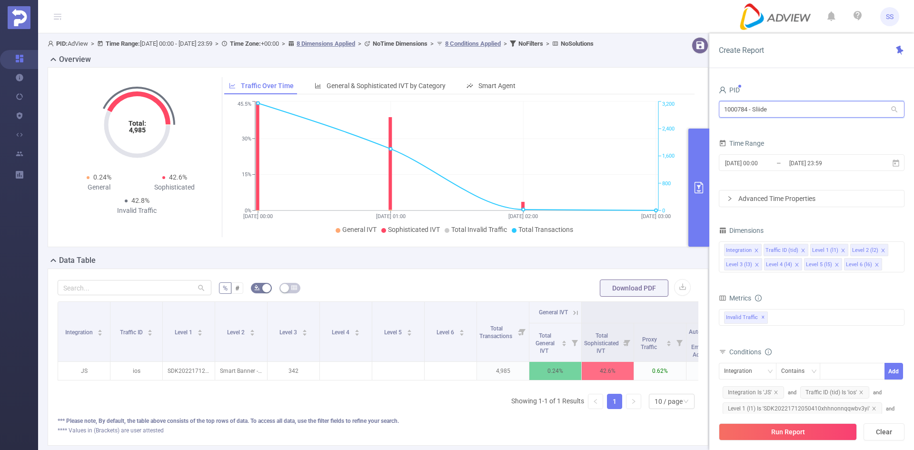
click at [706, 107] on section "PID: AdView > Time Range: 2025-08-19 00:00 - 2025-08-19 23:59 > Time Zone: +00:…" at bounding box center [476, 248] width 876 height 431
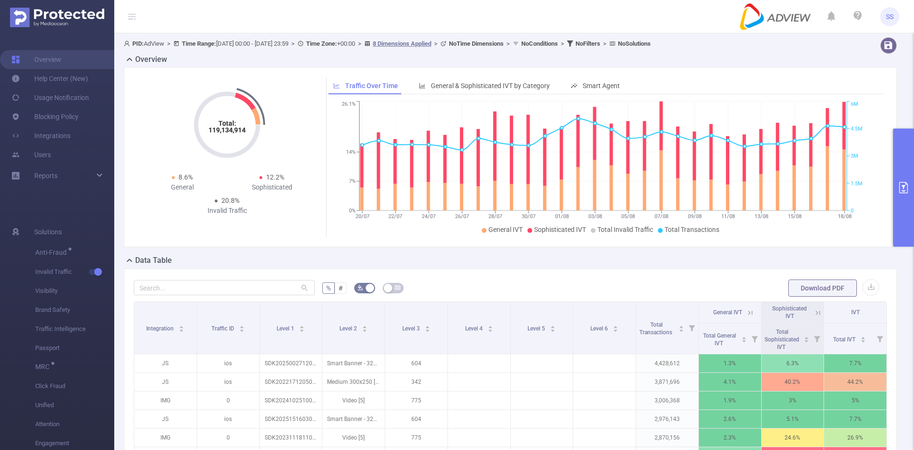
click at [905, 191] on icon "primary" at bounding box center [903, 187] width 11 height 11
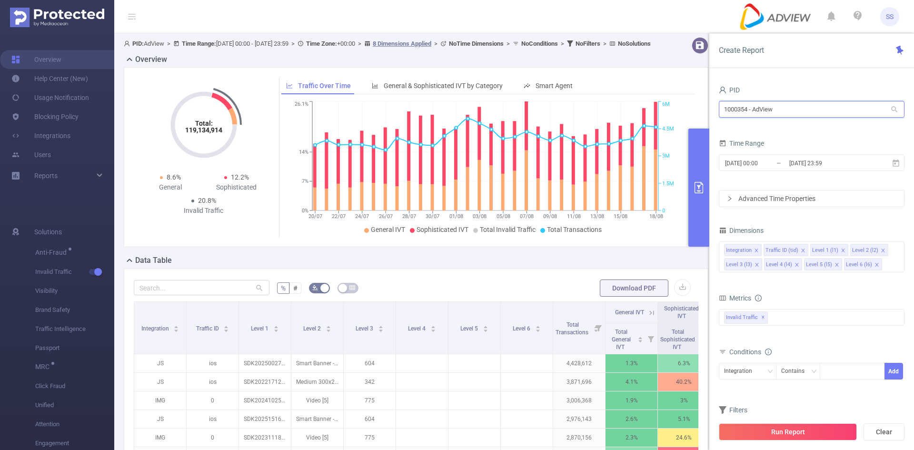
drag, startPoint x: 802, startPoint y: 106, endPoint x: 673, endPoint y: 107, distance: 129.0
click at [673, 107] on section "PID: AdView > Time Range: [DATE] 00:00 - [DATE] 23:59 > Time Zone: +00:00 > 8 D…" at bounding box center [514, 328] width 800 height 591
type input "צ"
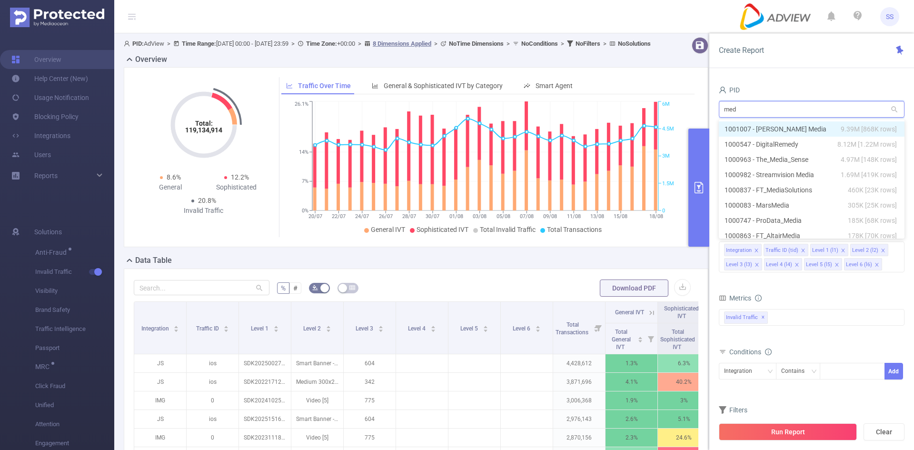
type input "medi"
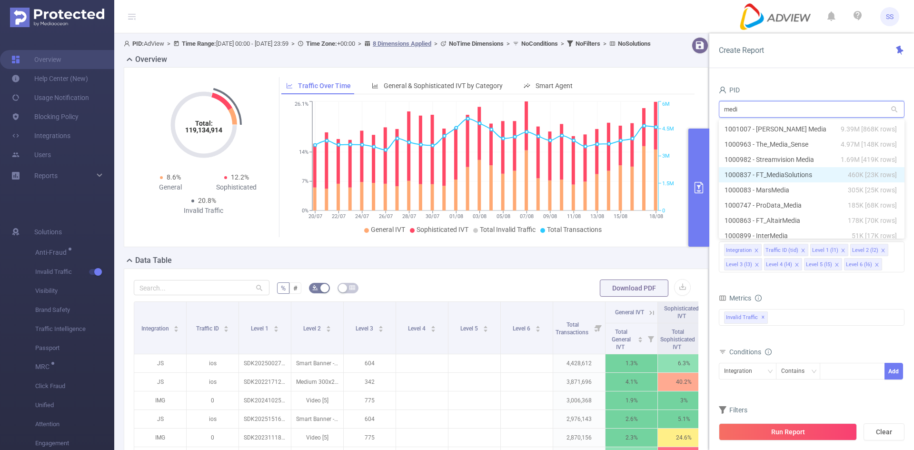
click at [820, 173] on li "1000837 - FT_MediaSolutions 460K [23K rows]" at bounding box center [812, 174] width 186 height 15
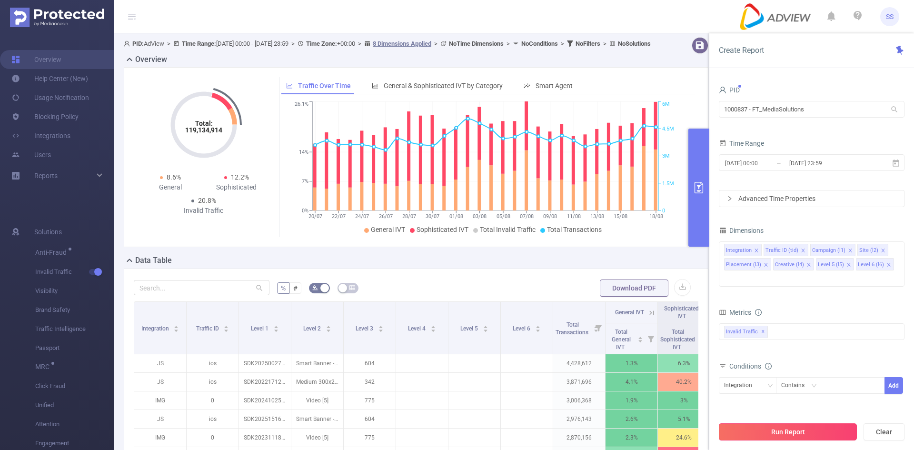
click at [791, 439] on button "Run Report" at bounding box center [788, 431] width 138 height 17
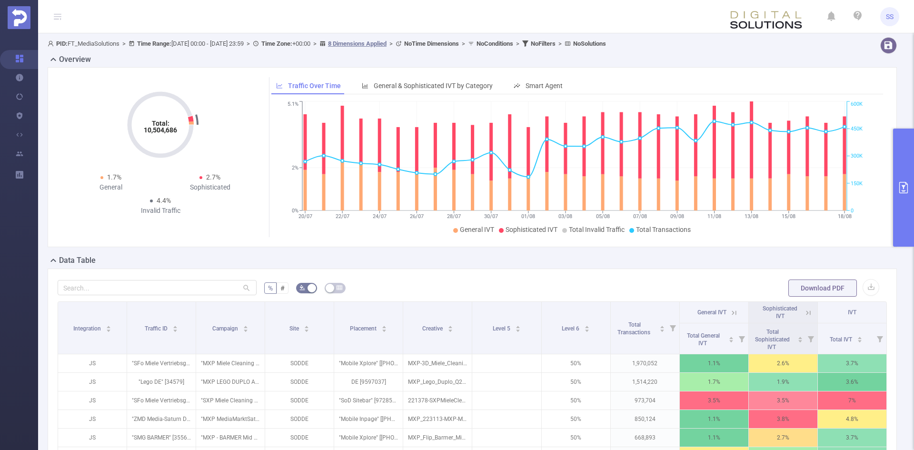
click at [904, 210] on button "primary" at bounding box center [903, 188] width 21 height 118
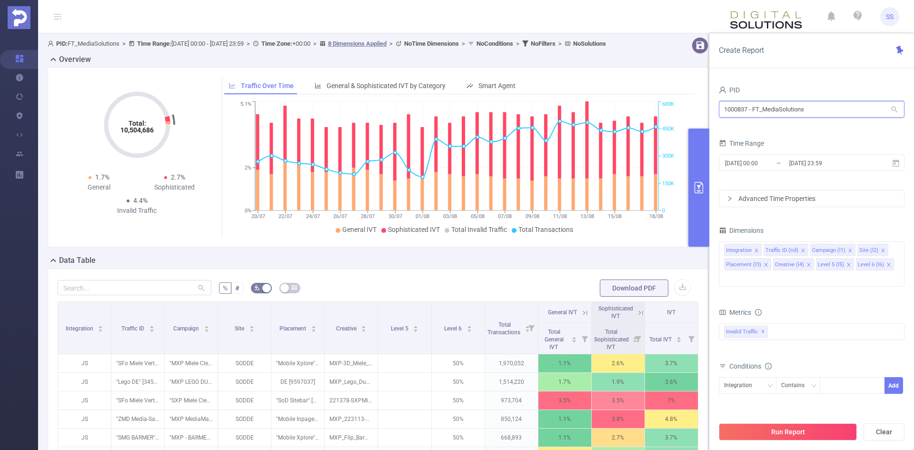
drag, startPoint x: 820, startPoint y: 108, endPoint x: 554, endPoint y: 86, distance: 266.5
click at [558, 86] on section "PID: FT_MediaSolutions > Time Range: 2025-07-20 00:00 - 2025-08-18 23:59 > Time…" at bounding box center [476, 328] width 876 height 591
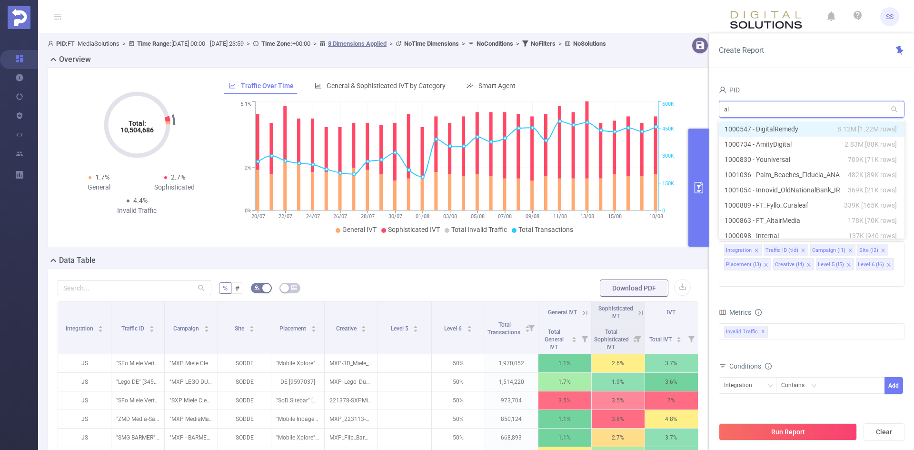
type input "alt"
click at [792, 124] on li "1000863 - FT_AltairMedia 178K [70K rows]" at bounding box center [812, 128] width 186 height 15
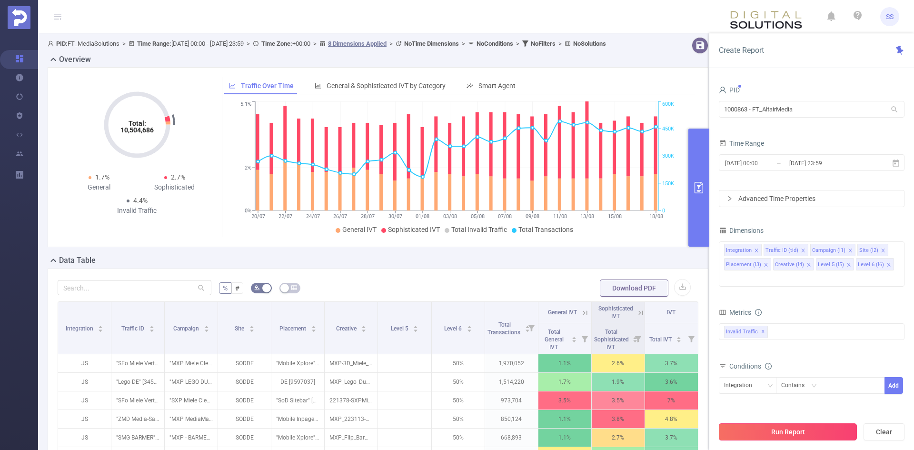
click at [811, 432] on button "Run Report" at bounding box center [788, 431] width 138 height 17
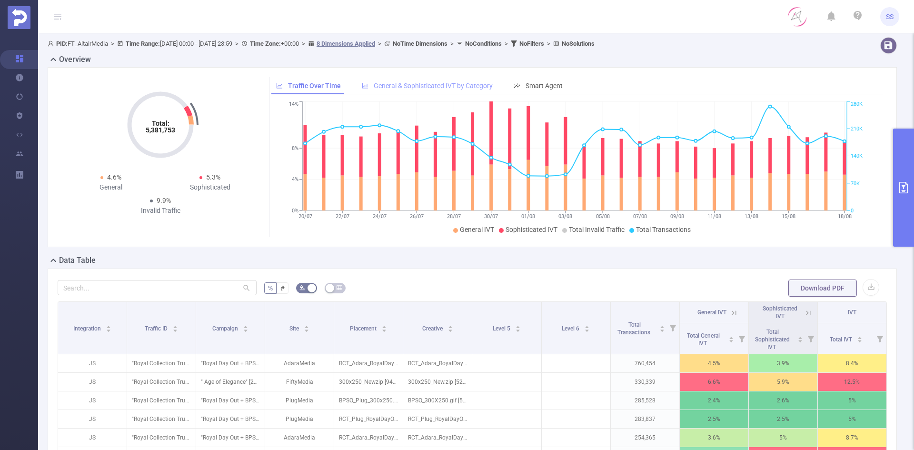
click at [443, 83] on span "General & Sophisticated IVT by Category" at bounding box center [433, 86] width 119 height 8
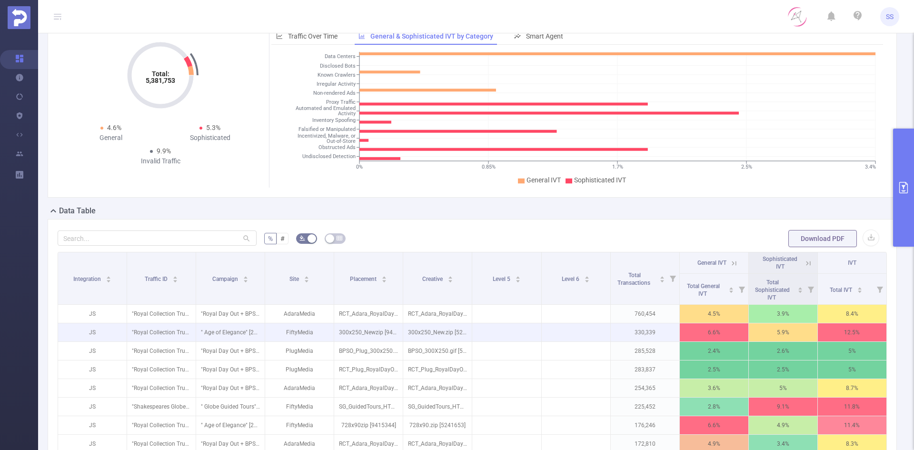
scroll to position [143, 0]
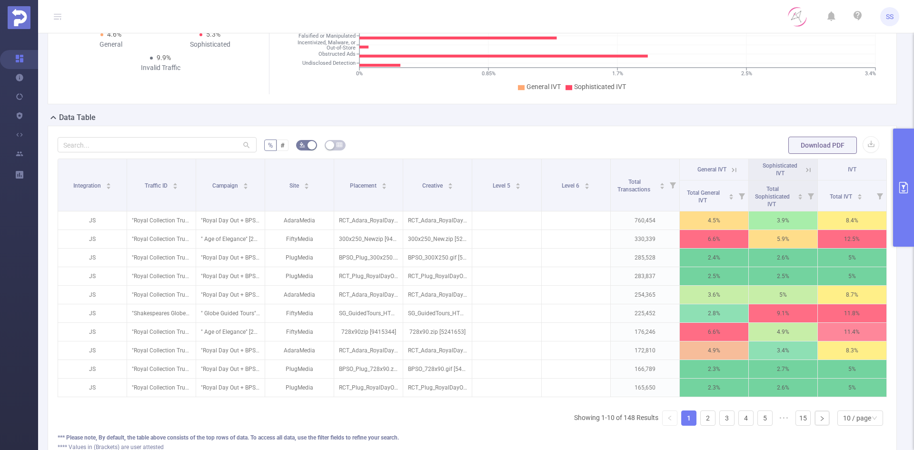
click at [732, 169] on icon at bounding box center [734, 170] width 4 height 4
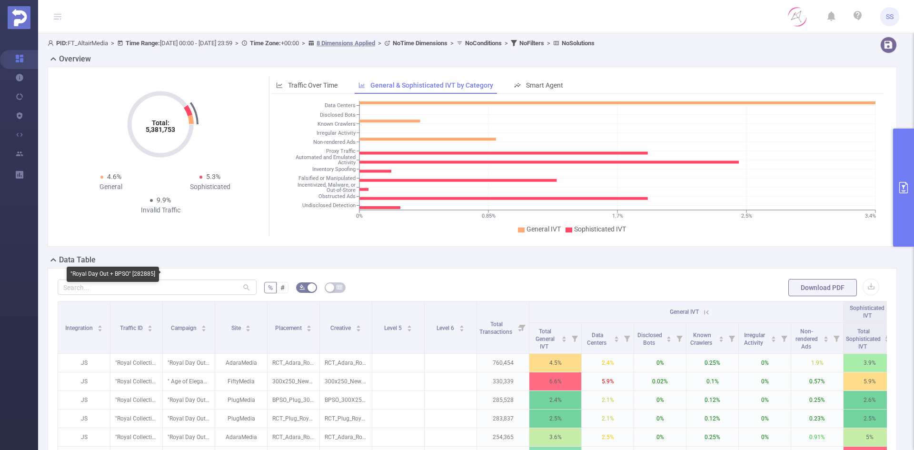
scroll to position [0, 0]
click at [317, 79] on div "Traffic Over Time" at bounding box center [306, 86] width 71 height 18
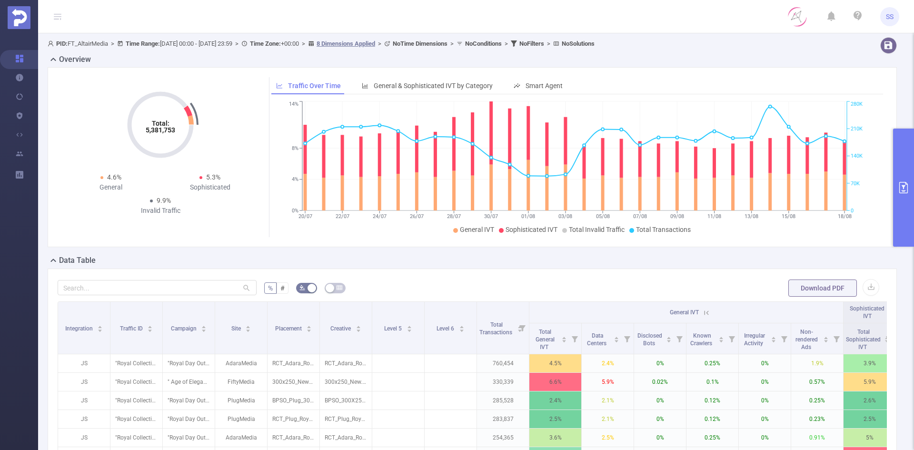
click at [910, 149] on button "primary" at bounding box center [903, 188] width 21 height 118
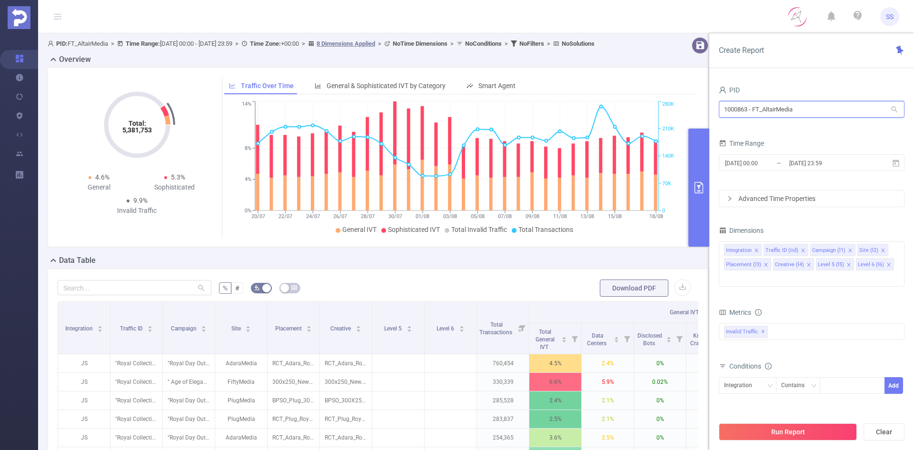
drag, startPoint x: 817, startPoint y: 113, endPoint x: 694, endPoint y: 106, distance: 124.0
click at [694, 106] on section "PID: FT_AltairMedia > Time Range: 2025-07-20 00:00 - 2025-08-18 23:59 > Time Zo…" at bounding box center [476, 328] width 876 height 591
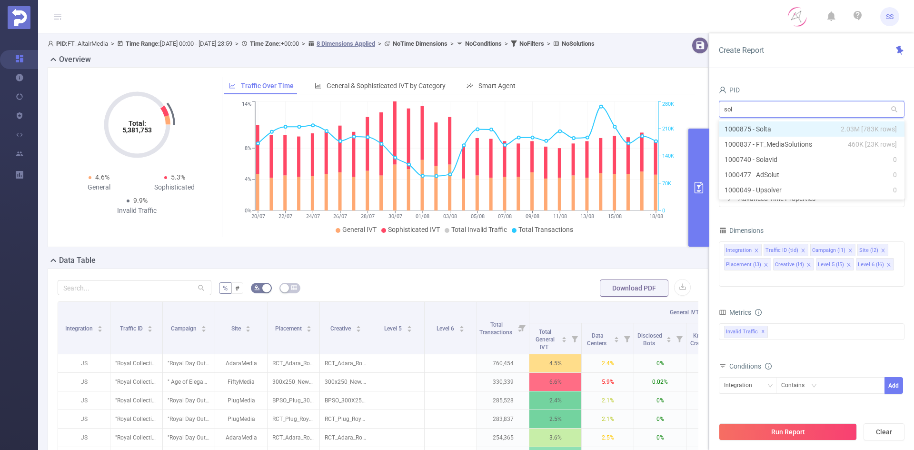
type input "solt"
click at [822, 130] on li "1000875 - Solta 2.03M [783K rows]" at bounding box center [812, 128] width 186 height 15
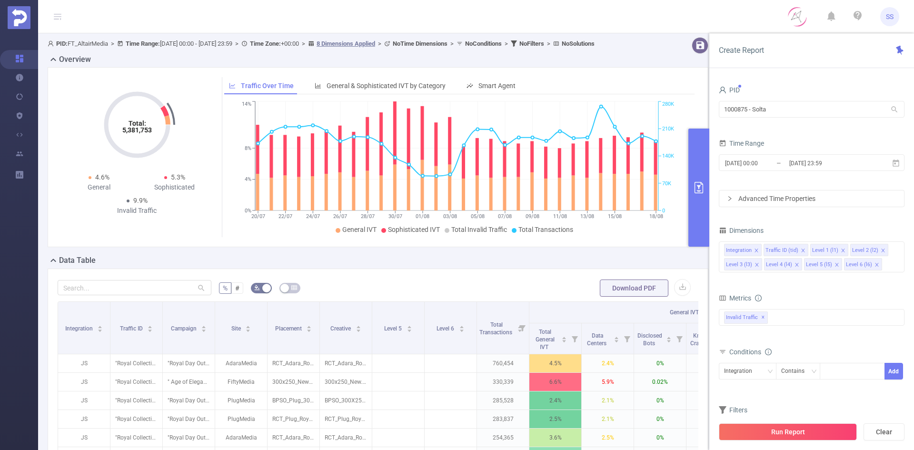
click at [790, 430] on button "Run Report" at bounding box center [788, 431] width 138 height 17
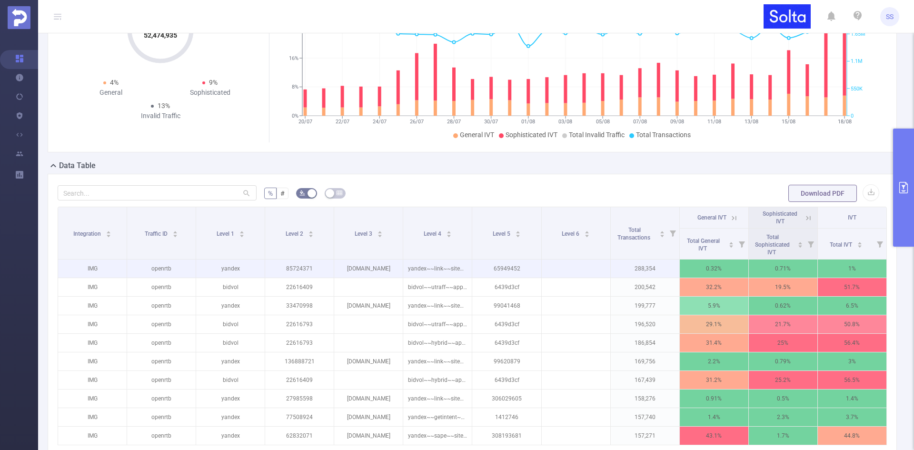
scroll to position [95, 0]
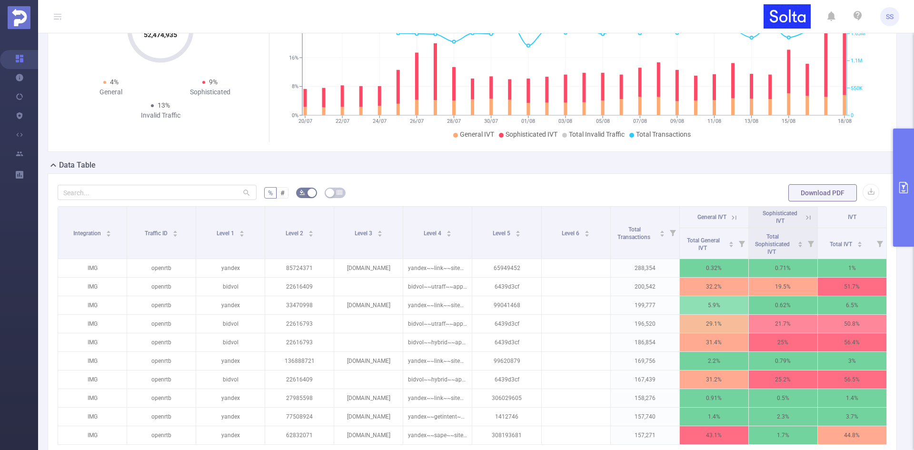
click at [727, 218] on icon at bounding box center [732, 217] width 11 height 10
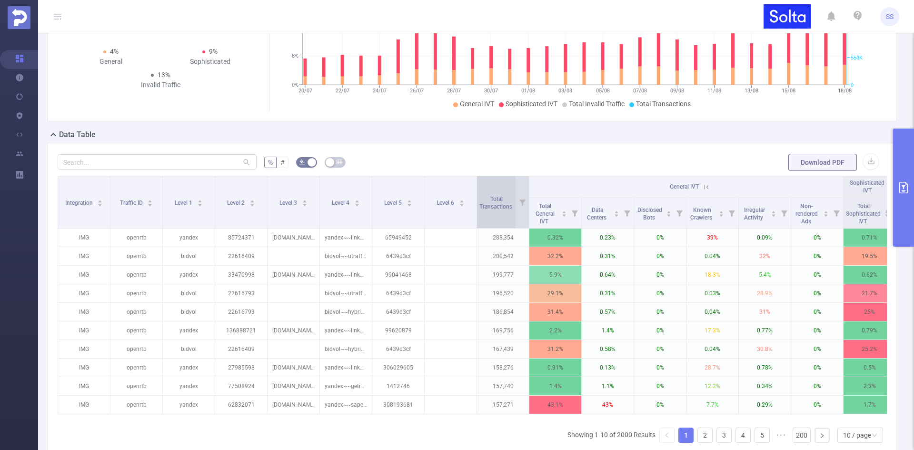
scroll to position [143, 0]
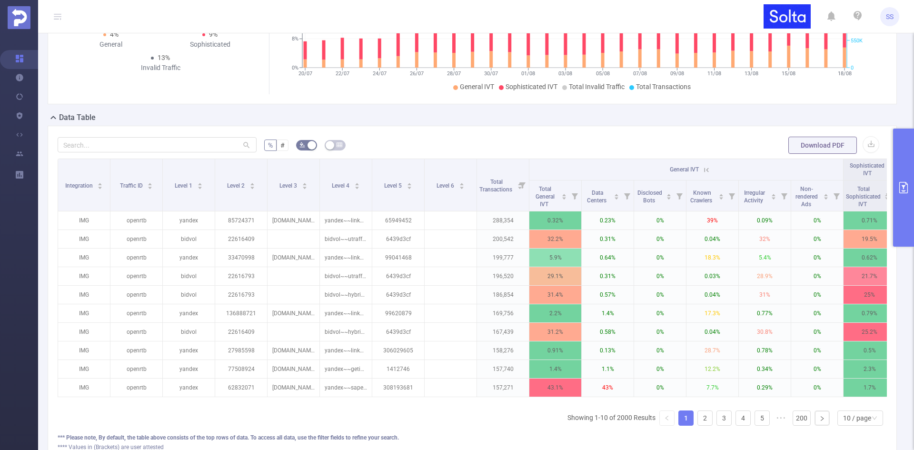
click at [705, 169] on icon at bounding box center [706, 170] width 9 height 9
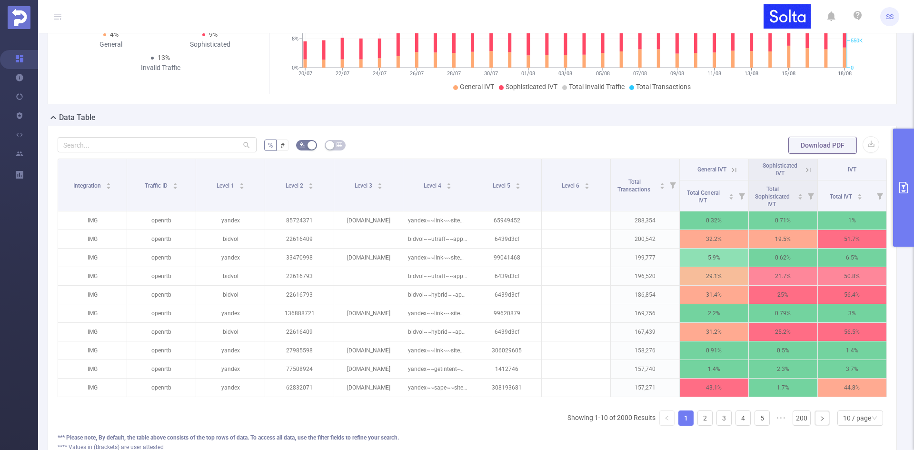
click at [804, 171] on icon at bounding box center [808, 170] width 9 height 9
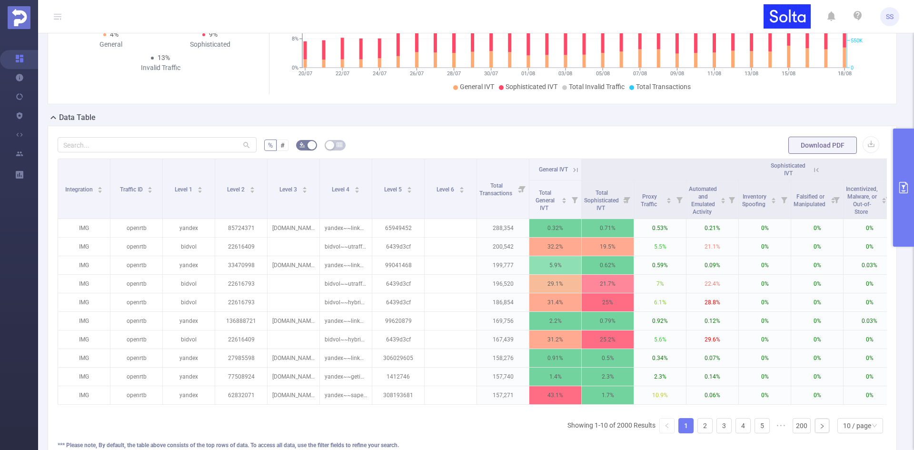
click at [816, 171] on icon at bounding box center [816, 170] width 9 height 9
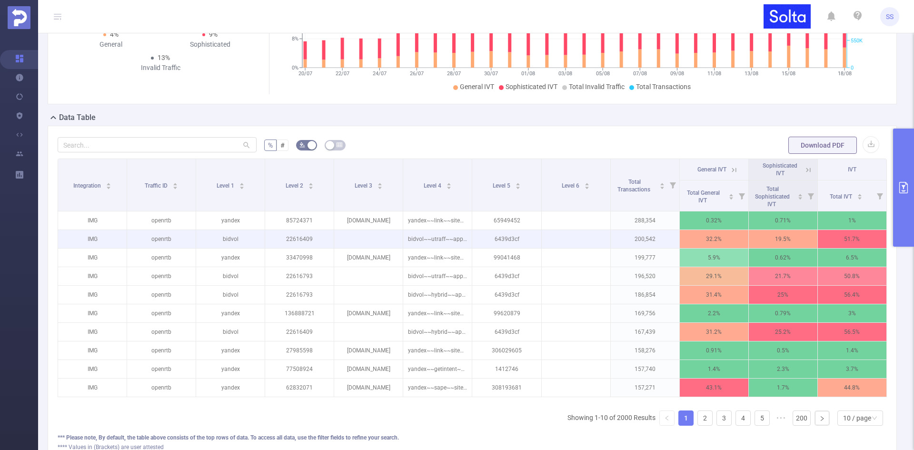
scroll to position [0, 0]
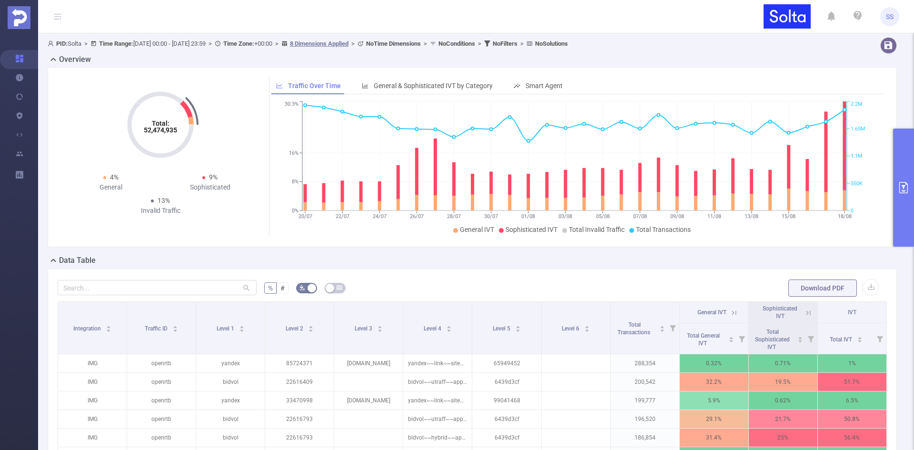
click at [894, 207] on button "primary" at bounding box center [903, 188] width 21 height 118
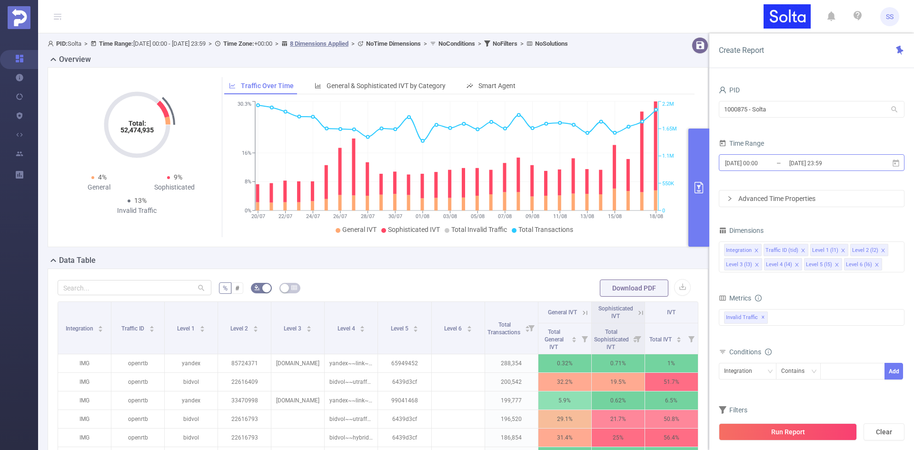
click at [826, 161] on input "[DATE] 23:59" at bounding box center [826, 163] width 77 height 13
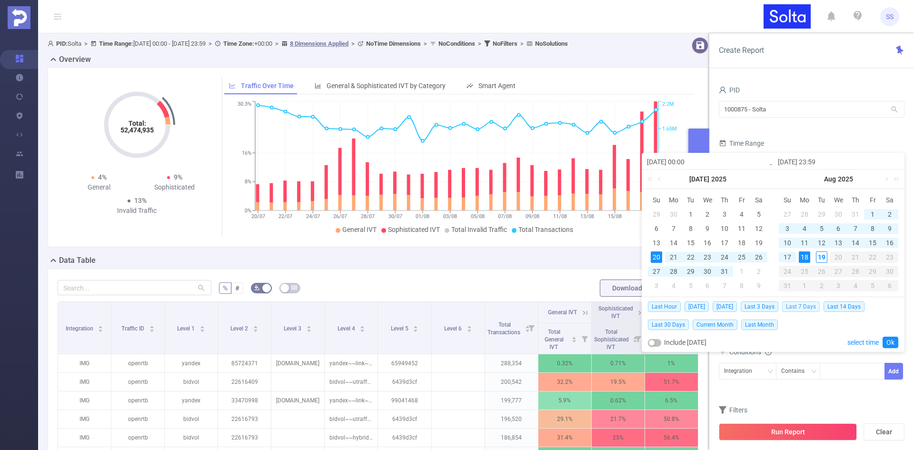
click at [806, 307] on span "Last 7 Days" at bounding box center [801, 306] width 38 height 10
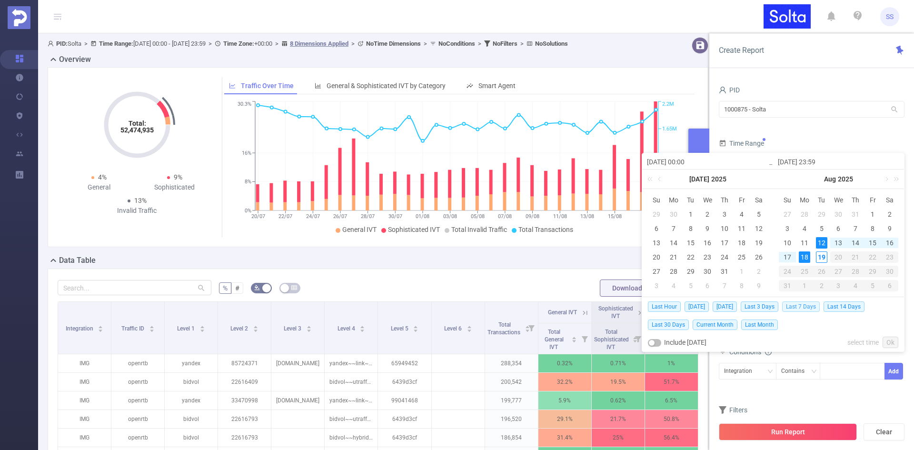
type input "2025-08-12 00:00"
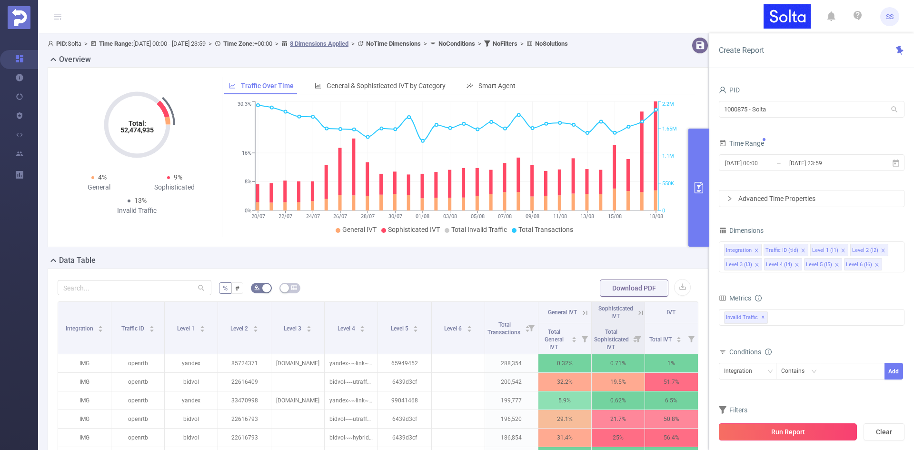
drag, startPoint x: 796, startPoint y: 435, endPoint x: 791, endPoint y: 434, distance: 5.3
click at [796, 434] on button "Run Report" at bounding box center [788, 431] width 138 height 17
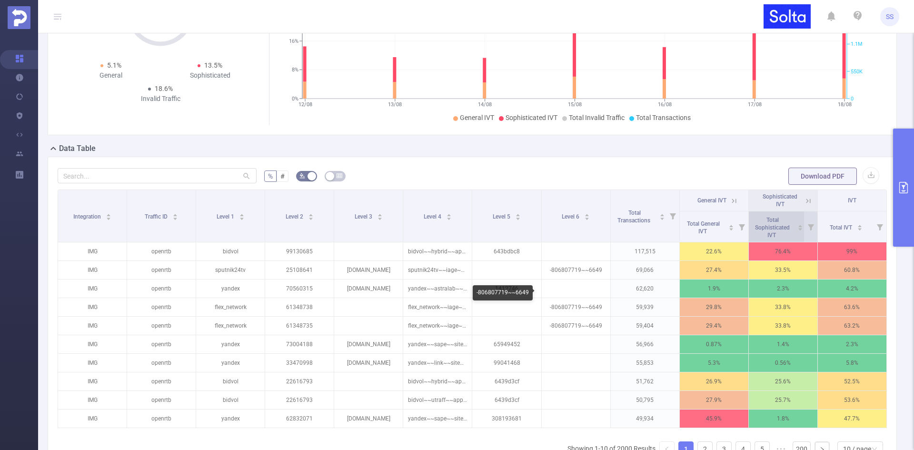
scroll to position [95, 0]
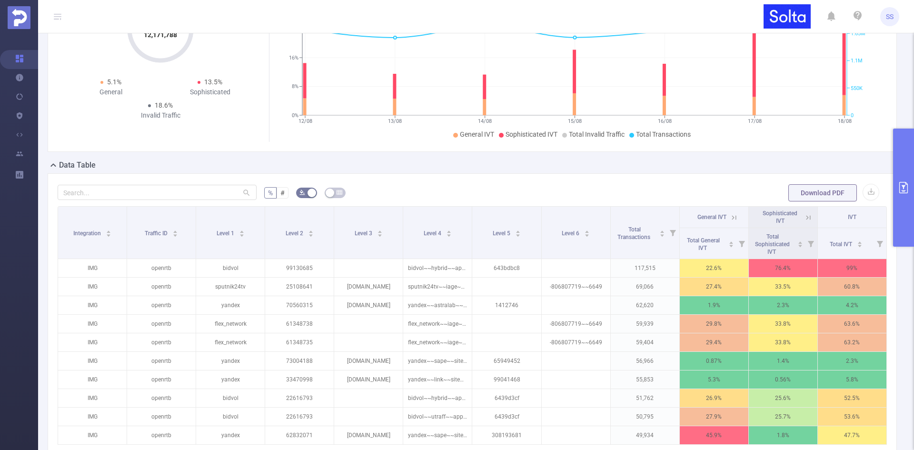
click at [804, 215] on icon at bounding box center [808, 217] width 9 height 9
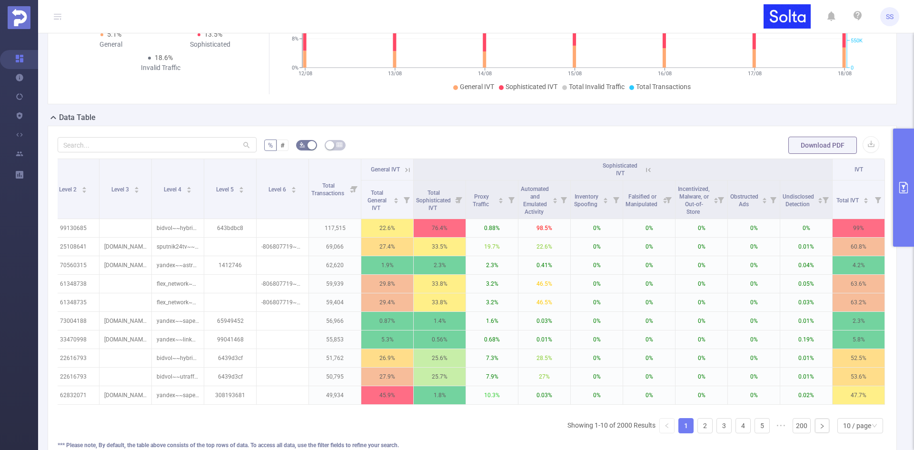
scroll to position [0, 0]
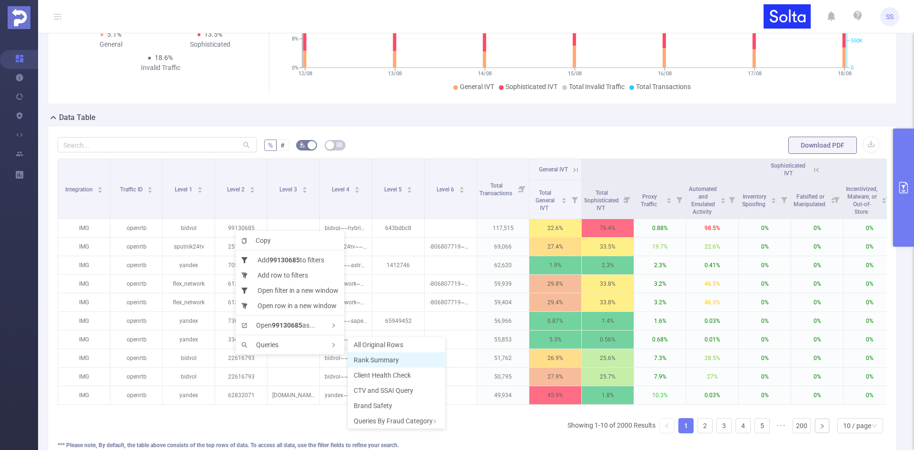
click at [394, 363] on span "Rank Summary" at bounding box center [376, 360] width 45 height 8
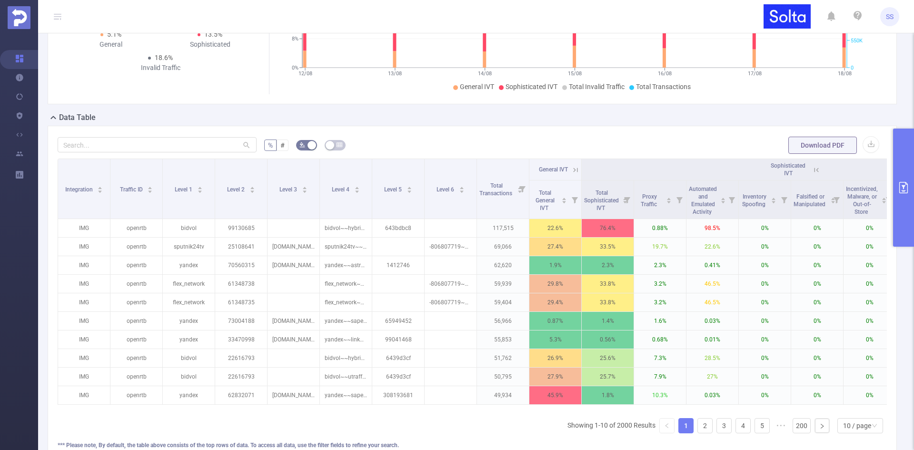
click at [913, 169] on button "primary" at bounding box center [903, 188] width 21 height 118
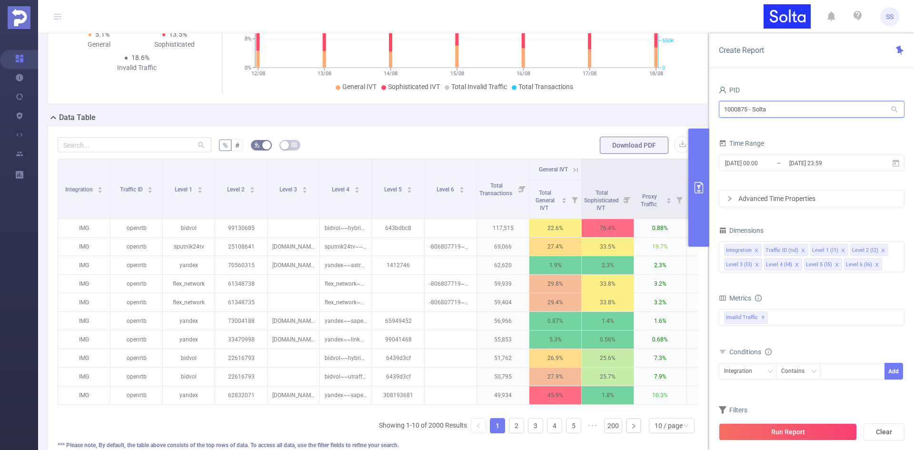
drag, startPoint x: 793, startPoint y: 109, endPoint x: 721, endPoint y: 109, distance: 71.4
click at [721, 109] on input "1000875 - Solta" at bounding box center [812, 109] width 186 height 17
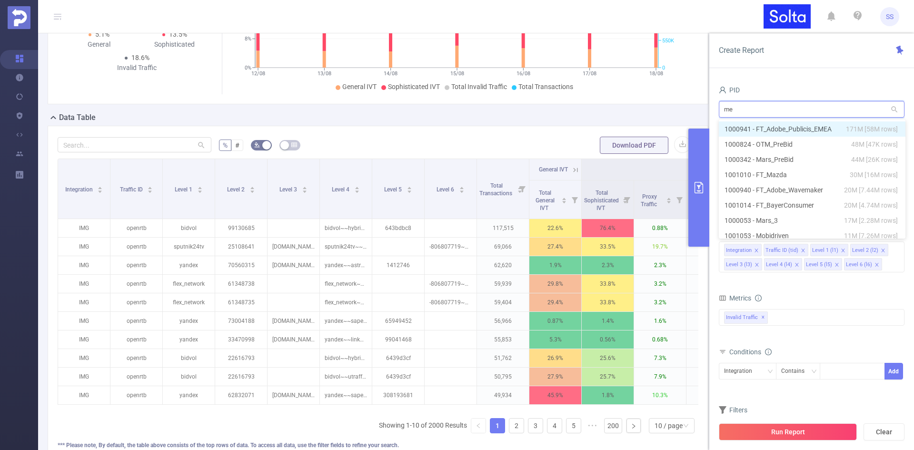
type input "med"
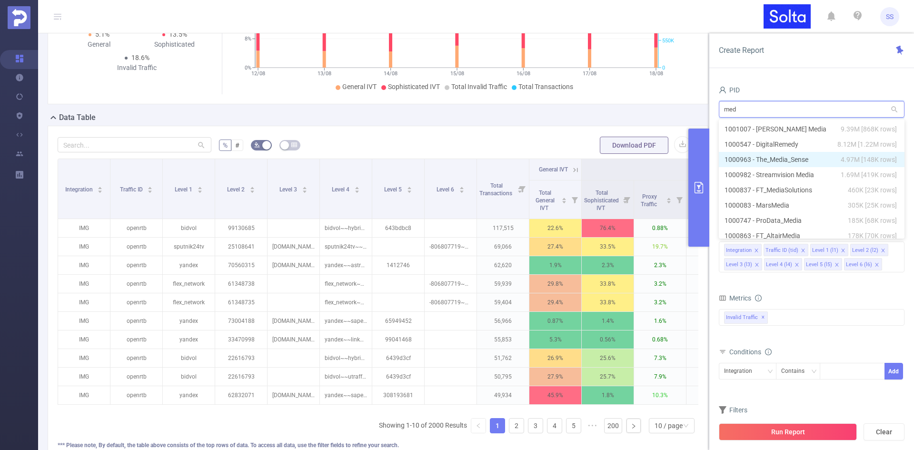
click at [817, 159] on li "1000963 - The_Media_Sense 4.97M [148K rows]" at bounding box center [812, 159] width 186 height 15
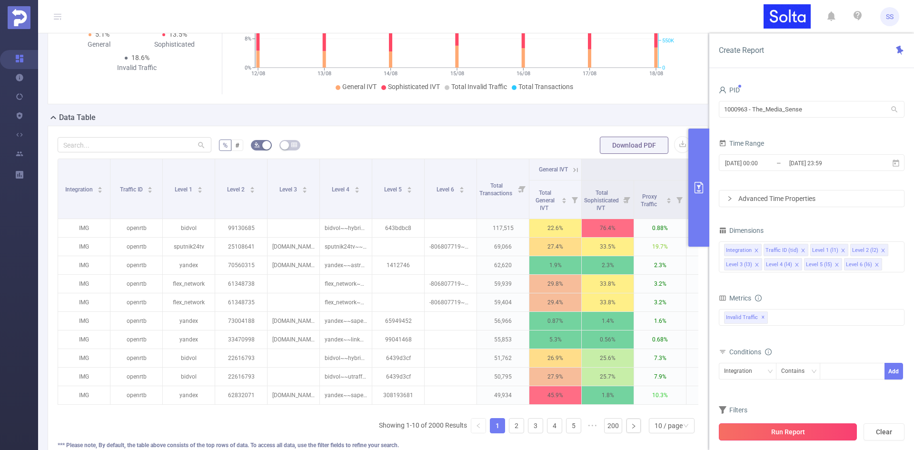
click at [827, 429] on button "Run Report" at bounding box center [788, 431] width 138 height 17
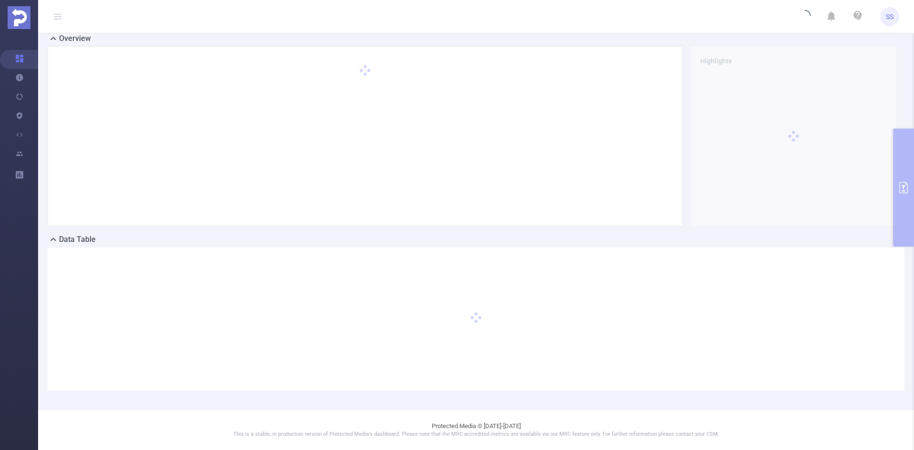
scroll to position [21, 0]
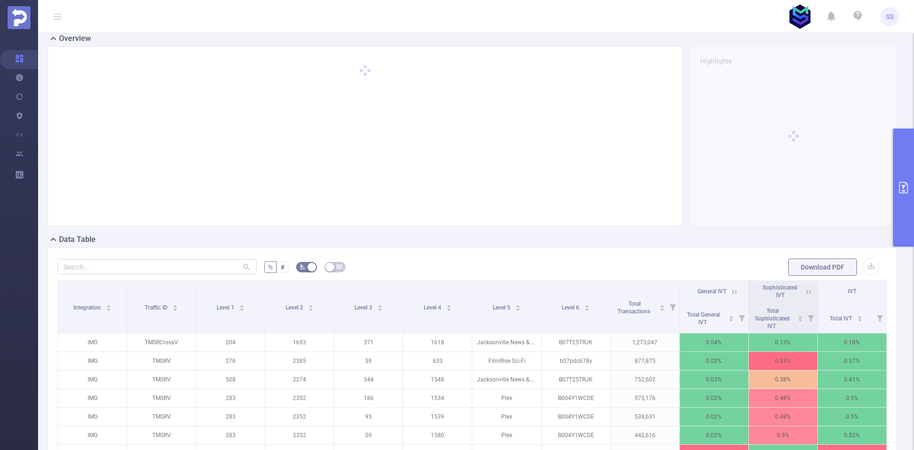
click at [903, 156] on button "primary" at bounding box center [903, 188] width 21 height 118
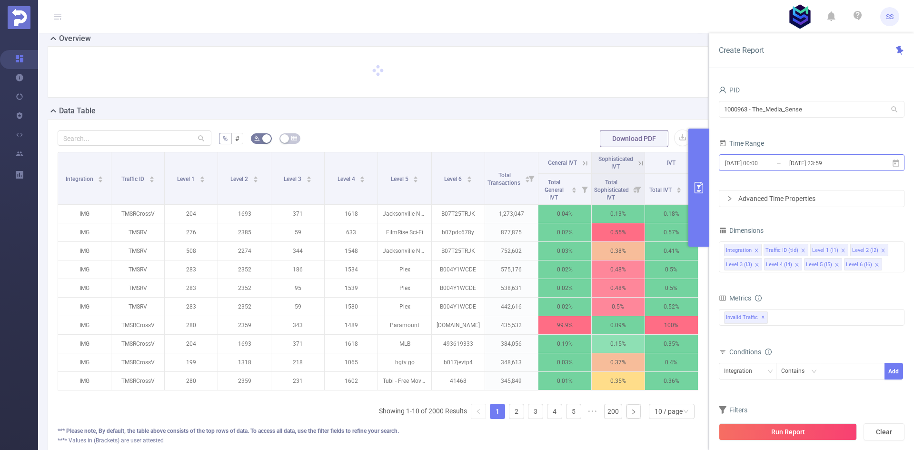
click at [841, 159] on input "[DATE] 23:59" at bounding box center [826, 163] width 77 height 13
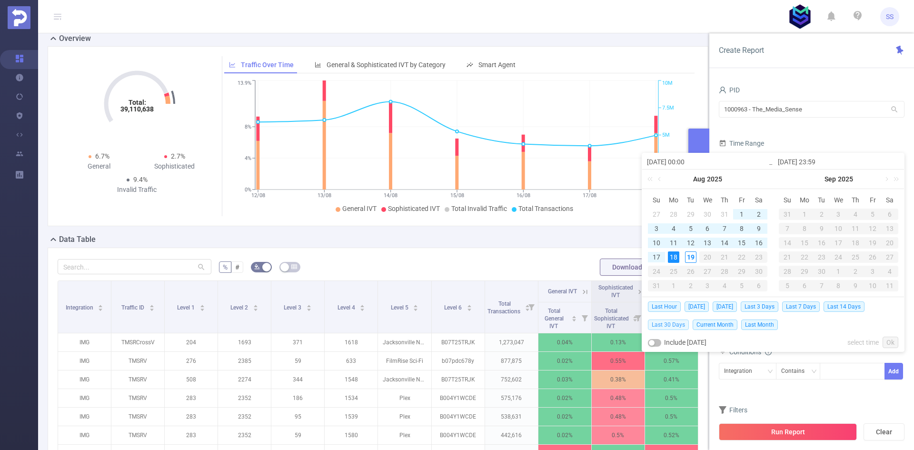
click at [676, 324] on span "Last 30 Days" at bounding box center [668, 324] width 41 height 10
type input "[DATE] 00:00"
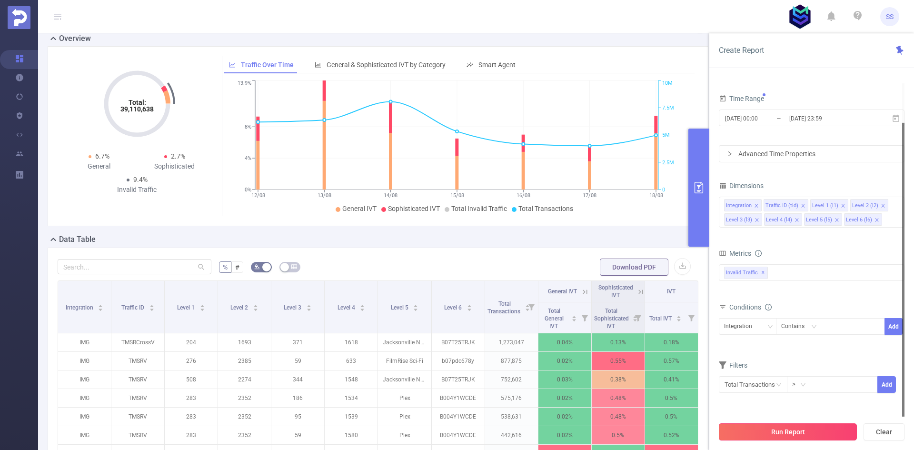
click at [827, 432] on button "Run Report" at bounding box center [788, 431] width 138 height 17
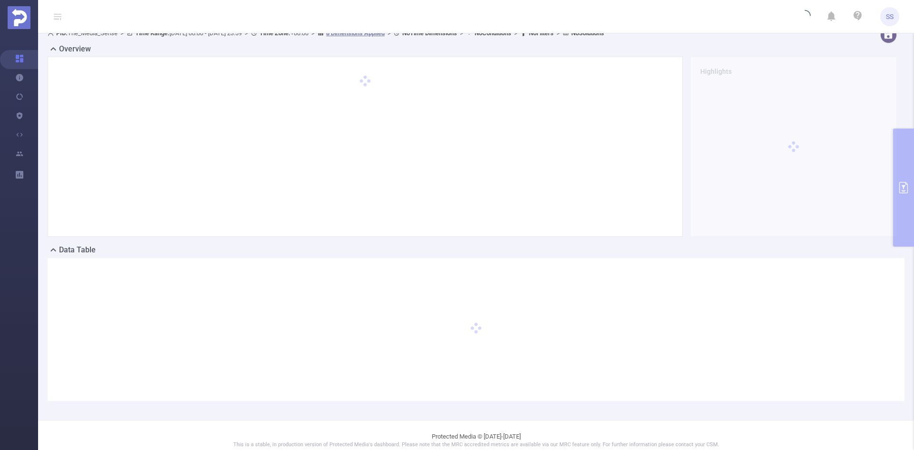
scroll to position [21, 0]
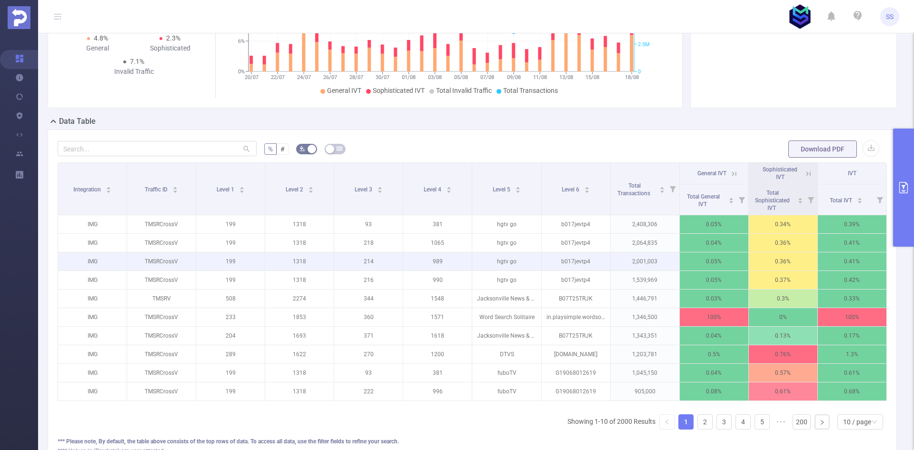
scroll to position [143, 0]
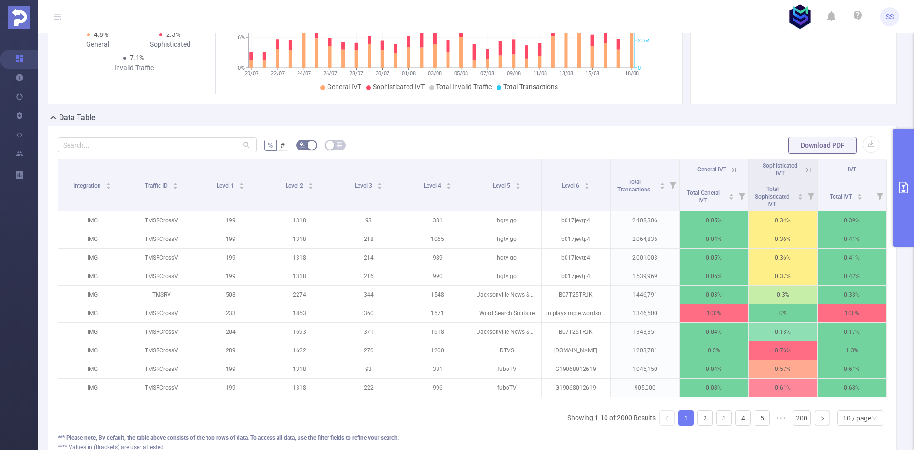
click at [730, 171] on icon at bounding box center [734, 170] width 9 height 9
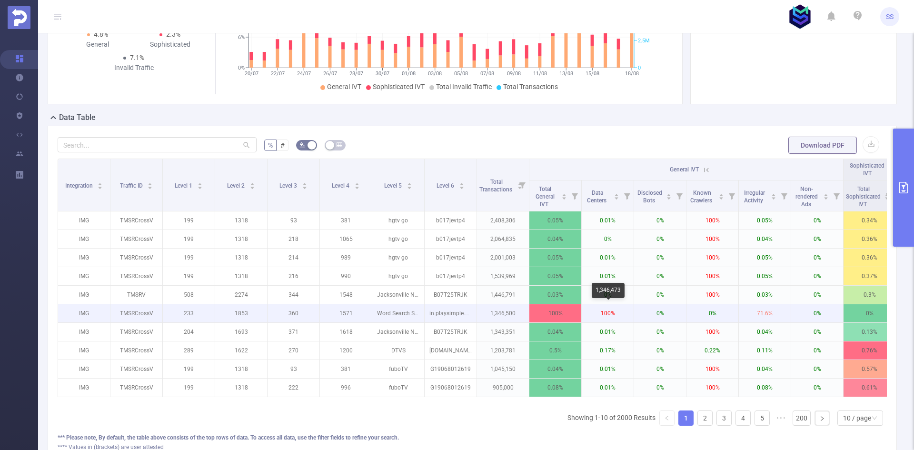
scroll to position [95, 0]
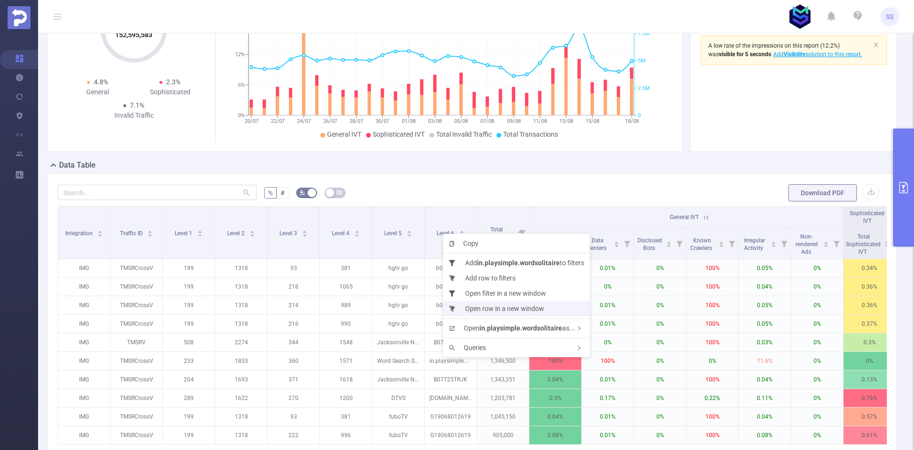
click at [538, 310] on li "Open row in a new window" at bounding box center [516, 308] width 147 height 15
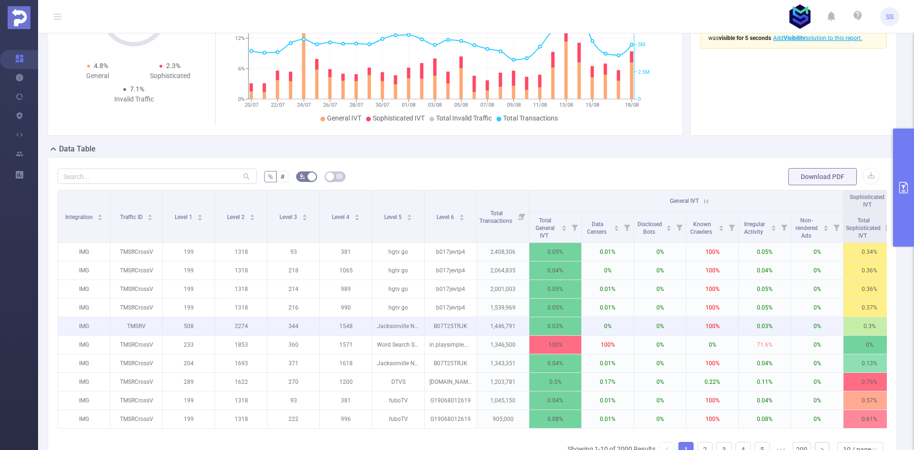
scroll to position [143, 0]
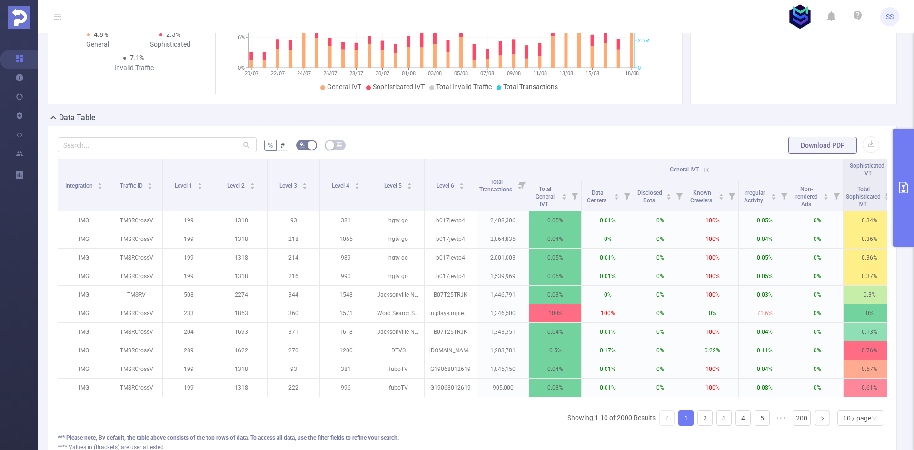
click at [707, 169] on icon at bounding box center [706, 170] width 4 height 4
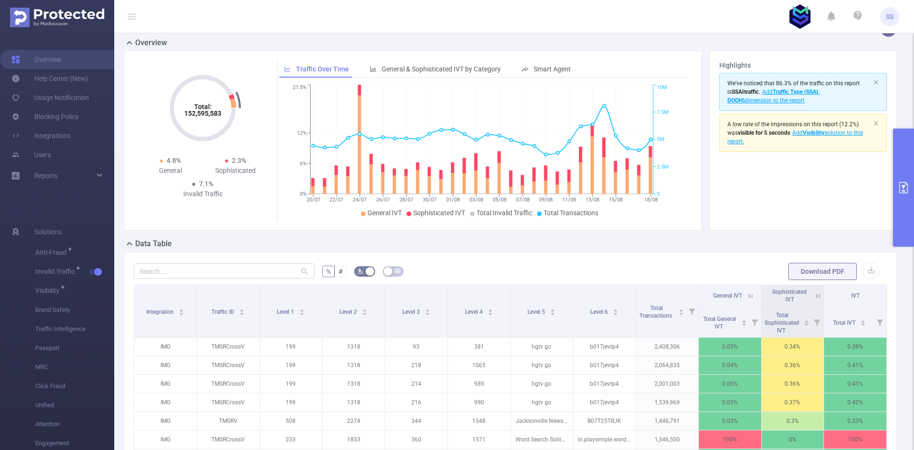
scroll to position [0, 0]
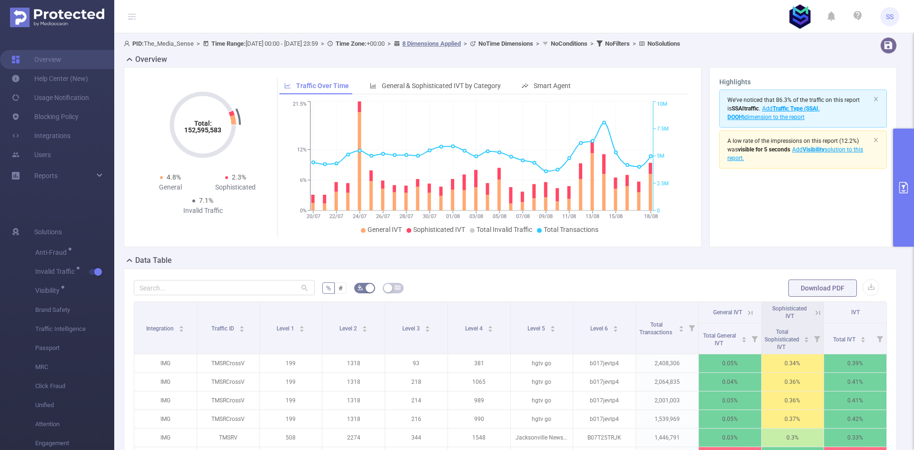
click at [899, 182] on icon "primary" at bounding box center [903, 187] width 11 height 11
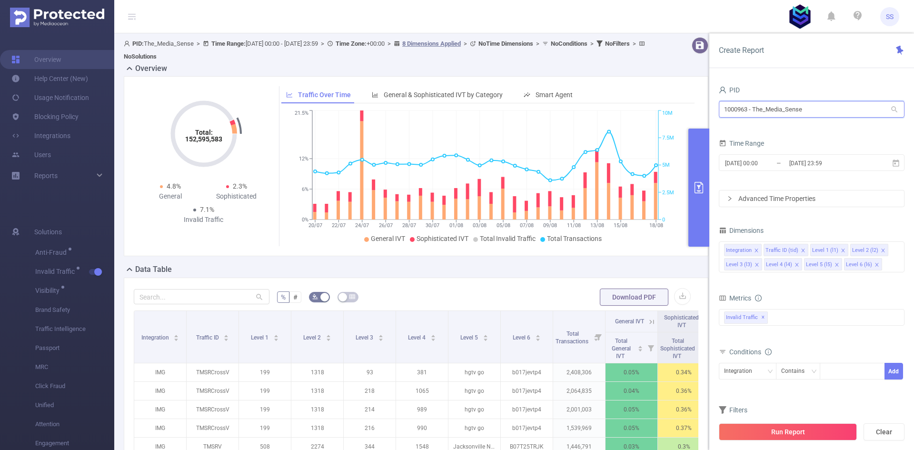
drag, startPoint x: 832, startPoint y: 111, endPoint x: 668, endPoint y: 113, distance: 163.8
click at [668, 113] on section "PID: The_Media_Sense > Time Range: 2025-07-20 00:00 - 2025-08-18 23:59 > Time Z…" at bounding box center [514, 333] width 800 height 600
type input "luna"
click at [794, 127] on li "1001007 - Luna Media 9.39M [868K rows]" at bounding box center [812, 128] width 186 height 15
click at [838, 434] on button "Run Report" at bounding box center [788, 431] width 138 height 17
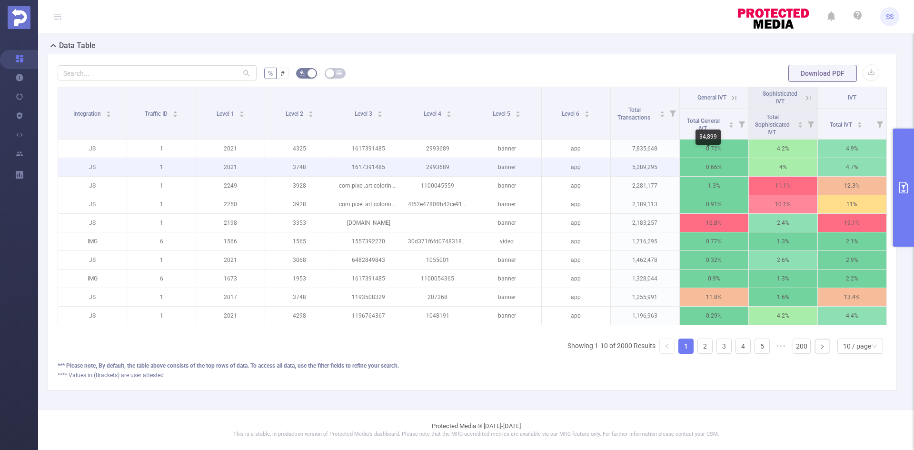
scroll to position [174, 0]
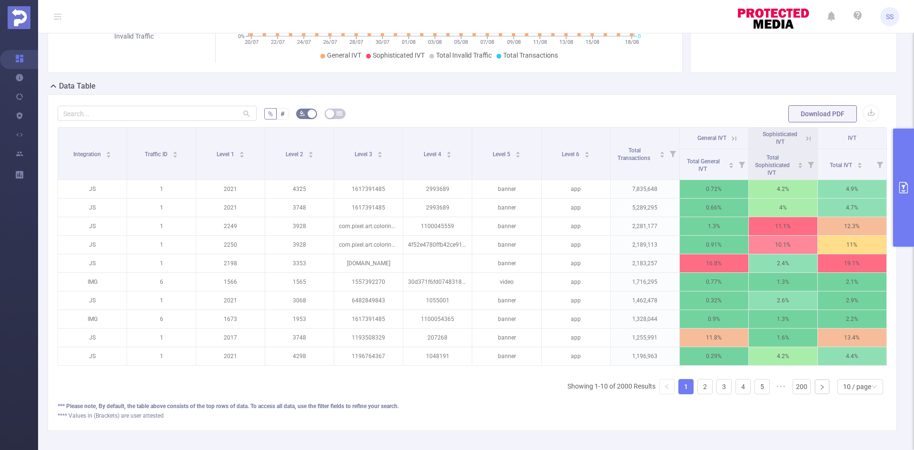
click at [730, 138] on icon at bounding box center [734, 138] width 9 height 9
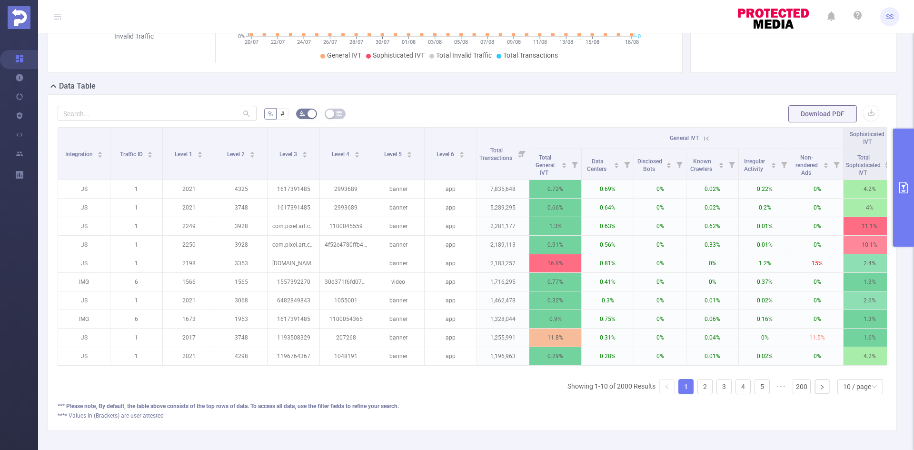
click at [711, 138] on icon at bounding box center [706, 138] width 9 height 9
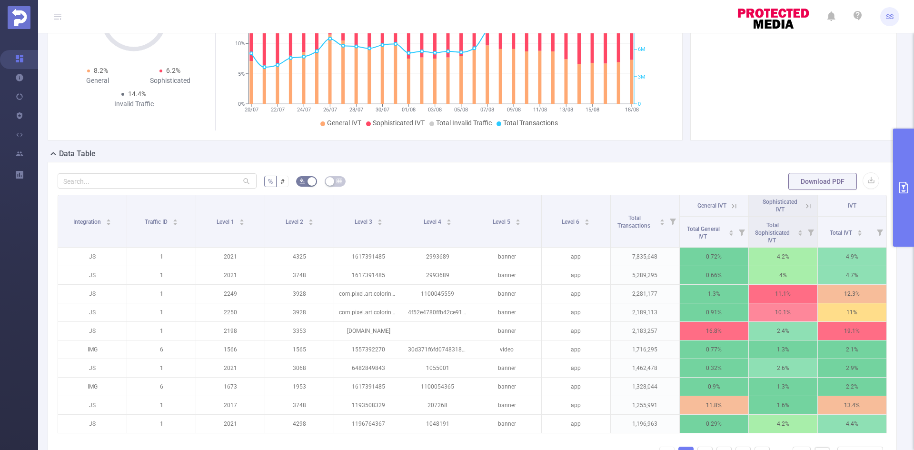
scroll to position [0, 0]
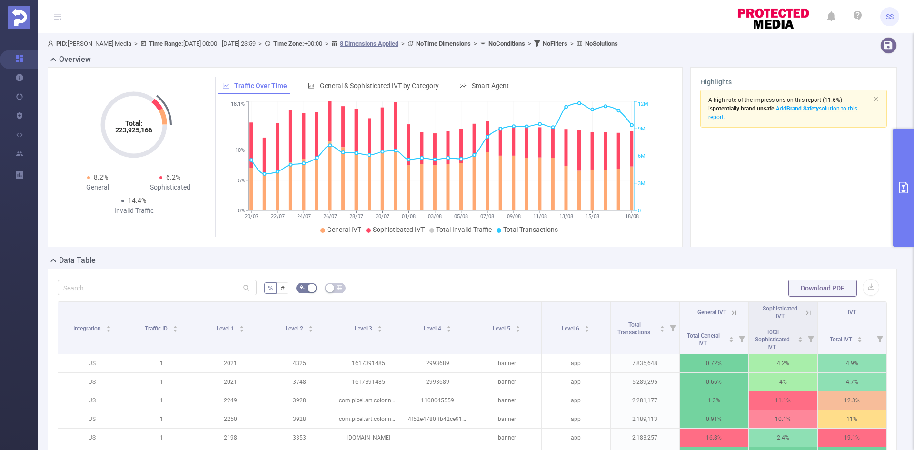
click at [901, 184] on icon "primary" at bounding box center [903, 187] width 11 height 11
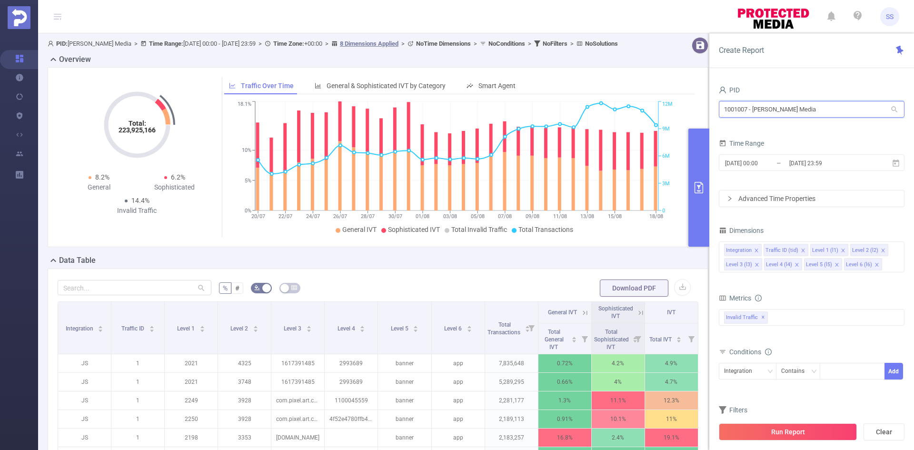
drag, startPoint x: 824, startPoint y: 111, endPoint x: 675, endPoint y: 109, distance: 149.5
click at [675, 109] on section "PID: Luna Media > Time Range: 2025-07-20 00:00 - 2025-08-18 23:59 > Time Zone: …" at bounding box center [476, 328] width 876 height 591
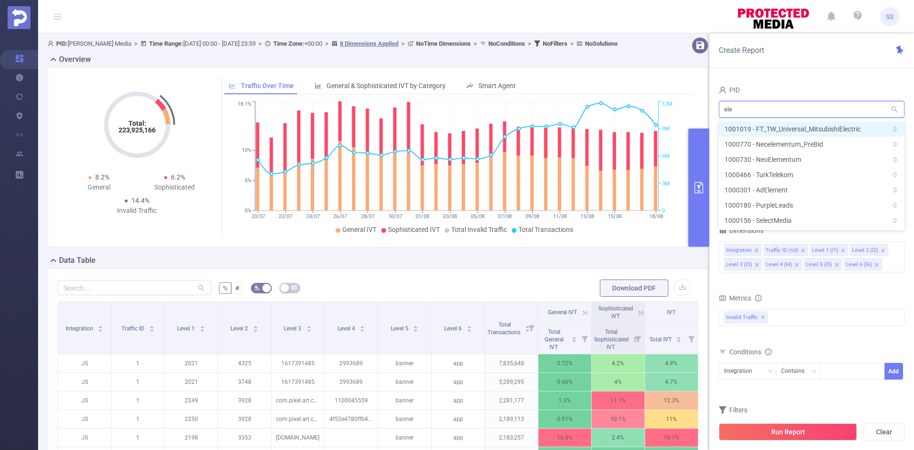
type input "elec"
click at [782, 125] on li "1001019 - FT_TW_Universal_MitsubishiElectric 0" at bounding box center [812, 128] width 186 height 15
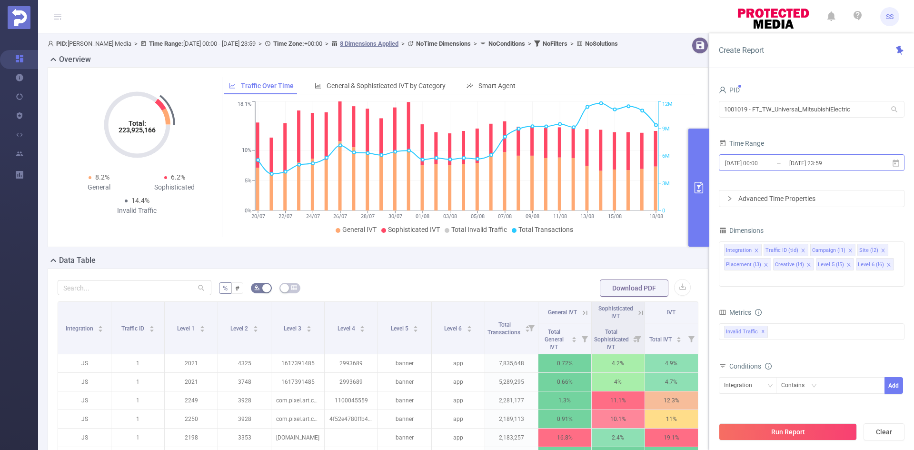
click at [814, 165] on input "[DATE] 23:59" at bounding box center [826, 163] width 77 height 13
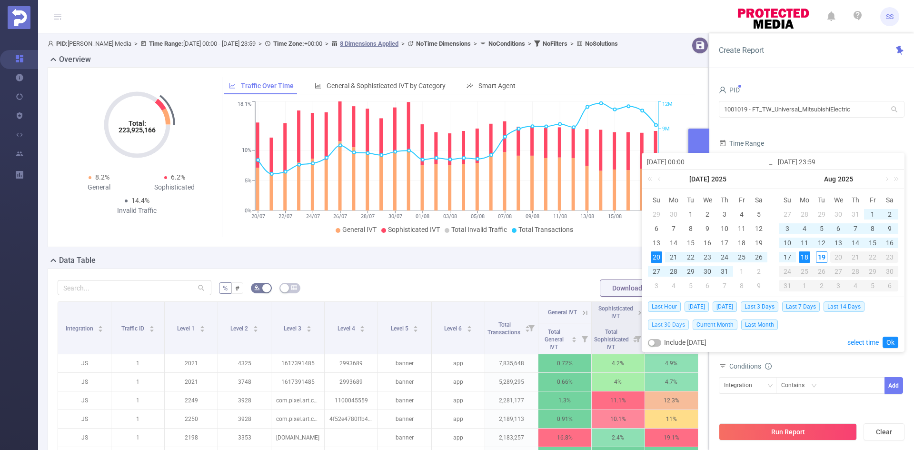
click at [677, 326] on span "Last 30 Days" at bounding box center [668, 324] width 41 height 10
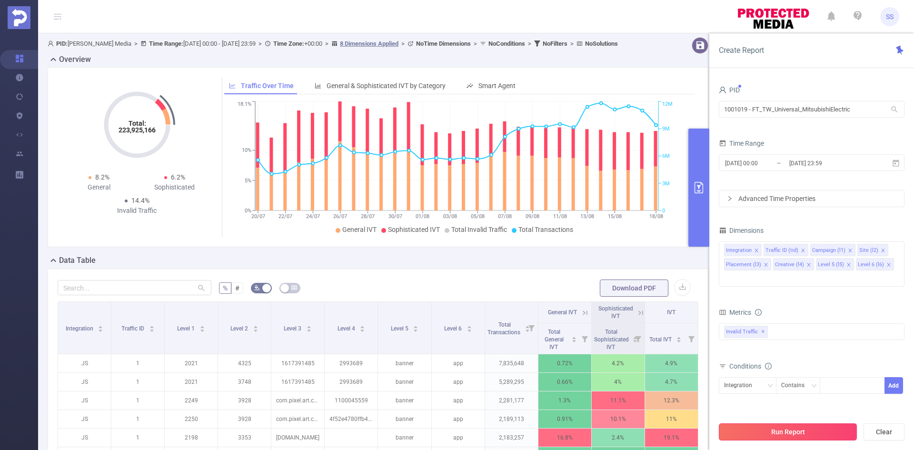
click at [805, 435] on button "Run Report" at bounding box center [788, 431] width 138 height 17
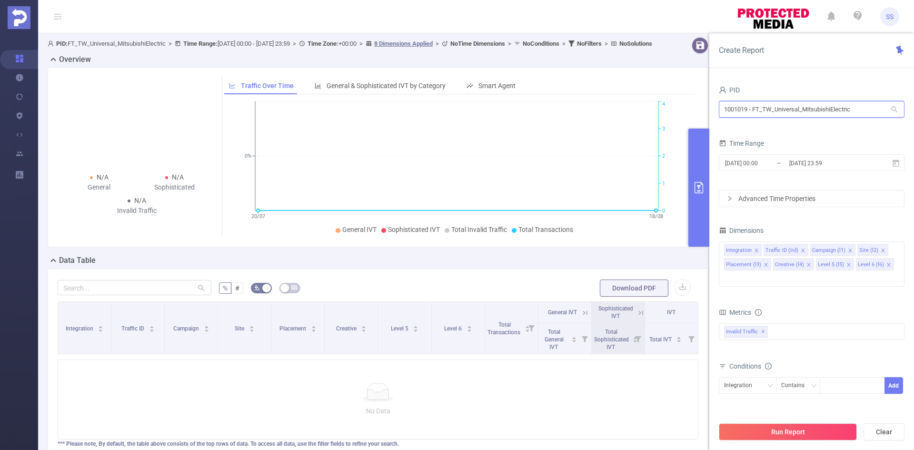
drag, startPoint x: 868, startPoint y: 105, endPoint x: 701, endPoint y: 108, distance: 167.6
click at [701, 108] on section "PID: FT_TW_Universal_MitsubishiElectric > Time Range: 2025-07-20 00:00 - 2025-0…" at bounding box center [476, 260] width 876 height 454
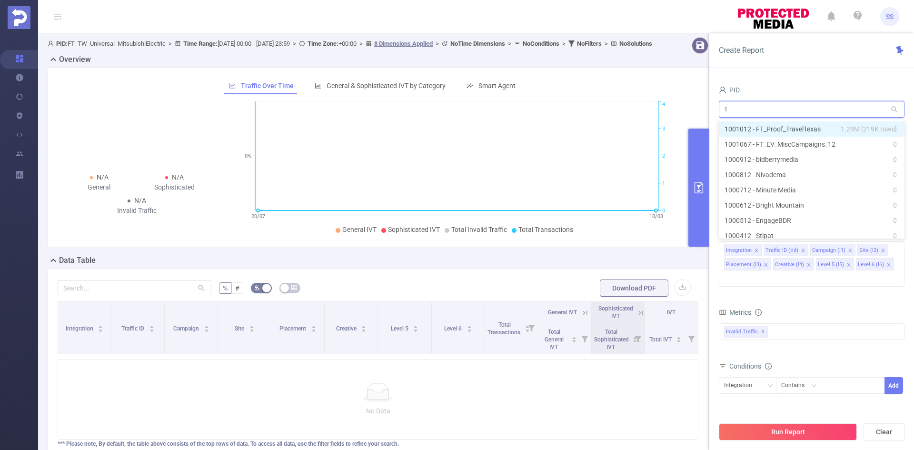
type input "12"
click at [814, 144] on li "1001067 - FT_EV_MiscCampaigns_12 0" at bounding box center [812, 144] width 186 height 15
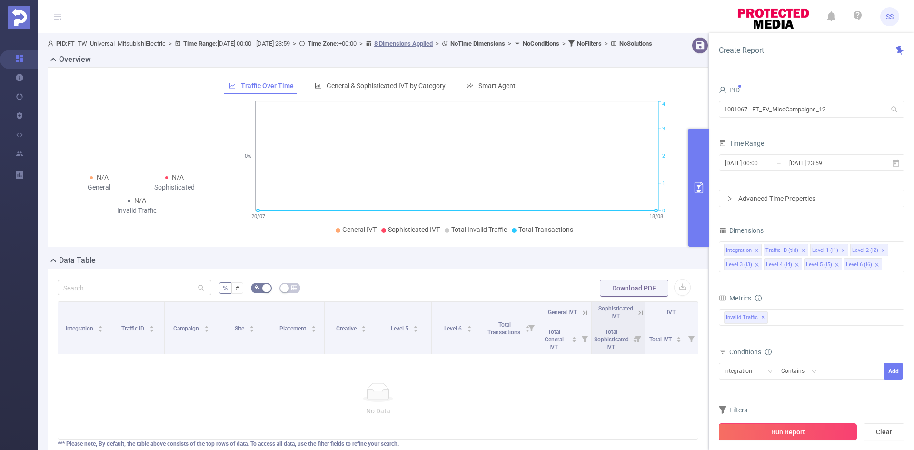
click at [817, 436] on button "Run Report" at bounding box center [788, 431] width 138 height 17
click at [849, 110] on input "1001067 - FT_EV_MiscCampaigns_12" at bounding box center [812, 109] width 186 height 17
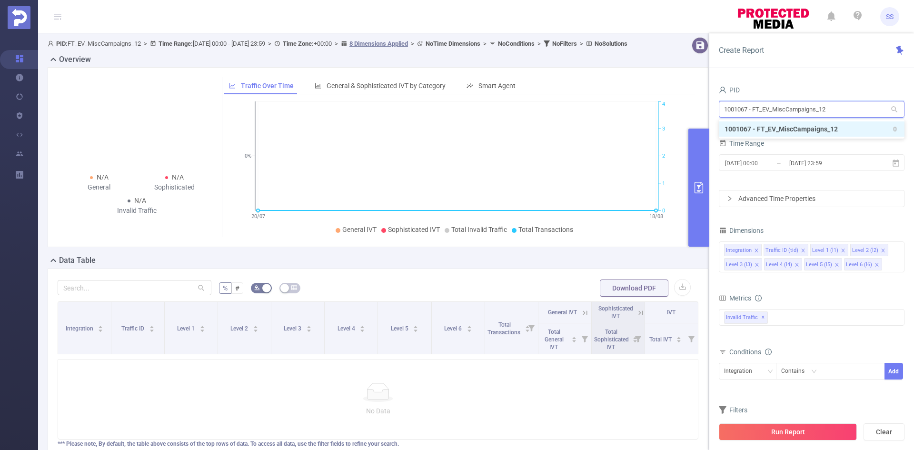
drag, startPoint x: 852, startPoint y: 110, endPoint x: 826, endPoint y: 109, distance: 26.7
click at [826, 109] on input "1001067 - FT_EV_MiscCampaigns_12" at bounding box center [812, 109] width 186 height 17
drag, startPoint x: 854, startPoint y: 111, endPoint x: 663, endPoint y: 110, distance: 191.3
click at [663, 110] on section "PID: FT_EV_MiscCampaigns_12 > Time Range: 2025-07-20 00:00 - 2025-08-18 23:59 >…" at bounding box center [476, 260] width 876 height 454
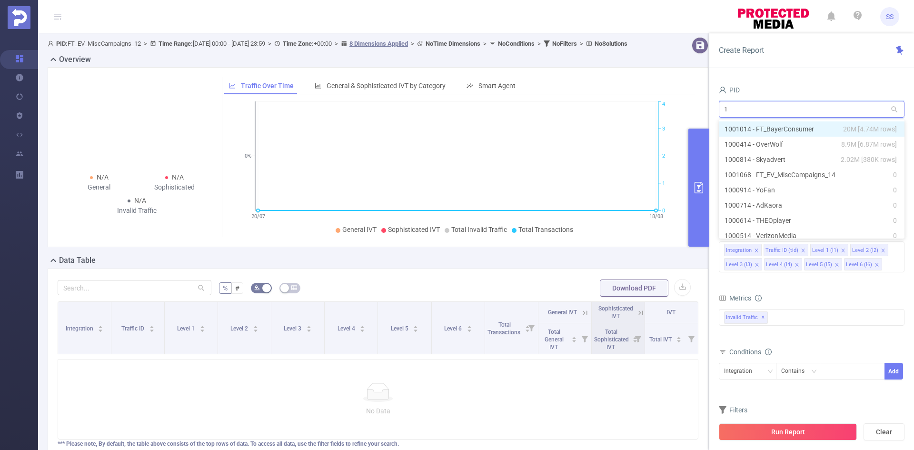
type input "14"
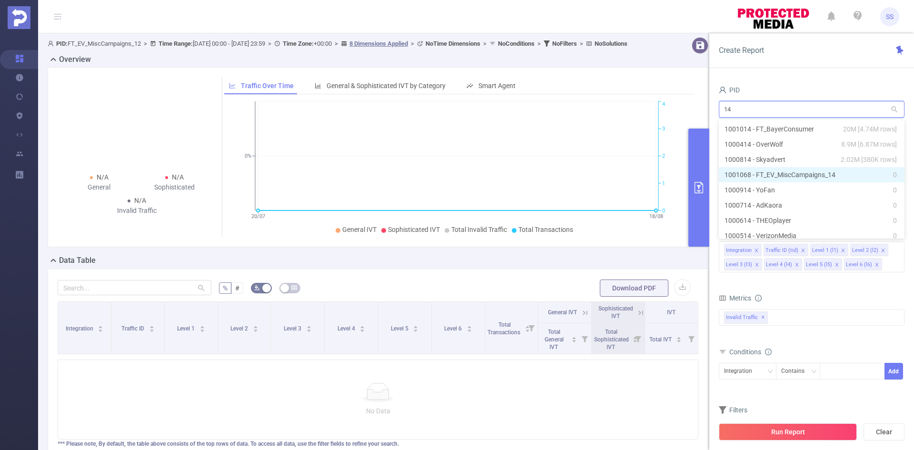
click at [835, 174] on li "1001068 - FT_EV_MiscCampaigns_14 0" at bounding box center [812, 174] width 186 height 15
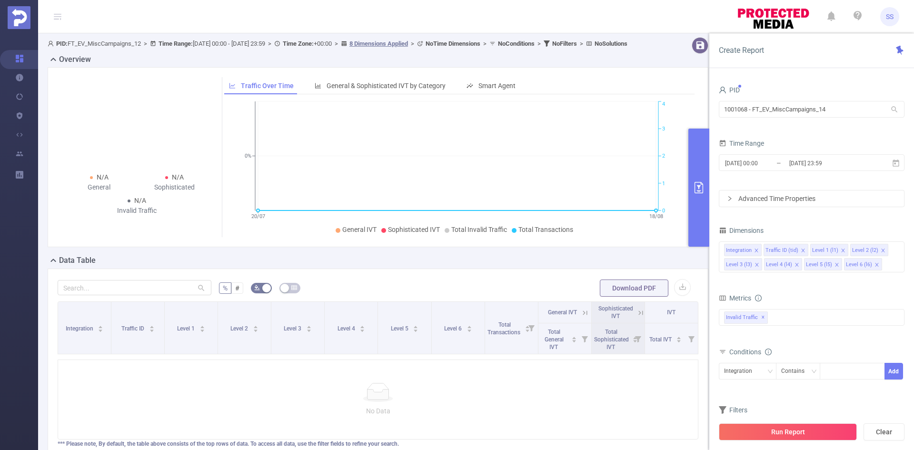
drag, startPoint x: 804, startPoint y: 424, endPoint x: 782, endPoint y: 417, distance: 23.2
click at [804, 424] on button "Run Report" at bounding box center [788, 431] width 138 height 17
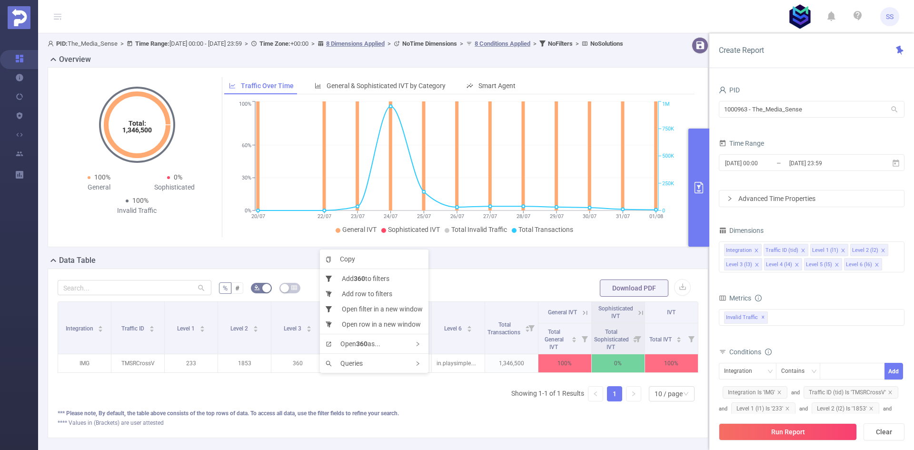
click at [494, 280] on div "% # Download PDF Integration Traffic ID Level 1 Level 2 Level 3 Level 4 Level 5…" at bounding box center [378, 352] width 661 height 169
